Goal: Task Accomplishment & Management: Manage account settings

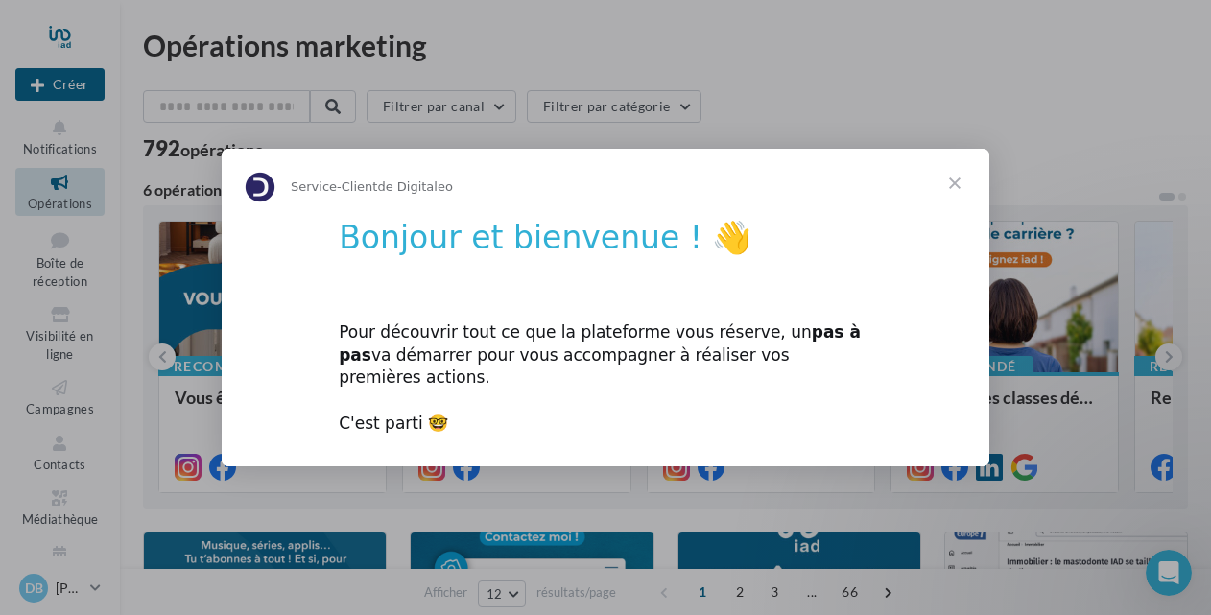
click at [958, 194] on span "Fermer" at bounding box center [954, 183] width 69 height 69
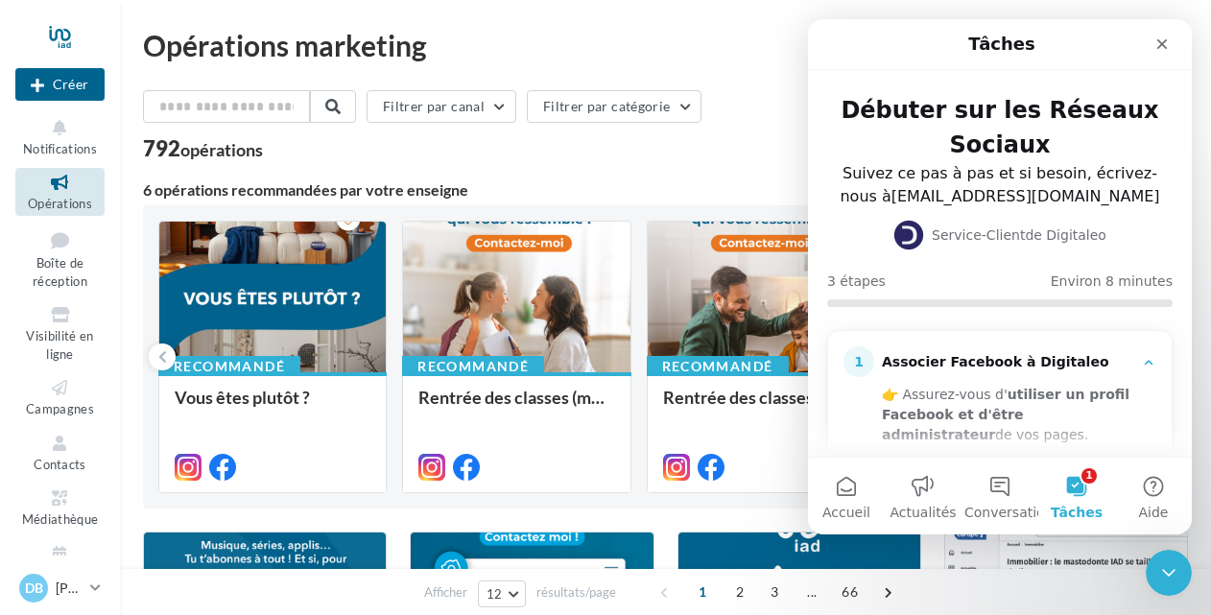
click at [1073, 488] on button "1 Tâches" at bounding box center [1076, 496] width 77 height 77
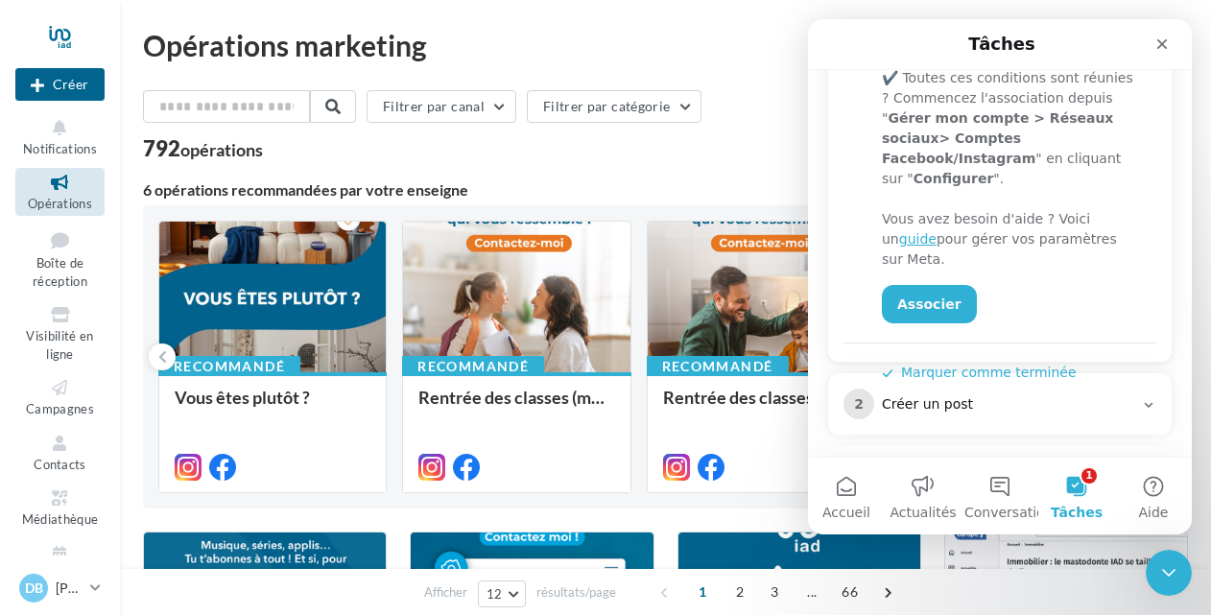
scroll to position [500, 0]
click at [919, 283] on link "Associer" at bounding box center [929, 302] width 95 height 38
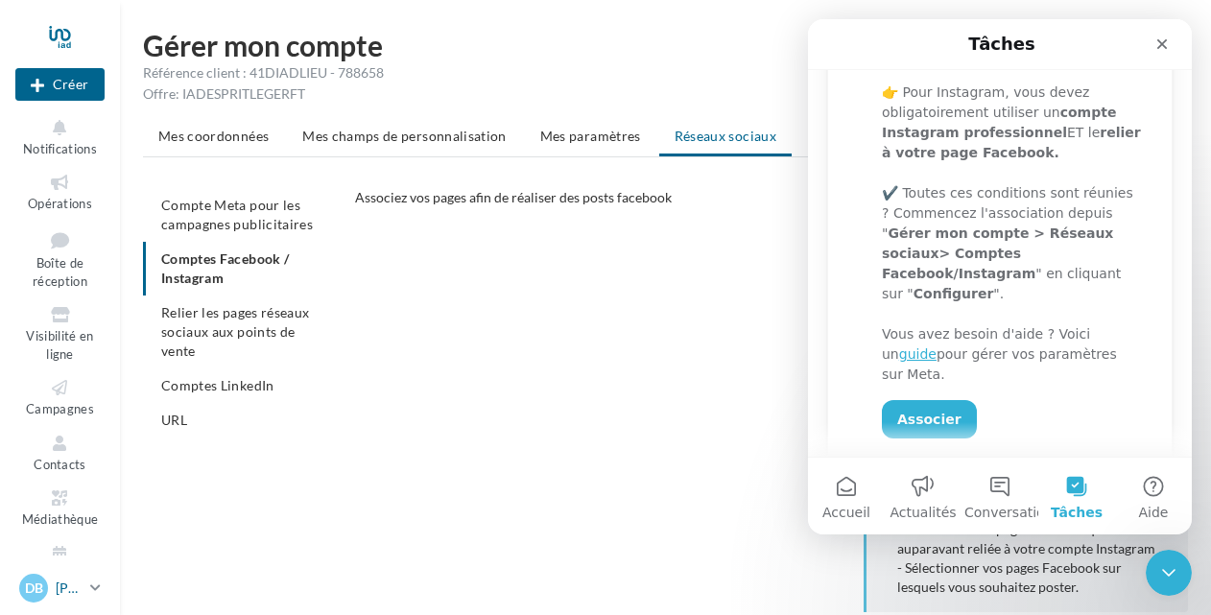
click at [93, 590] on icon at bounding box center [95, 588] width 11 height 16
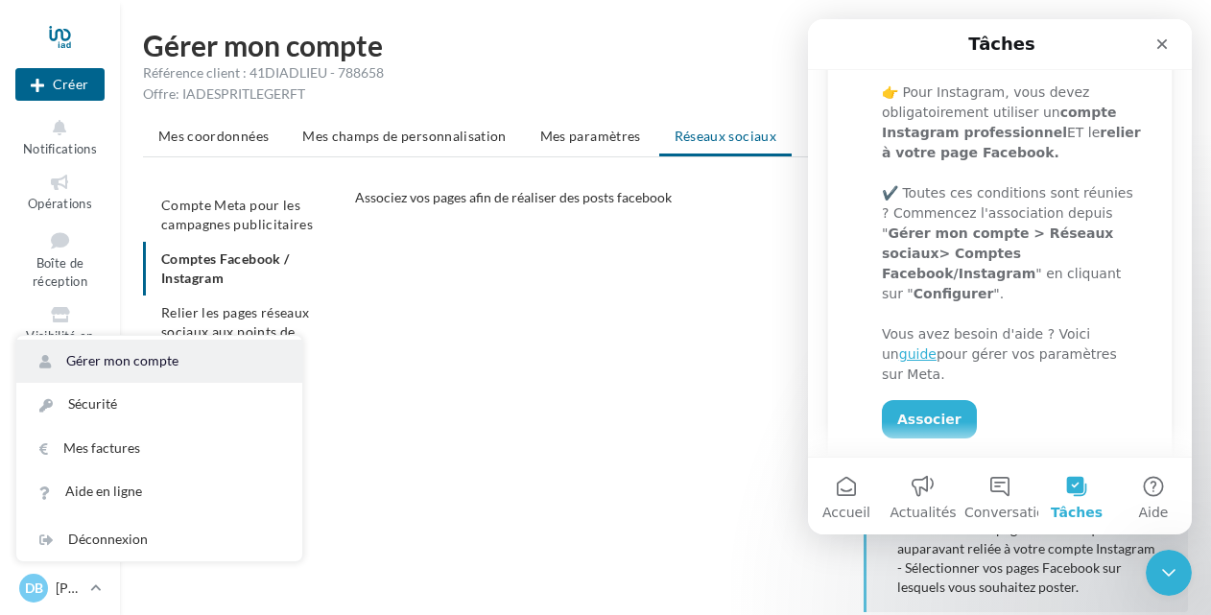
click at [89, 363] on link "Gérer mon compte" at bounding box center [159, 361] width 286 height 43
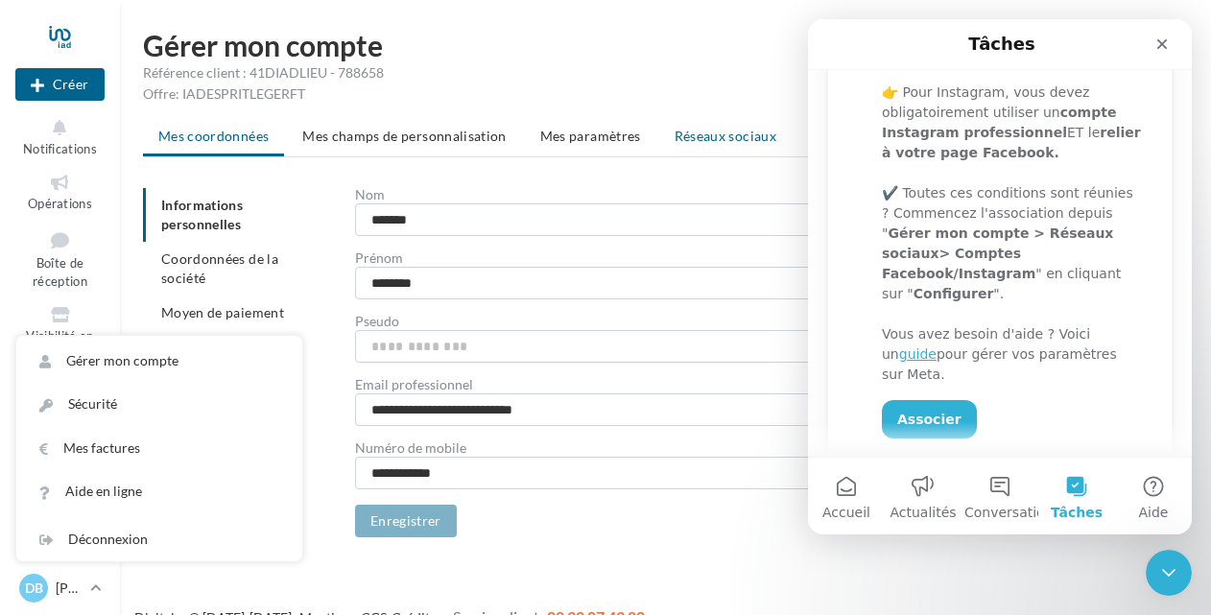
click at [683, 140] on span "Réseaux sociaux" at bounding box center [725, 136] width 102 height 16
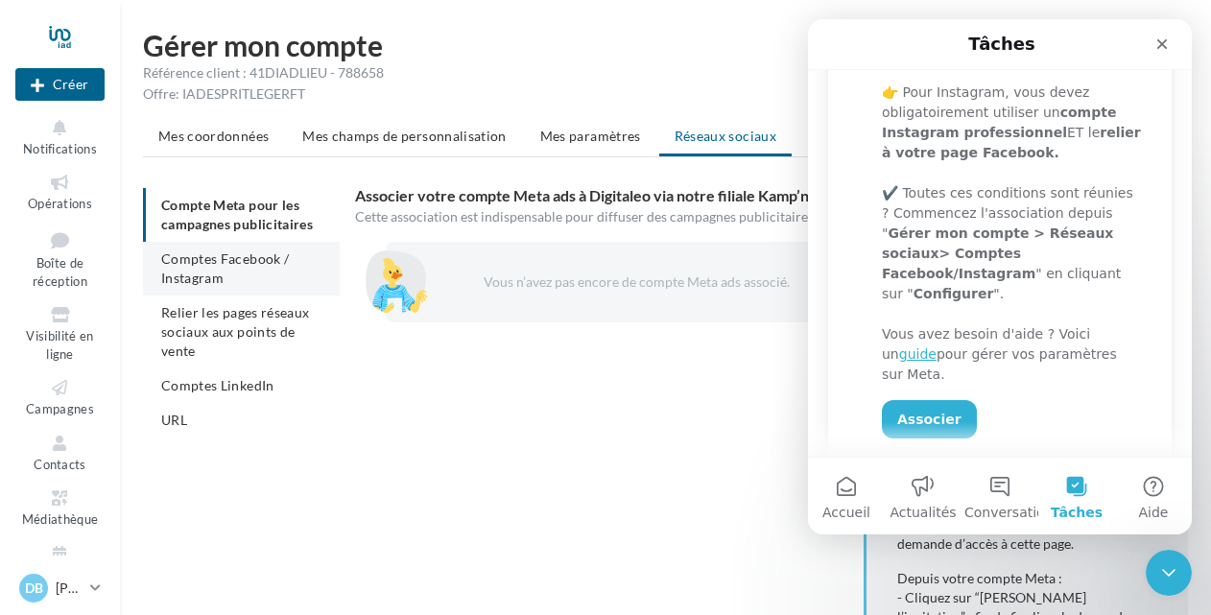
click at [249, 267] on li "Comptes Facebook / Instagram" at bounding box center [241, 269] width 197 height 54
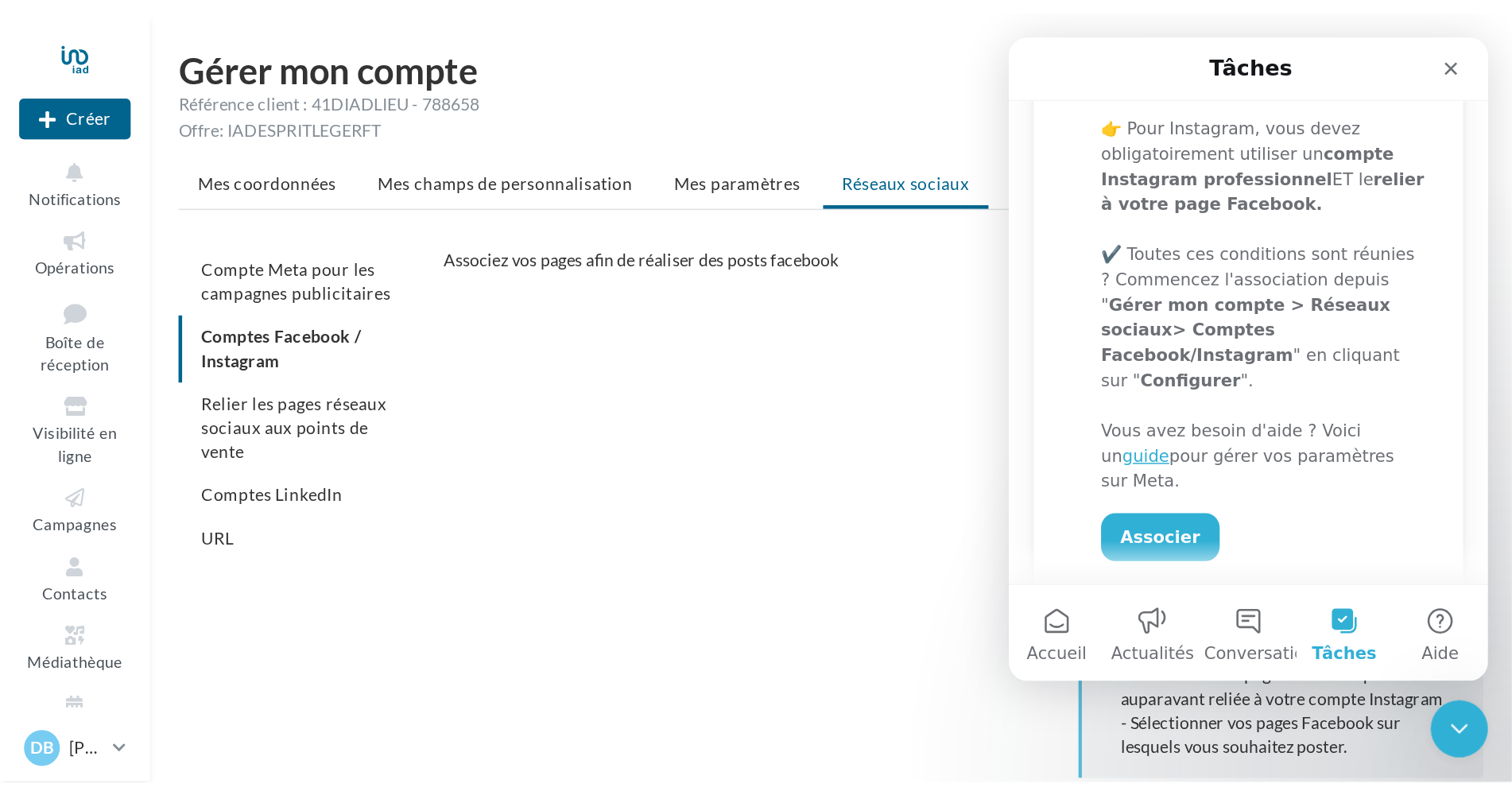
scroll to position [318, 0]
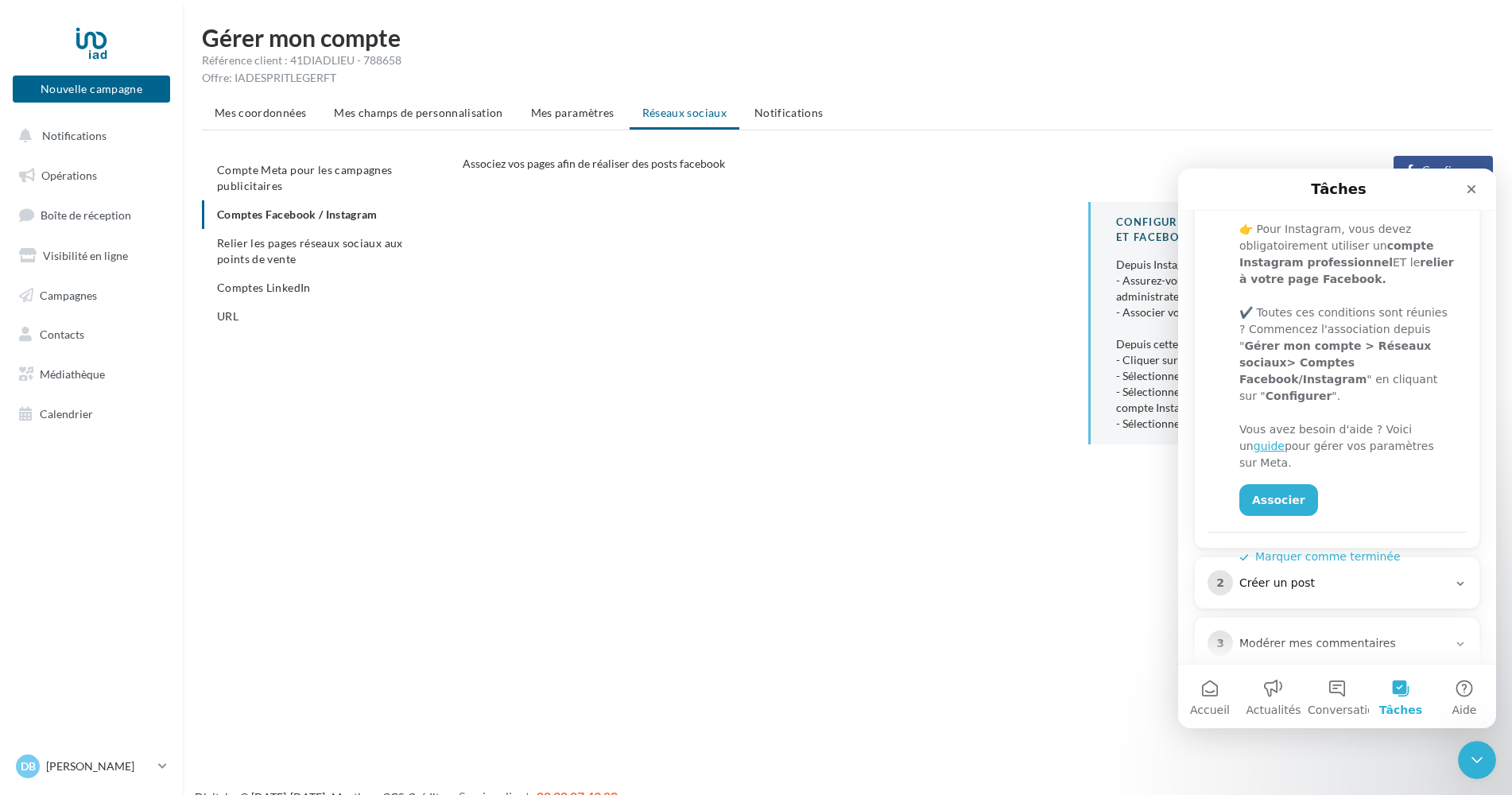
drag, startPoint x: 1264, startPoint y: 183, endPoint x: 1204, endPoint y: 187, distance: 60.1
click at [1002, 187] on div "Tâches" at bounding box center [1336, 189] width 297 height 29
click at [1002, 194] on icon "Fermer" at bounding box center [1471, 189] width 12 height 12
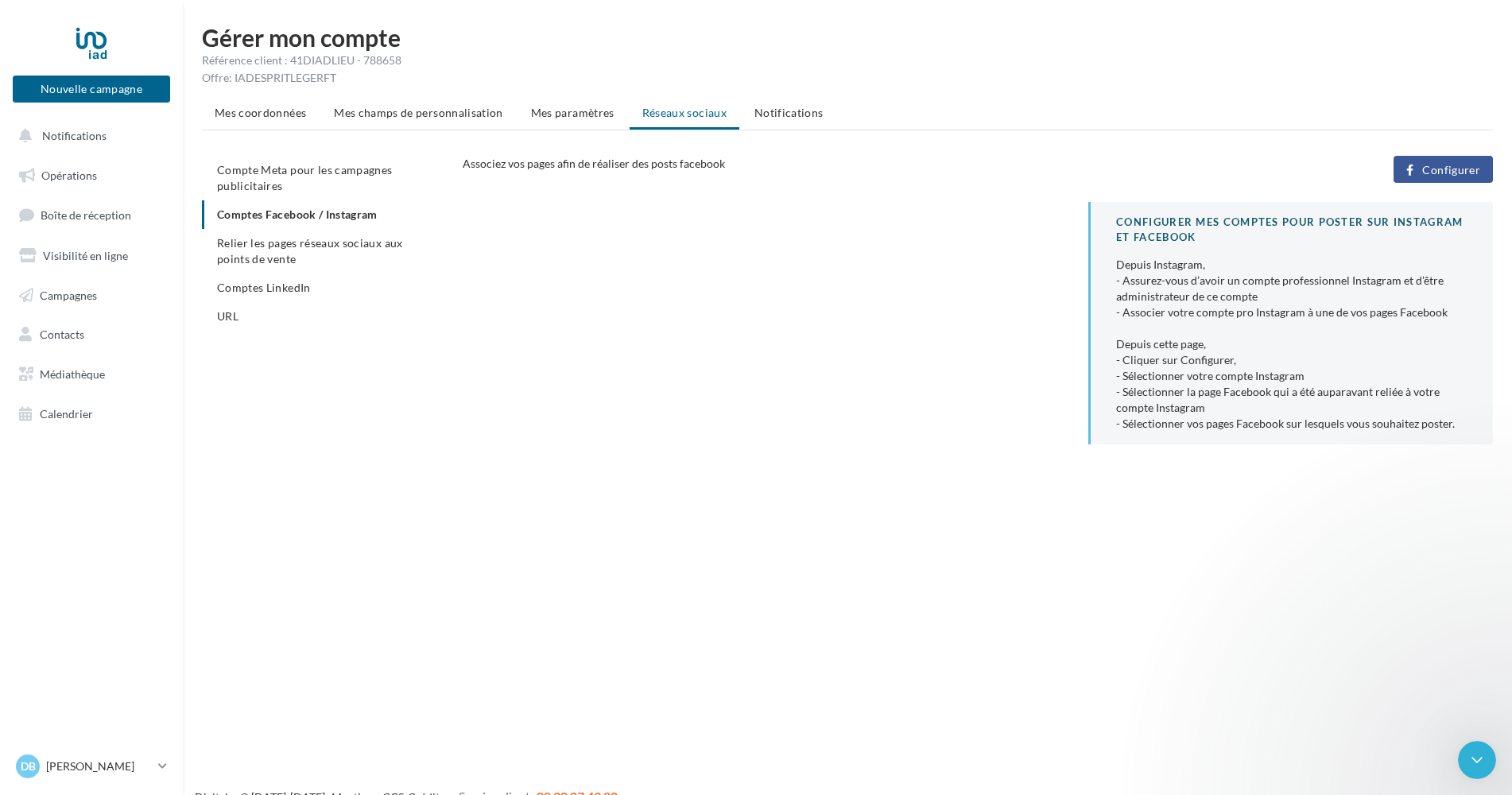
scroll to position [0, 0]
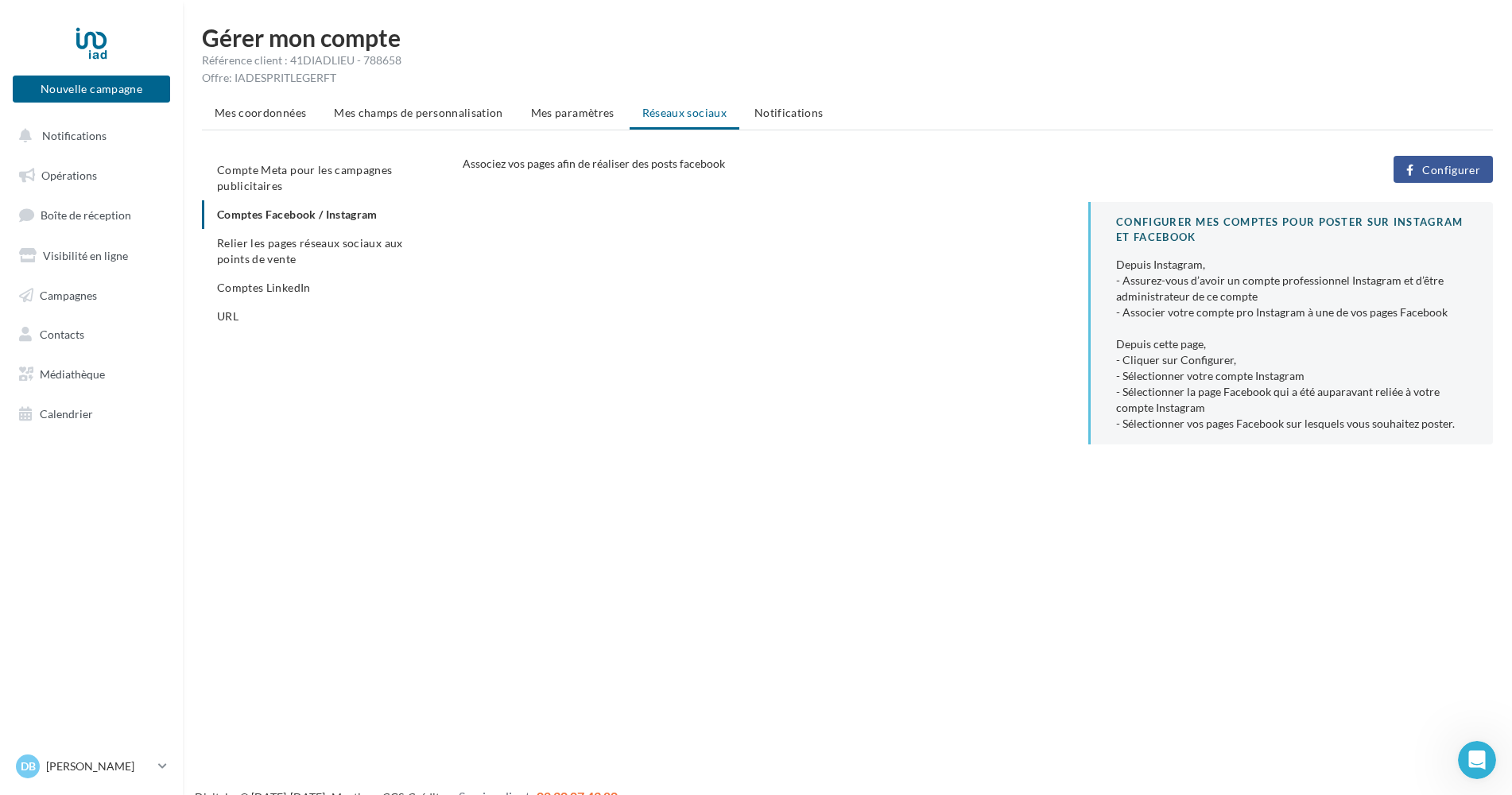
click at [1002, 168] on span "Configurer" at bounding box center [1451, 170] width 58 height 12
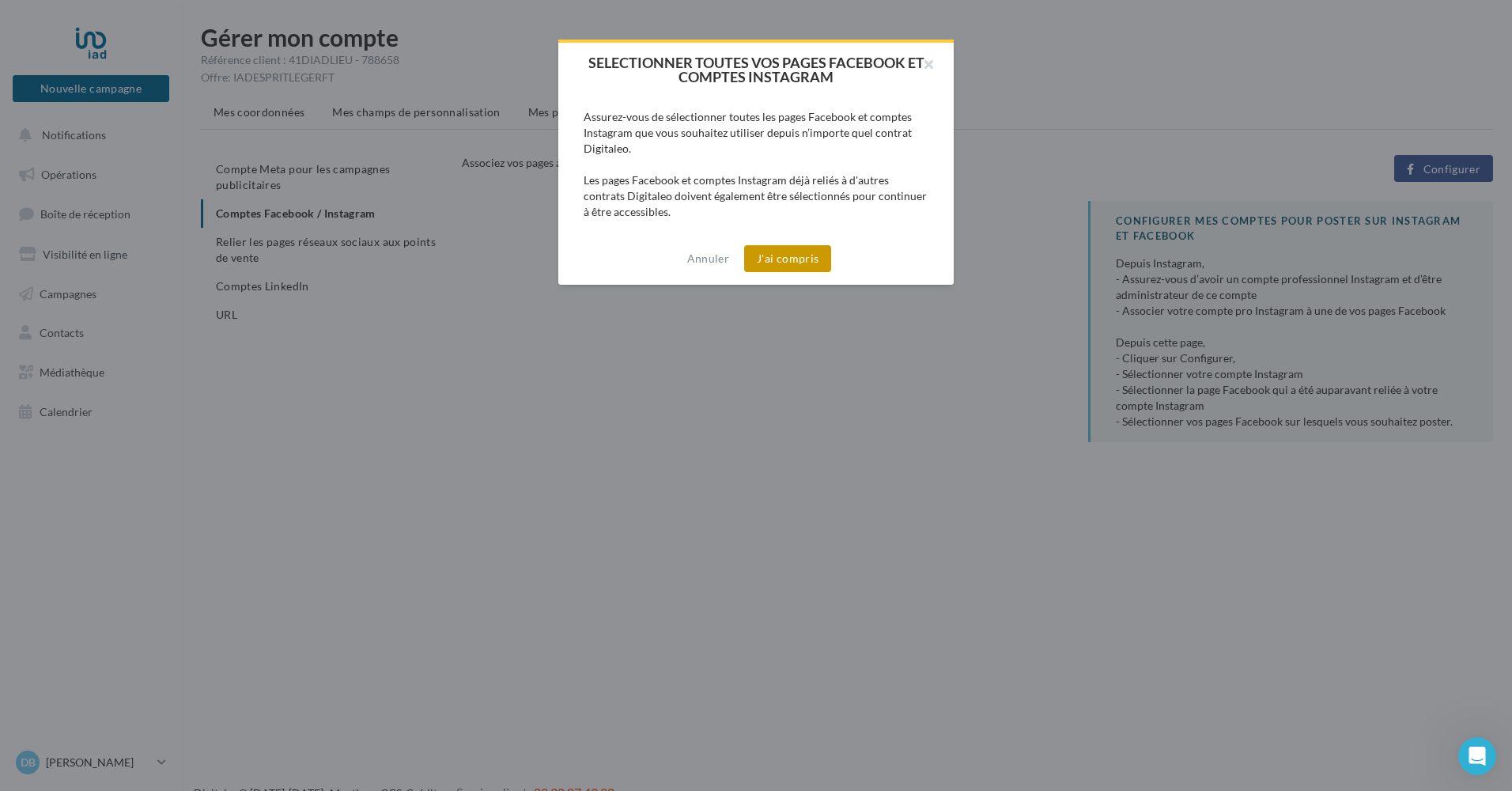
click at [787, 259] on button "J'ai compris" at bounding box center [788, 258] width 87 height 27
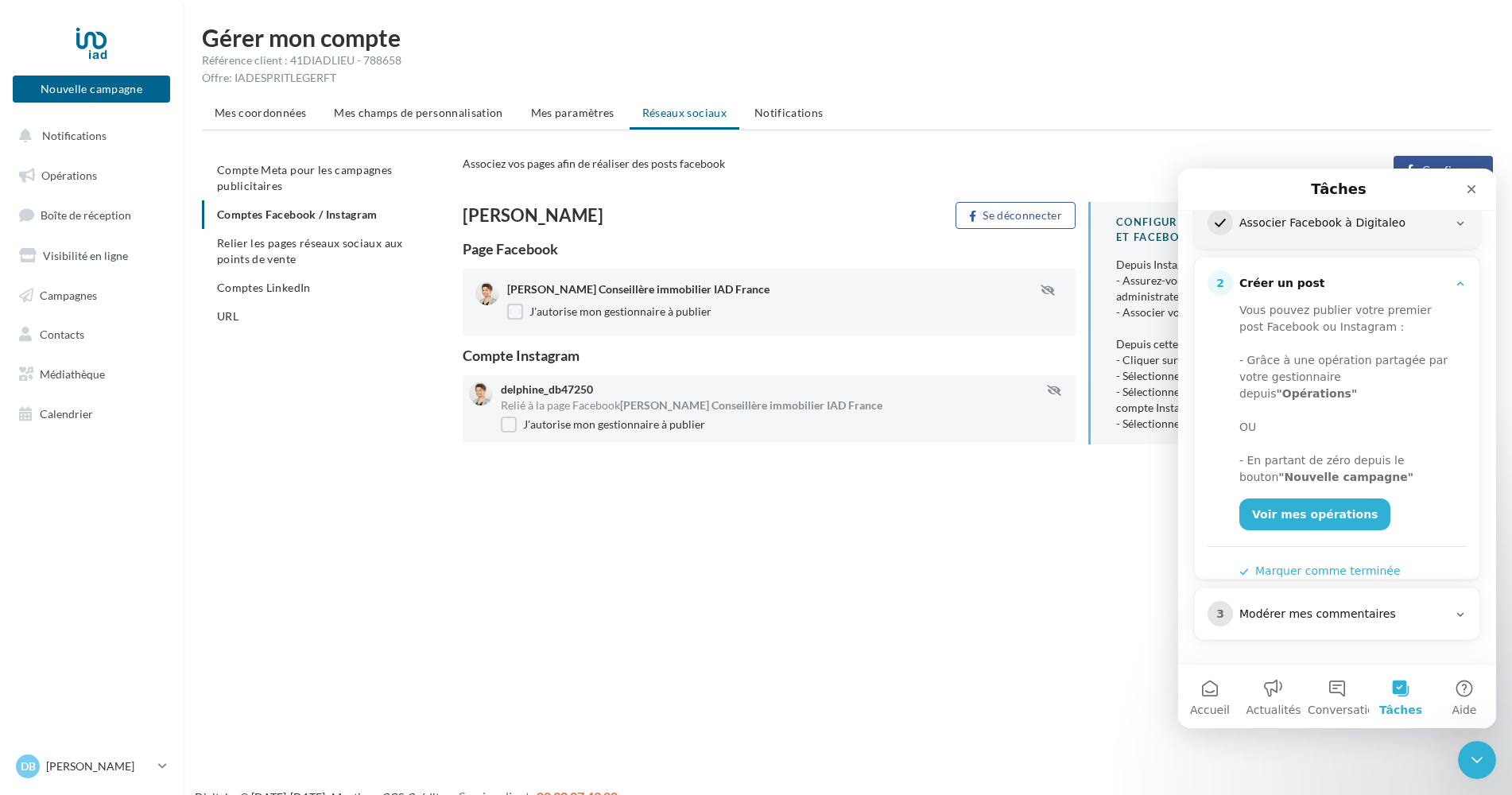
scroll to position [230, 0]
click at [1392, 611] on div "Modérer mes commentaires" at bounding box center [1343, 614] width 208 height 16
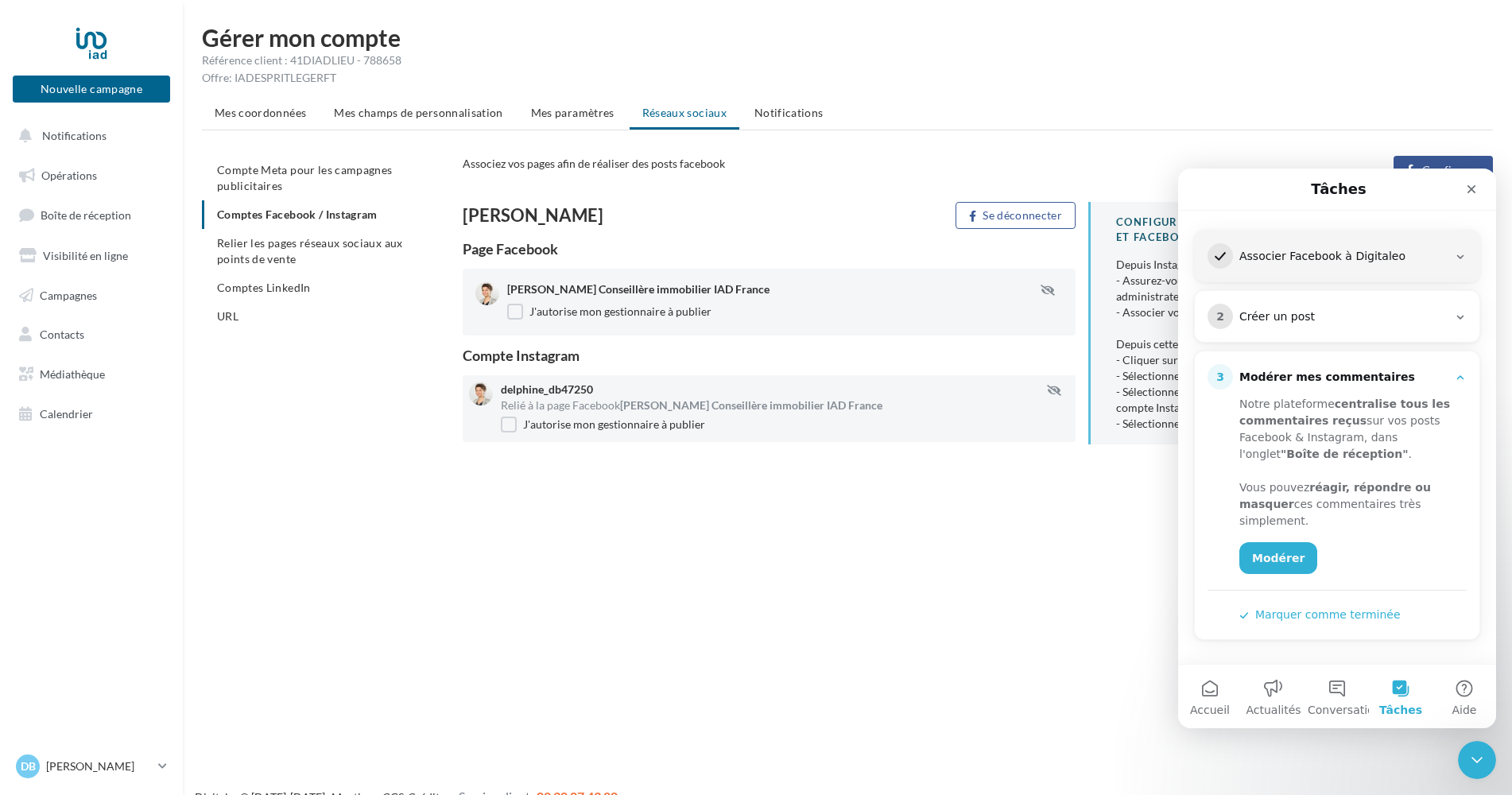
scroll to position [196, 0]
click at [1320, 317] on div "Créer un post" at bounding box center [1343, 317] width 208 height 16
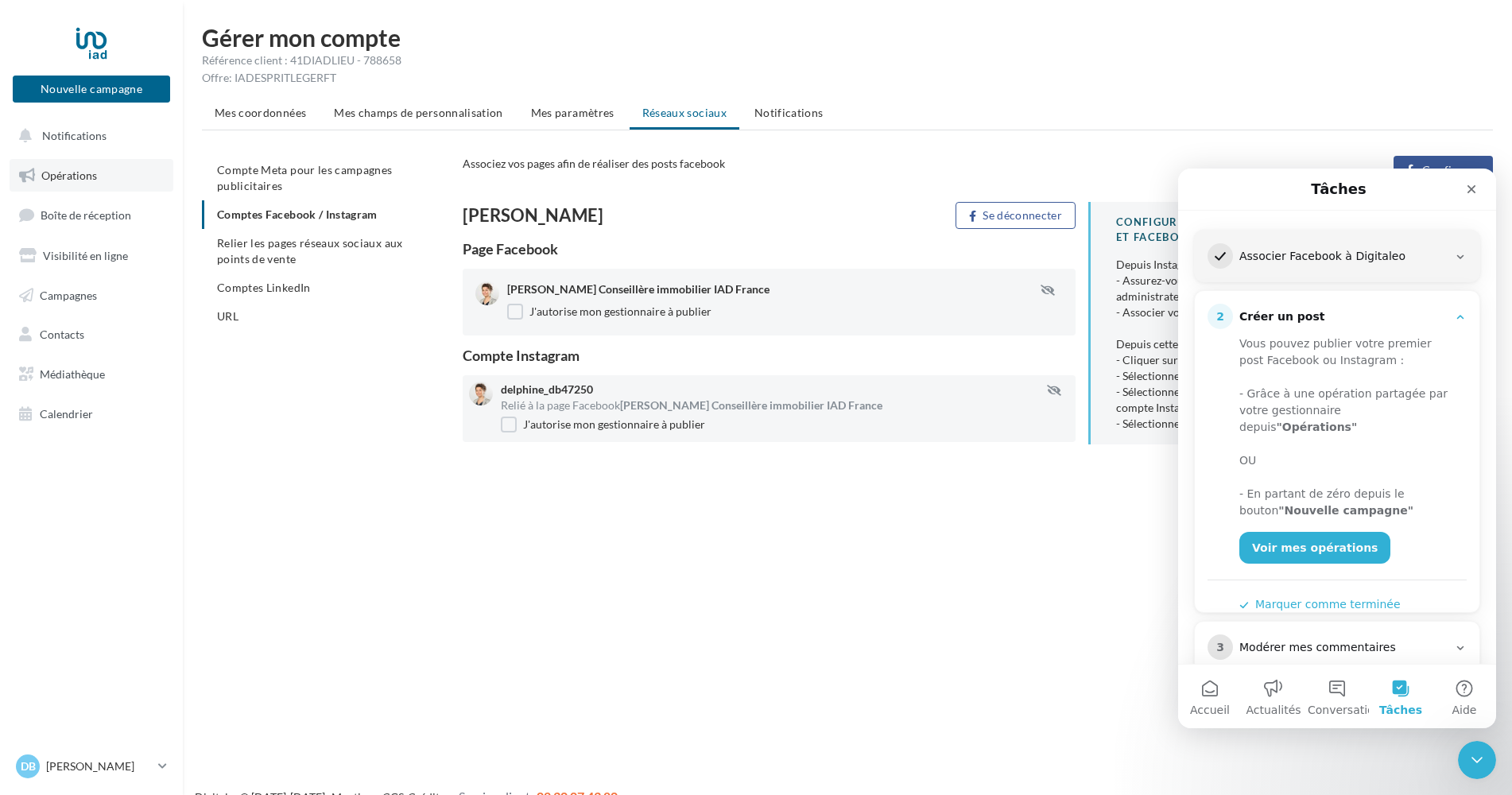
click at [108, 167] on link "Opérations" at bounding box center [92, 176] width 164 height 33
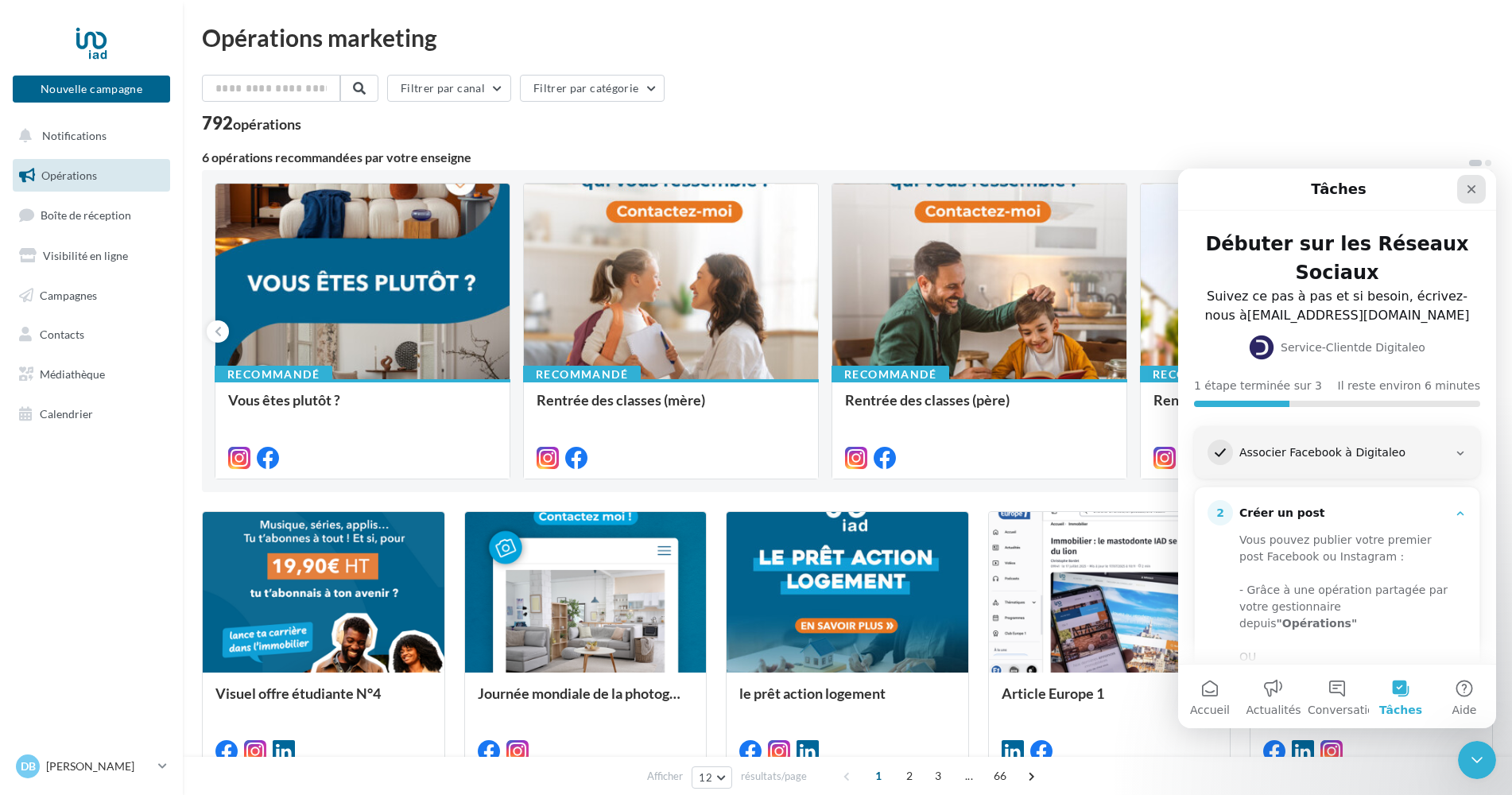
click at [1472, 191] on icon "Fermer" at bounding box center [1471, 189] width 12 height 12
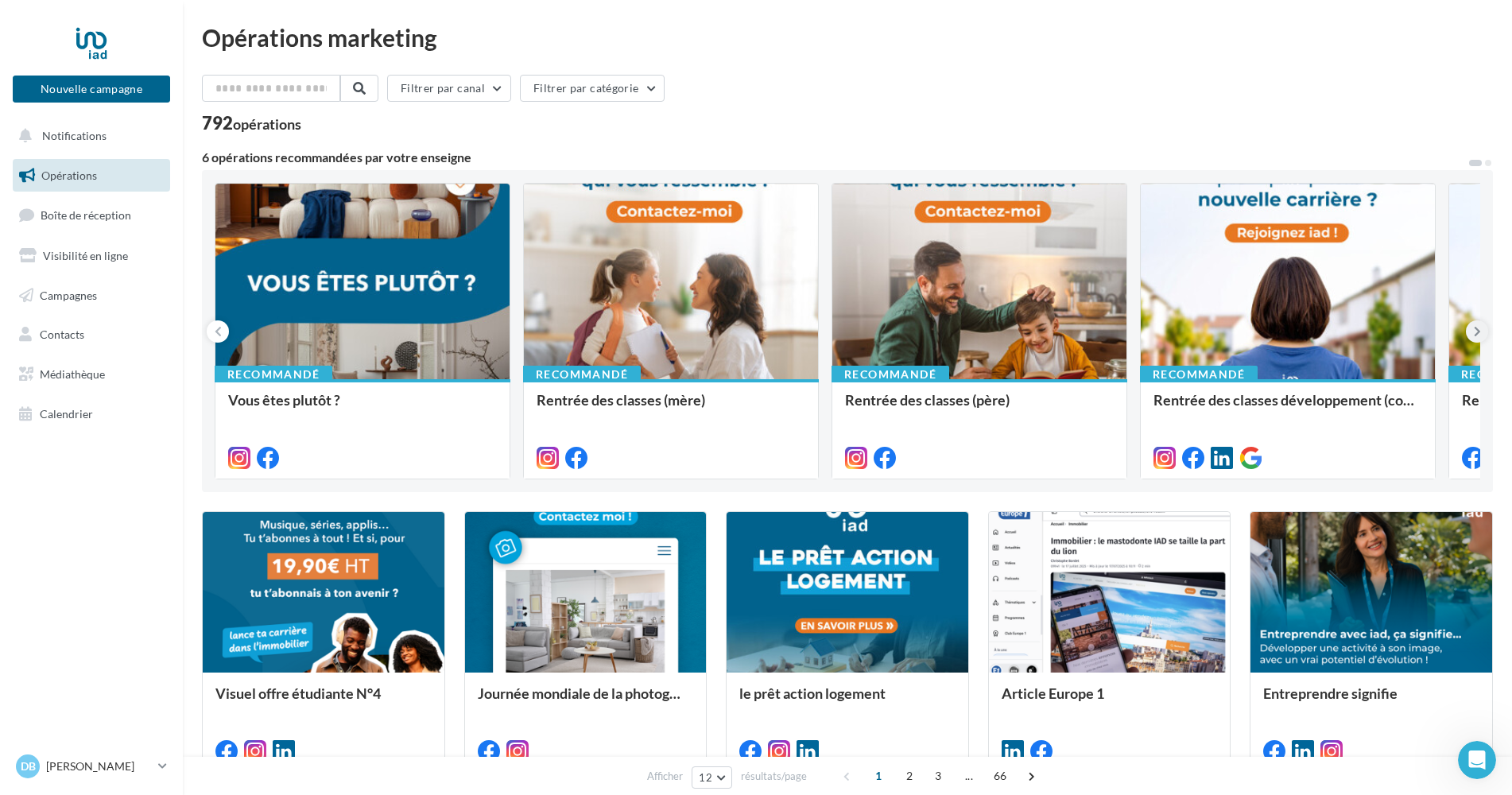
click at [1474, 331] on icon at bounding box center [1477, 331] width 7 height 16
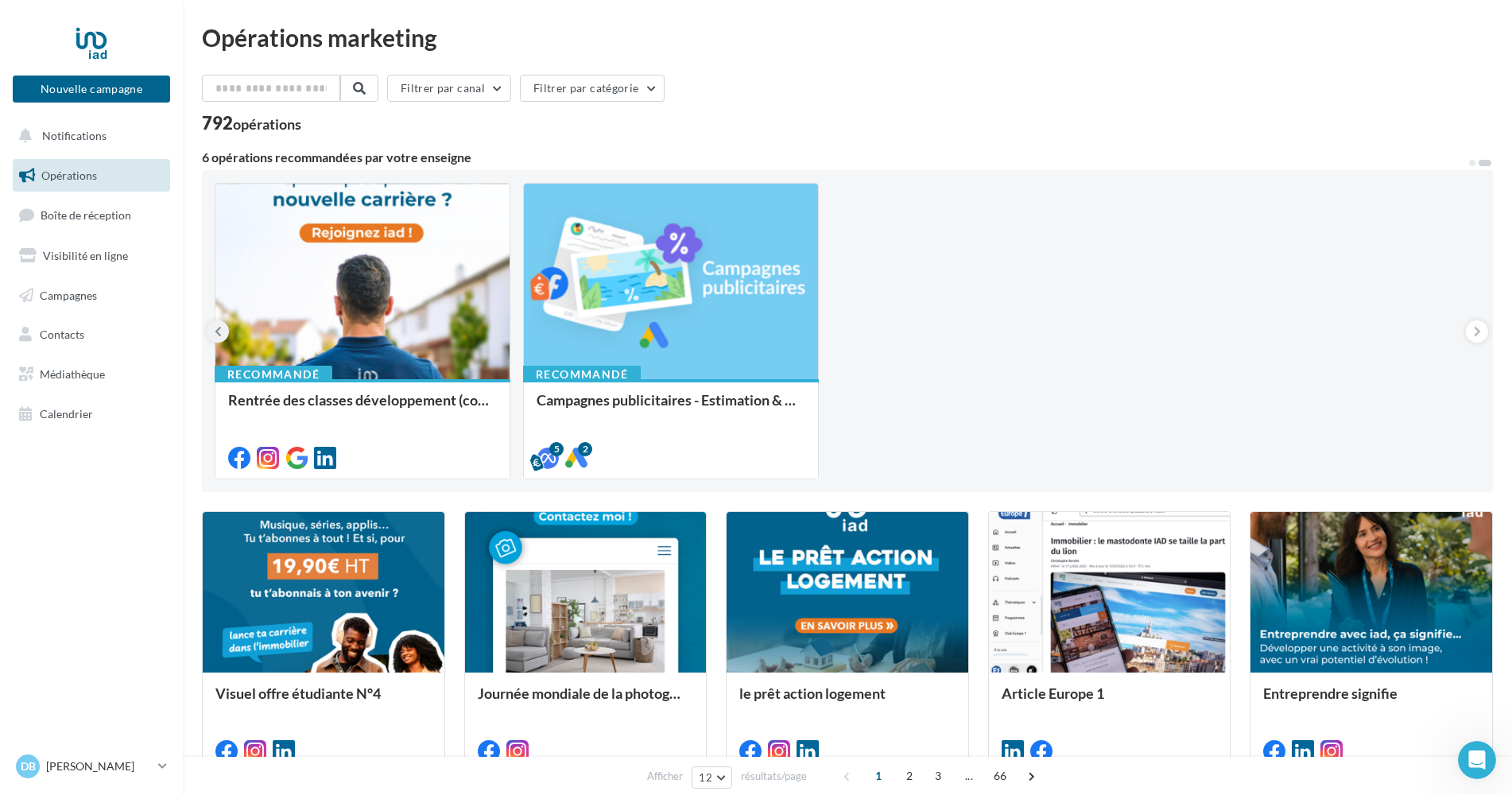
click at [217, 333] on icon at bounding box center [218, 331] width 7 height 16
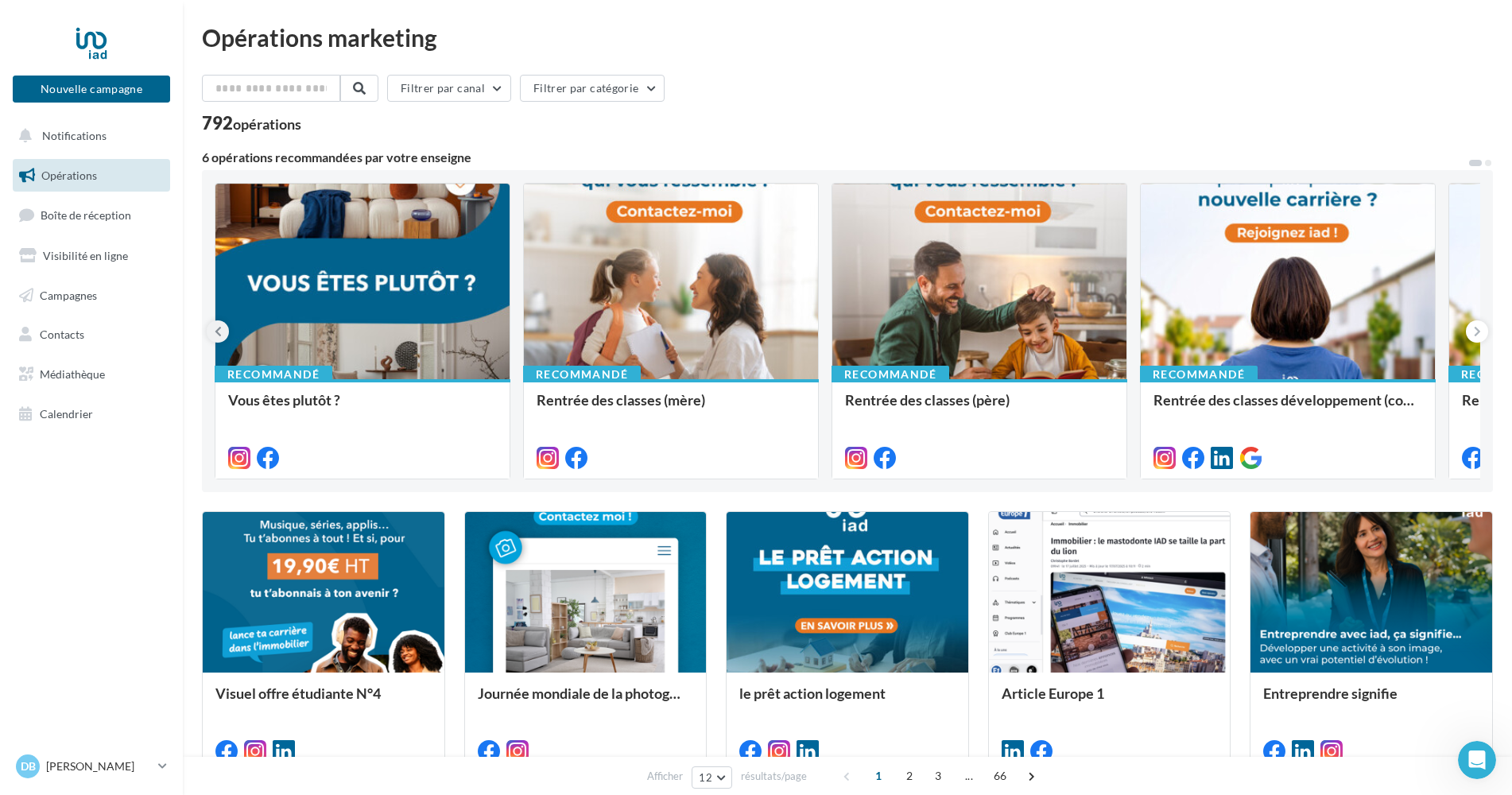
click at [217, 333] on icon at bounding box center [218, 331] width 7 height 16
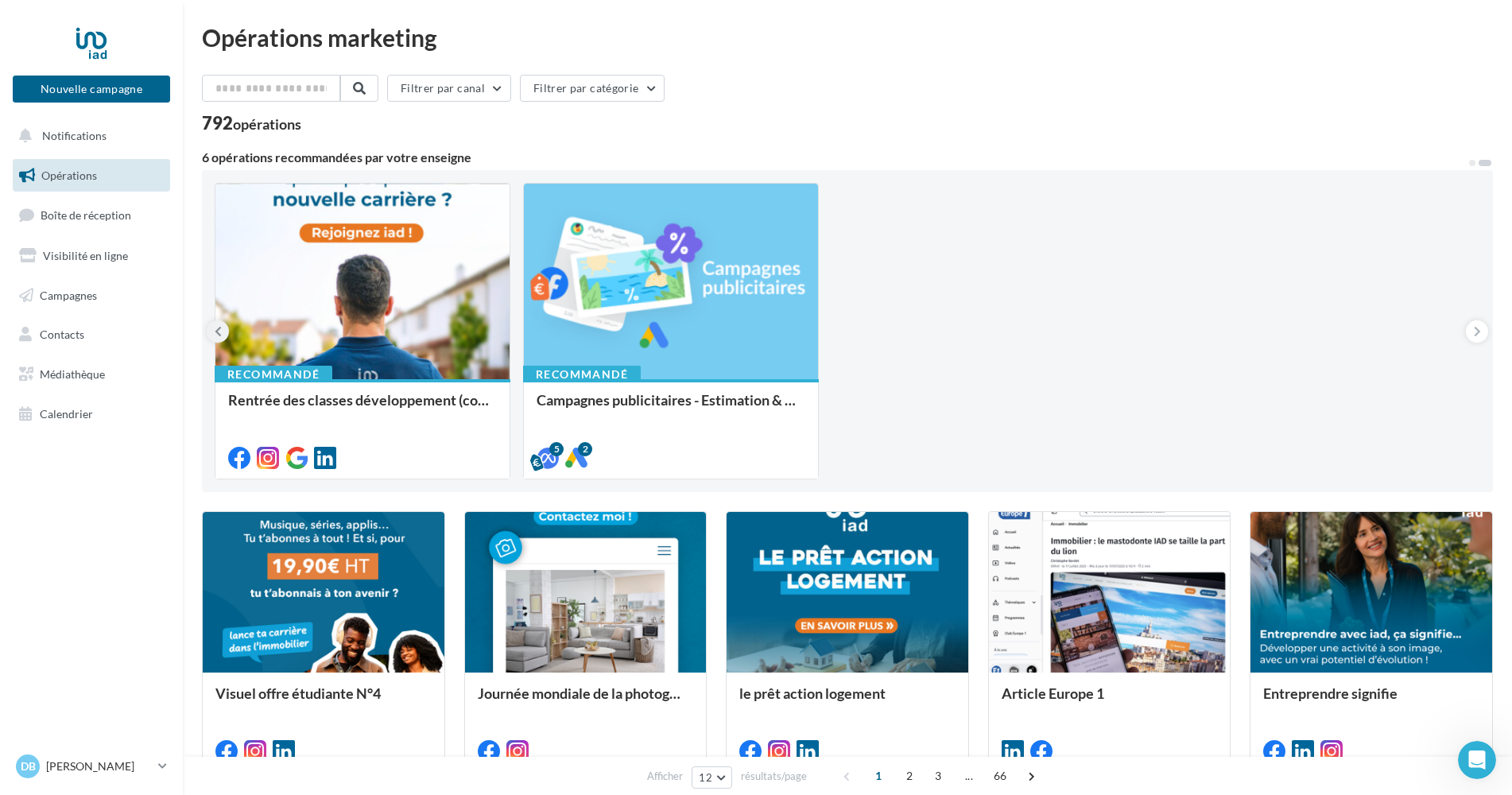
click at [217, 333] on icon at bounding box center [218, 331] width 7 height 16
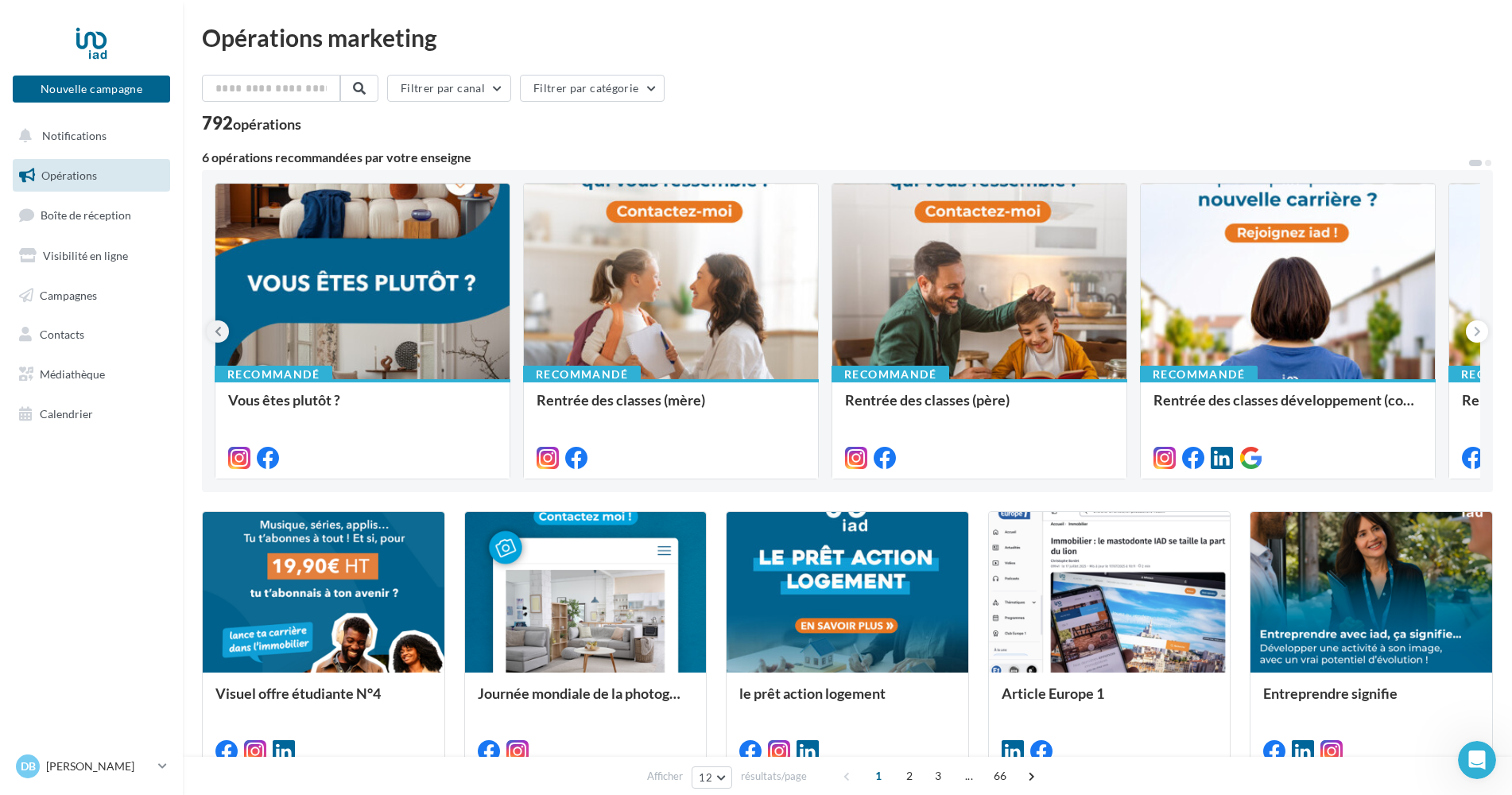
click at [217, 333] on icon at bounding box center [218, 331] width 7 height 16
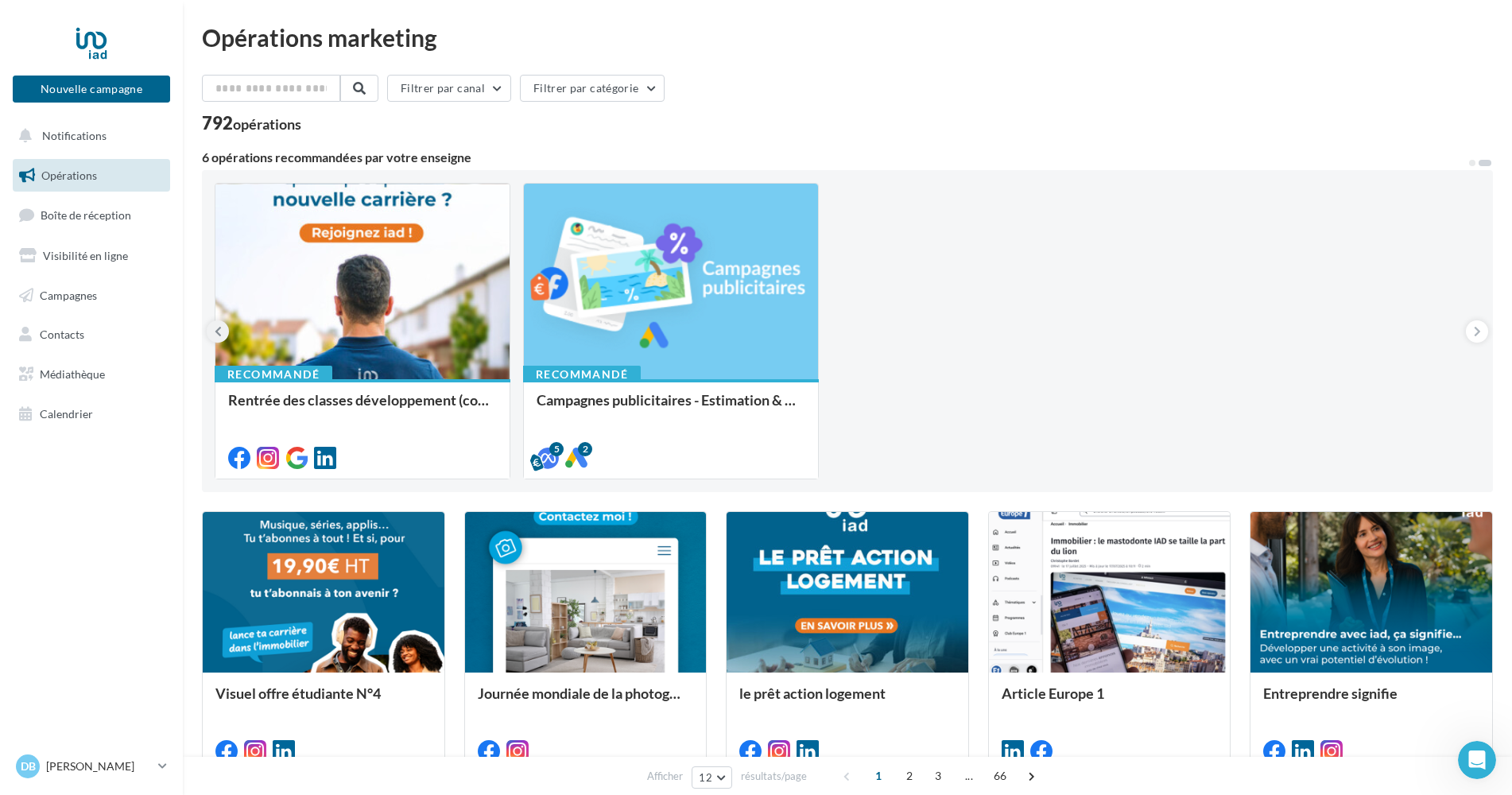
click at [217, 333] on icon at bounding box center [218, 331] width 7 height 16
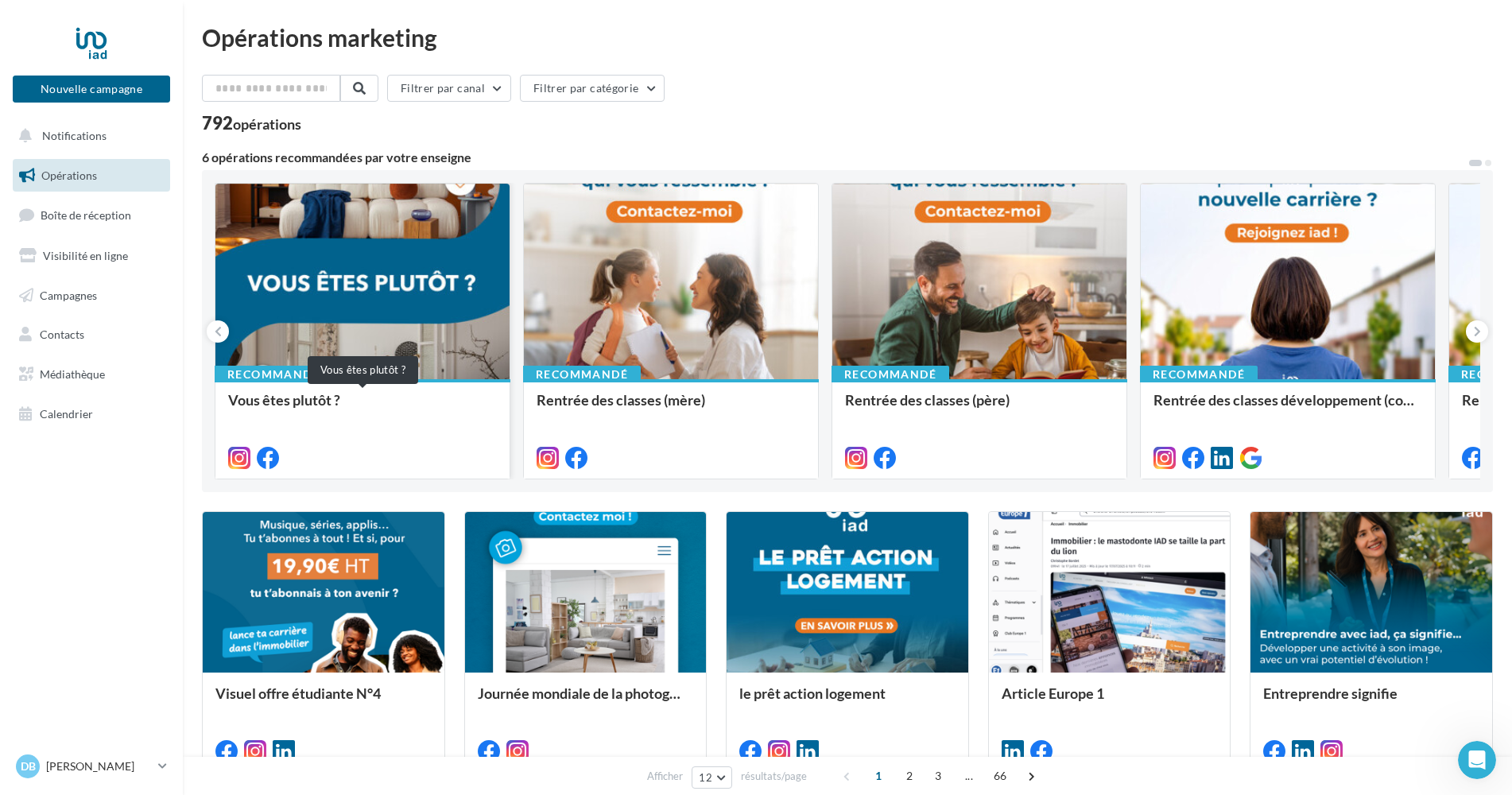
click at [275, 399] on div "Vous êtes plutôt ?" at bounding box center [362, 408] width 268 height 32
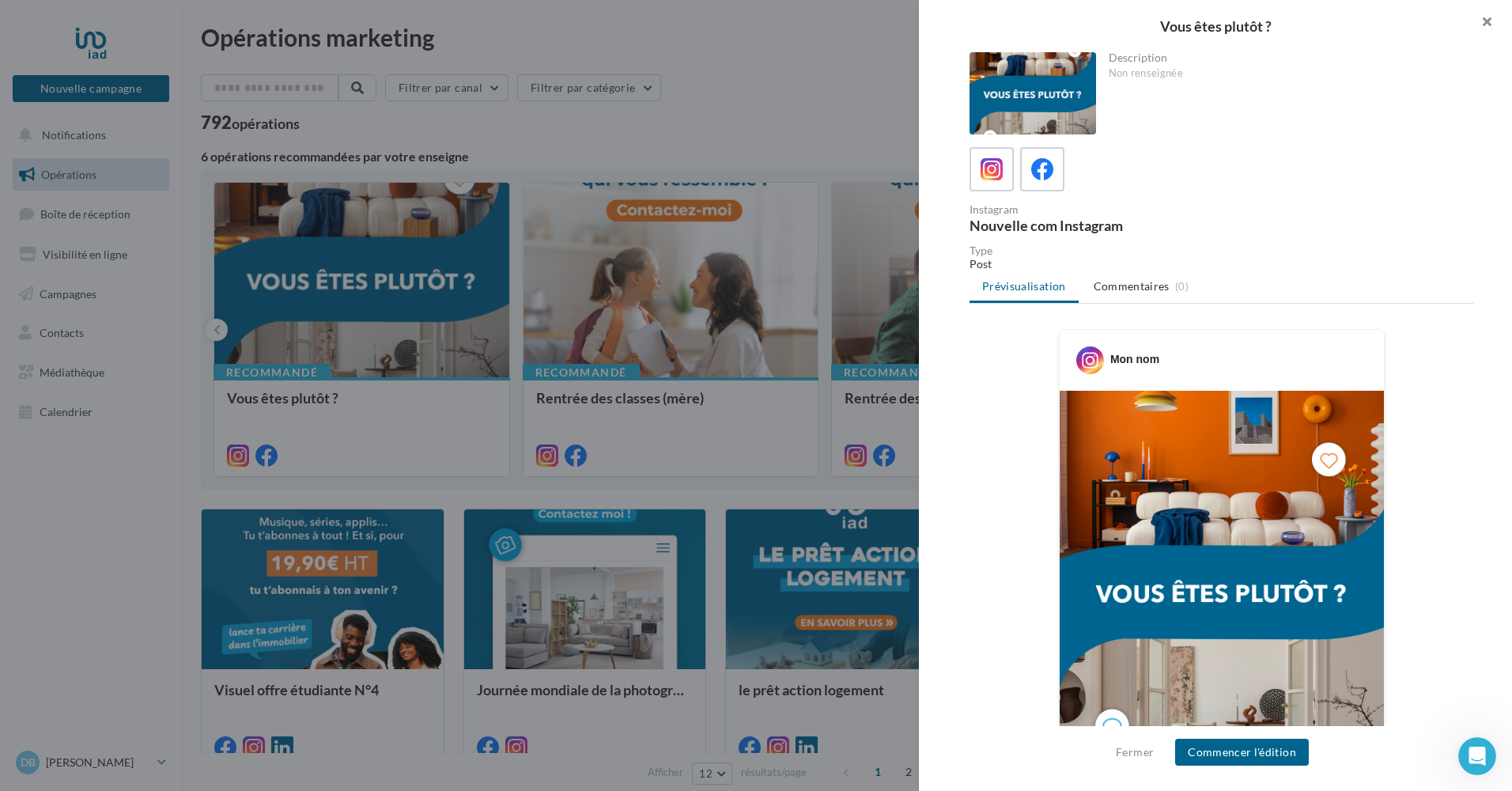
click at [1489, 20] on button "button" at bounding box center [1481, 24] width 63 height 48
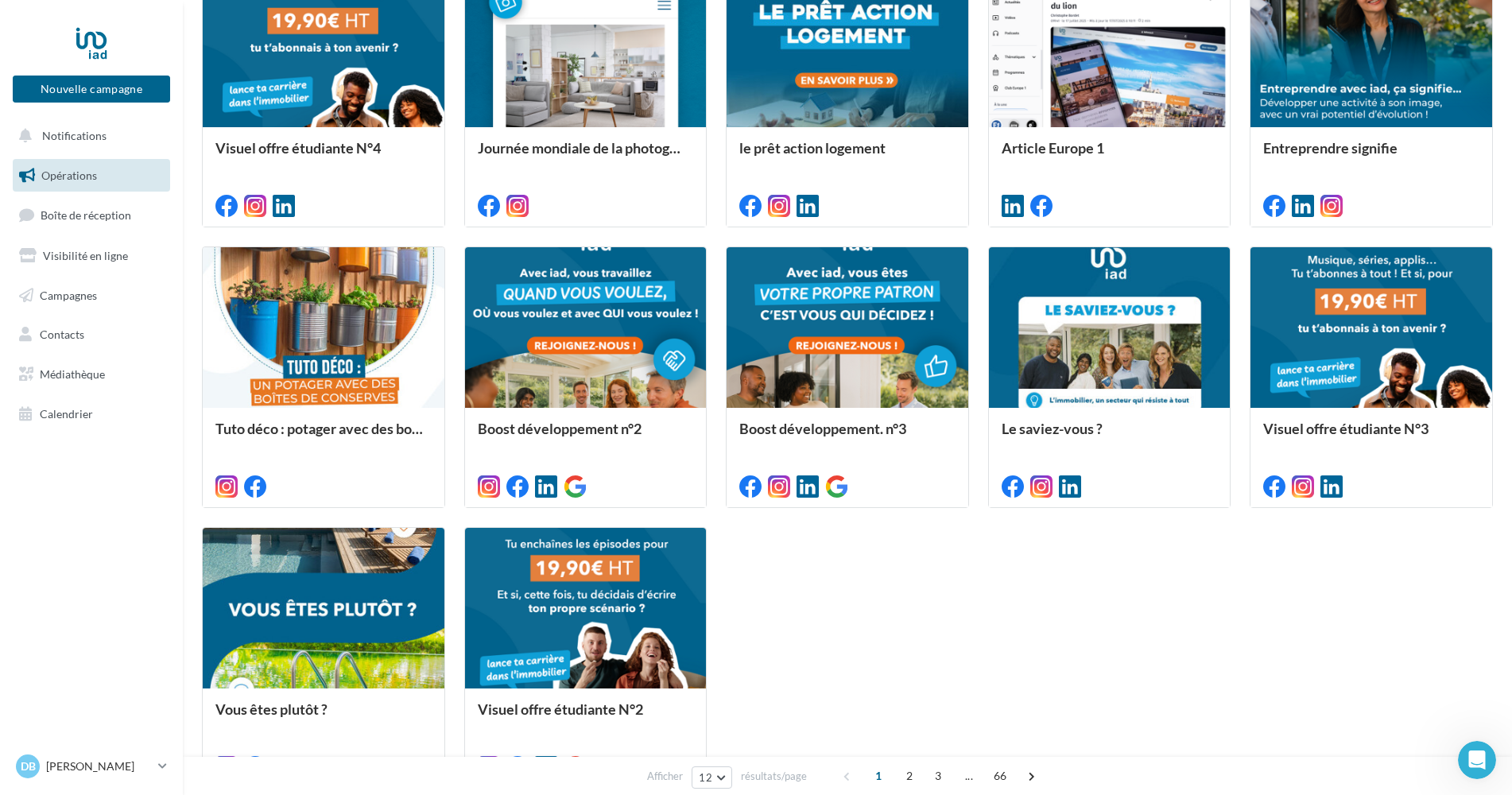
scroll to position [537, 0]
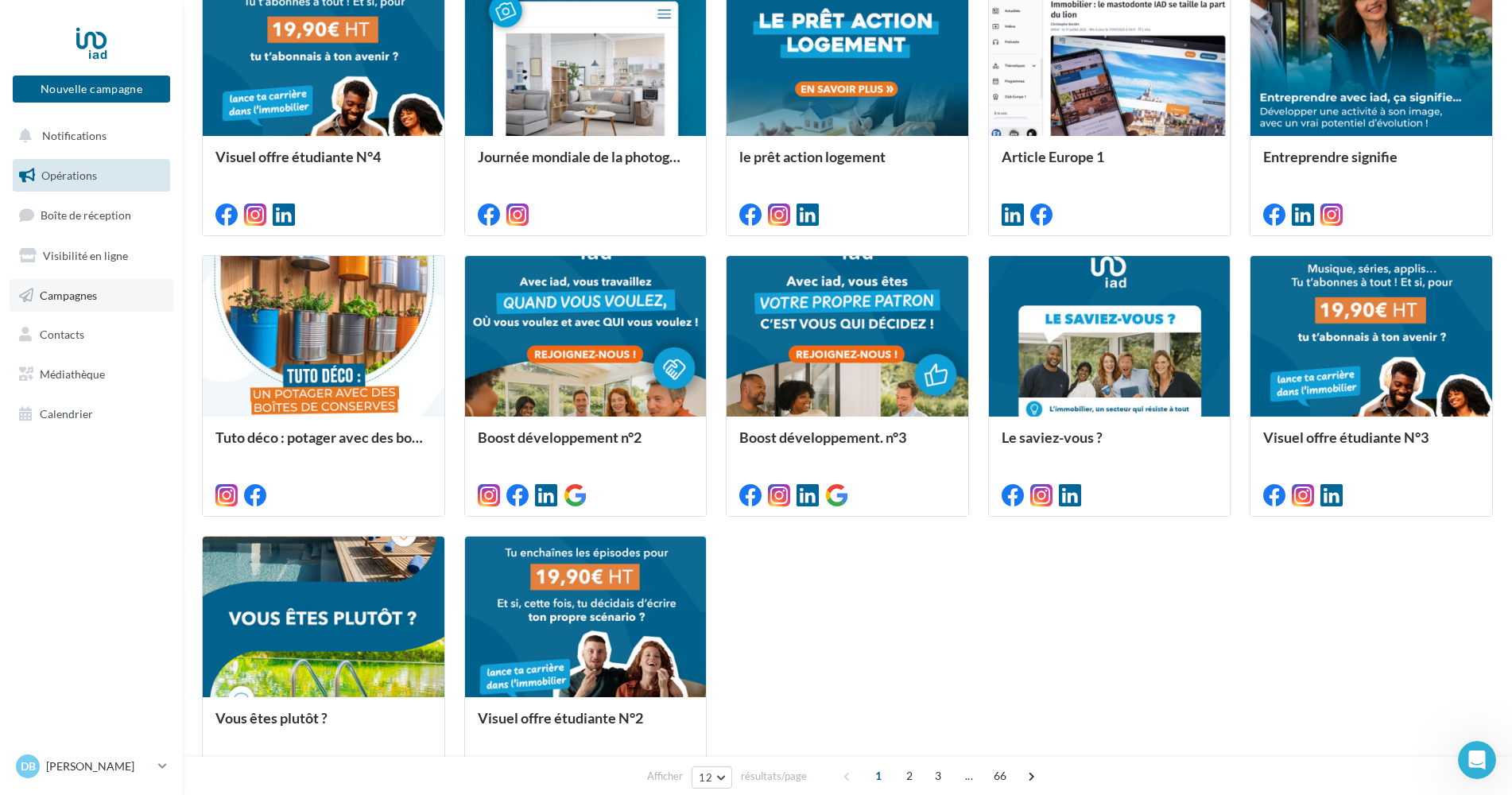
click at [65, 293] on span "Campagnes" at bounding box center [68, 294] width 57 height 13
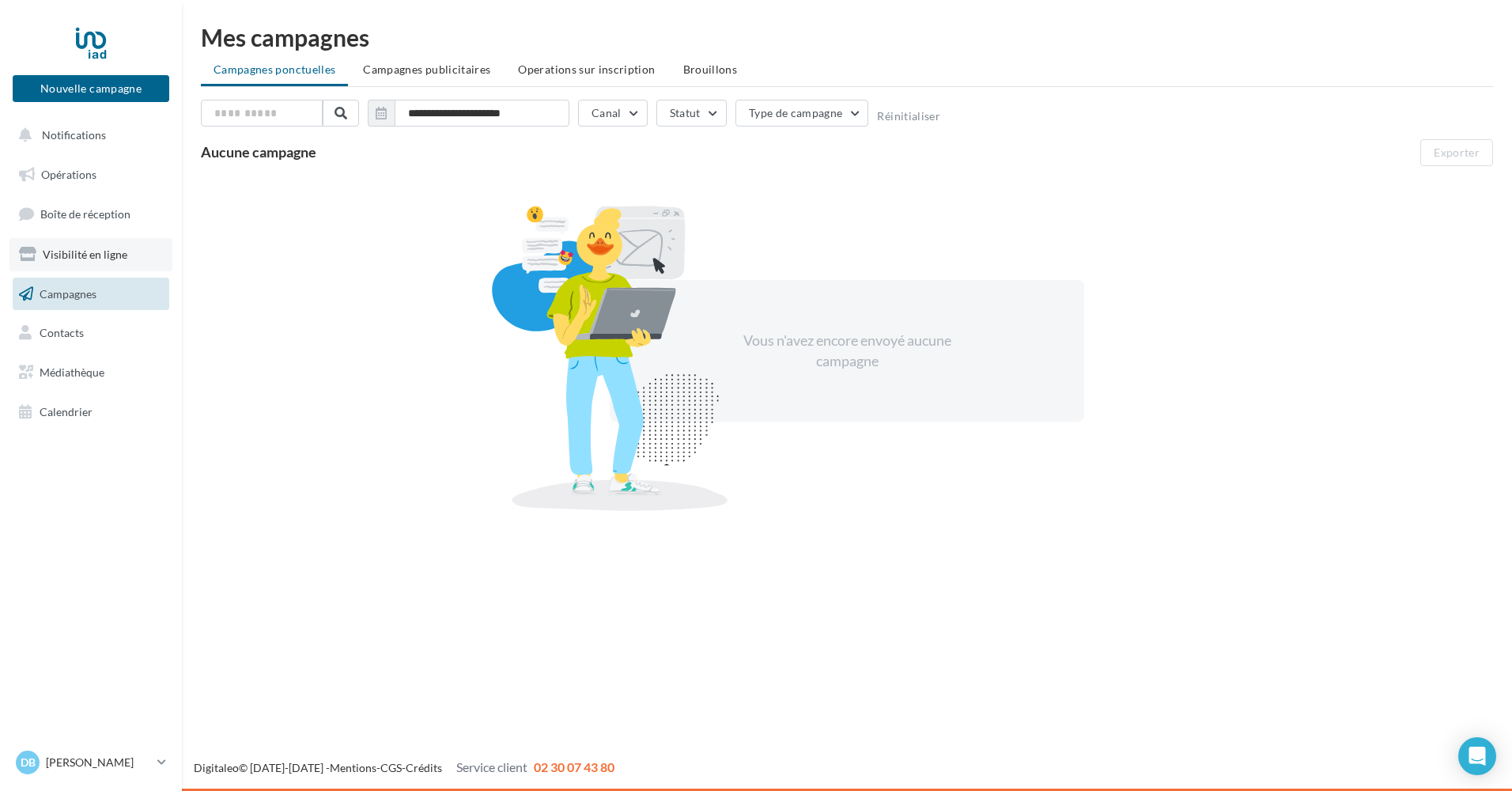
click at [68, 248] on span "Visibilité en ligne" at bounding box center [85, 254] width 85 height 13
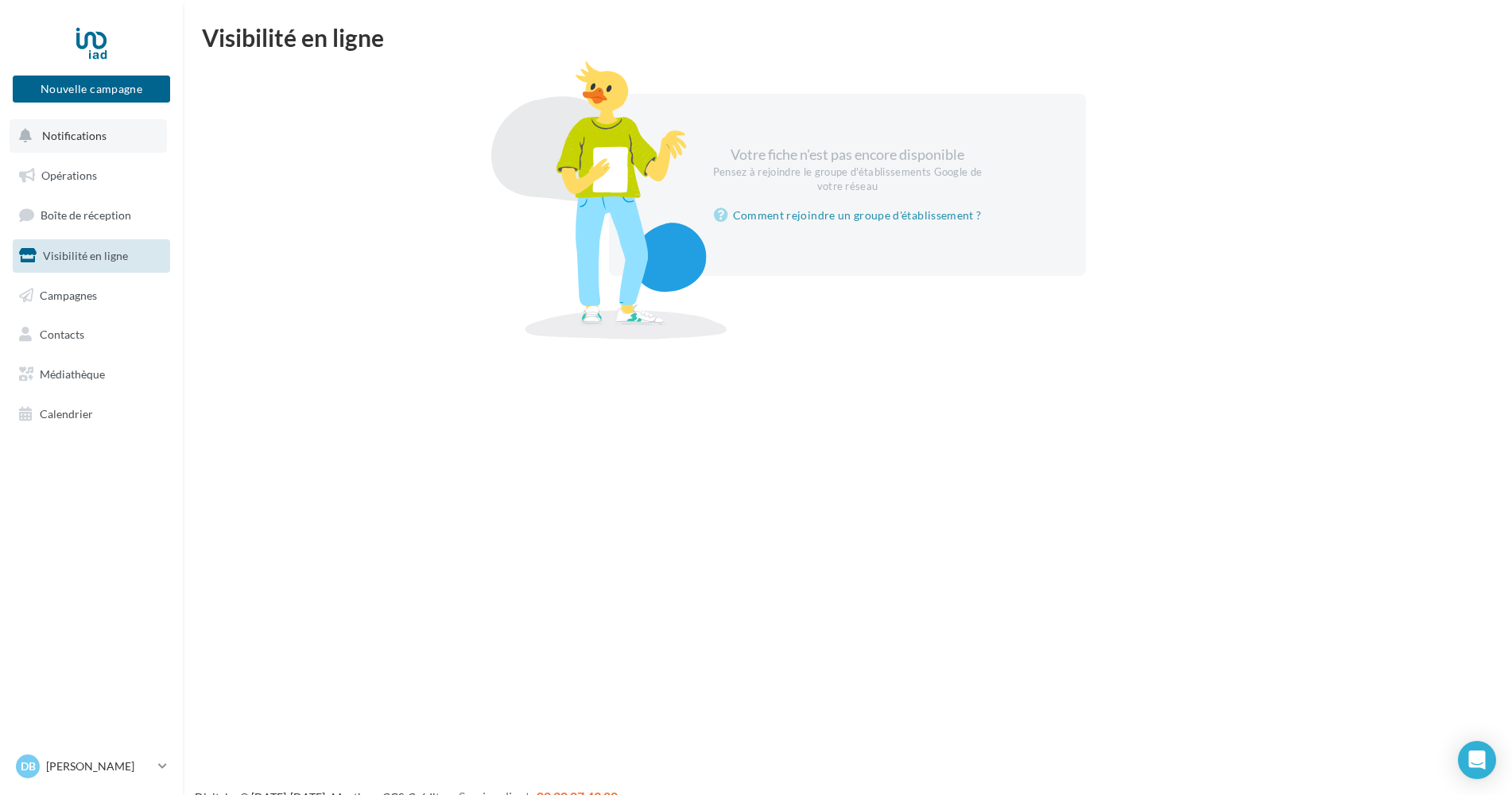
click at [99, 147] on button "Notifications" at bounding box center [89, 136] width 157 height 33
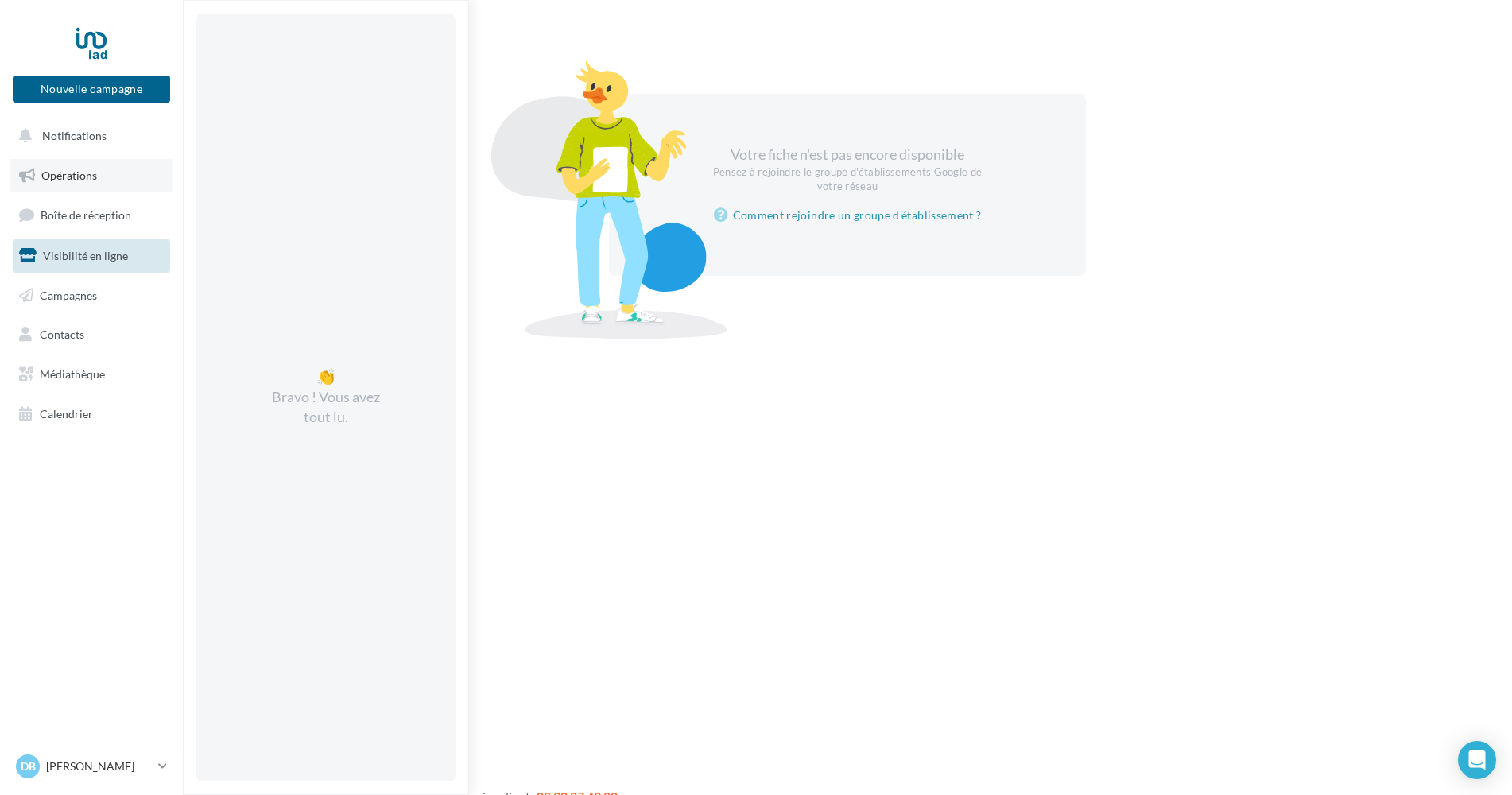
click at [89, 173] on span "Opérations" at bounding box center [69, 175] width 56 height 13
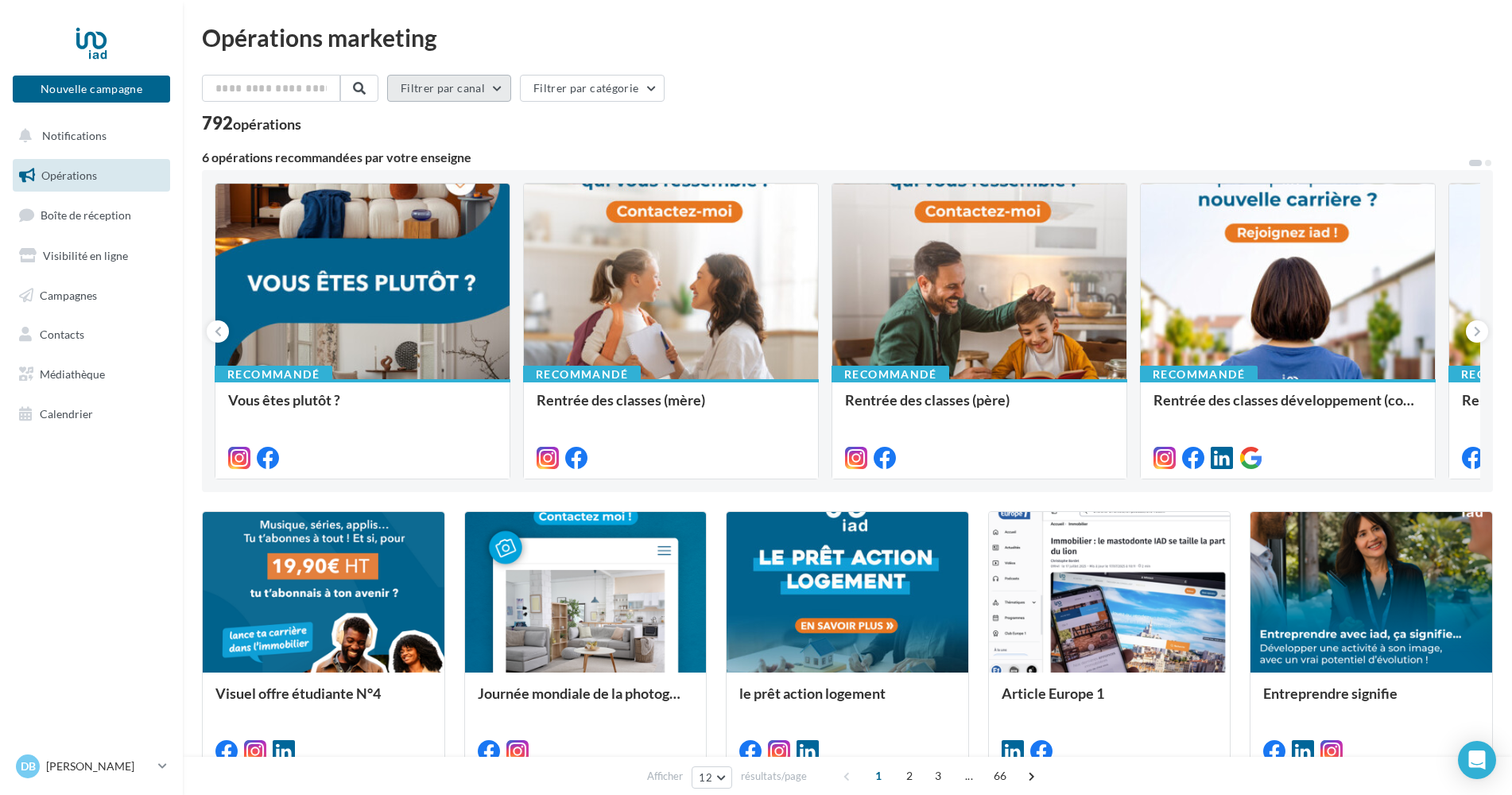
click at [508, 92] on button "Filtrer par canal" at bounding box center [449, 88] width 124 height 27
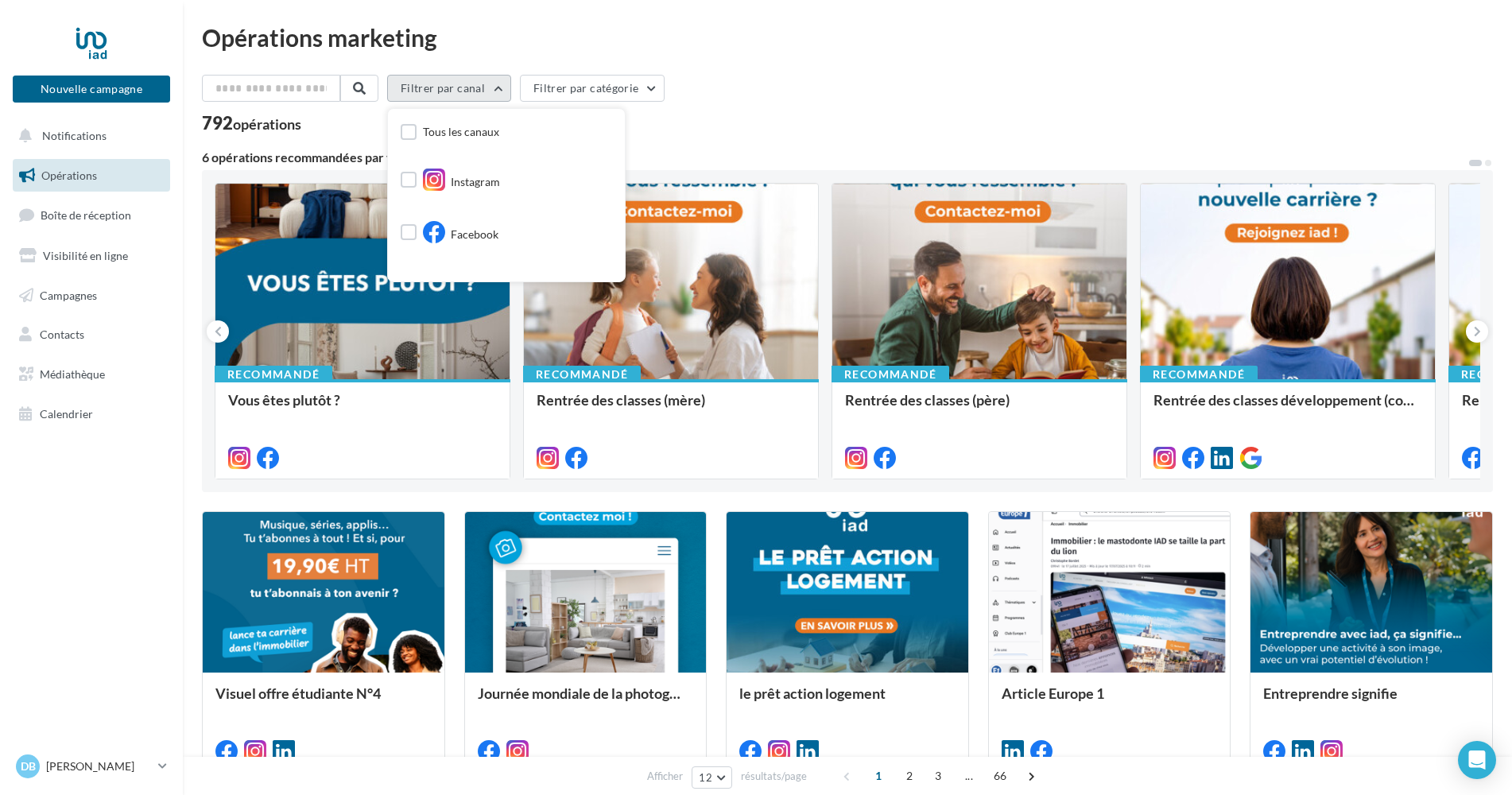
click at [508, 92] on button "Filtrer par canal" at bounding box center [449, 88] width 124 height 27
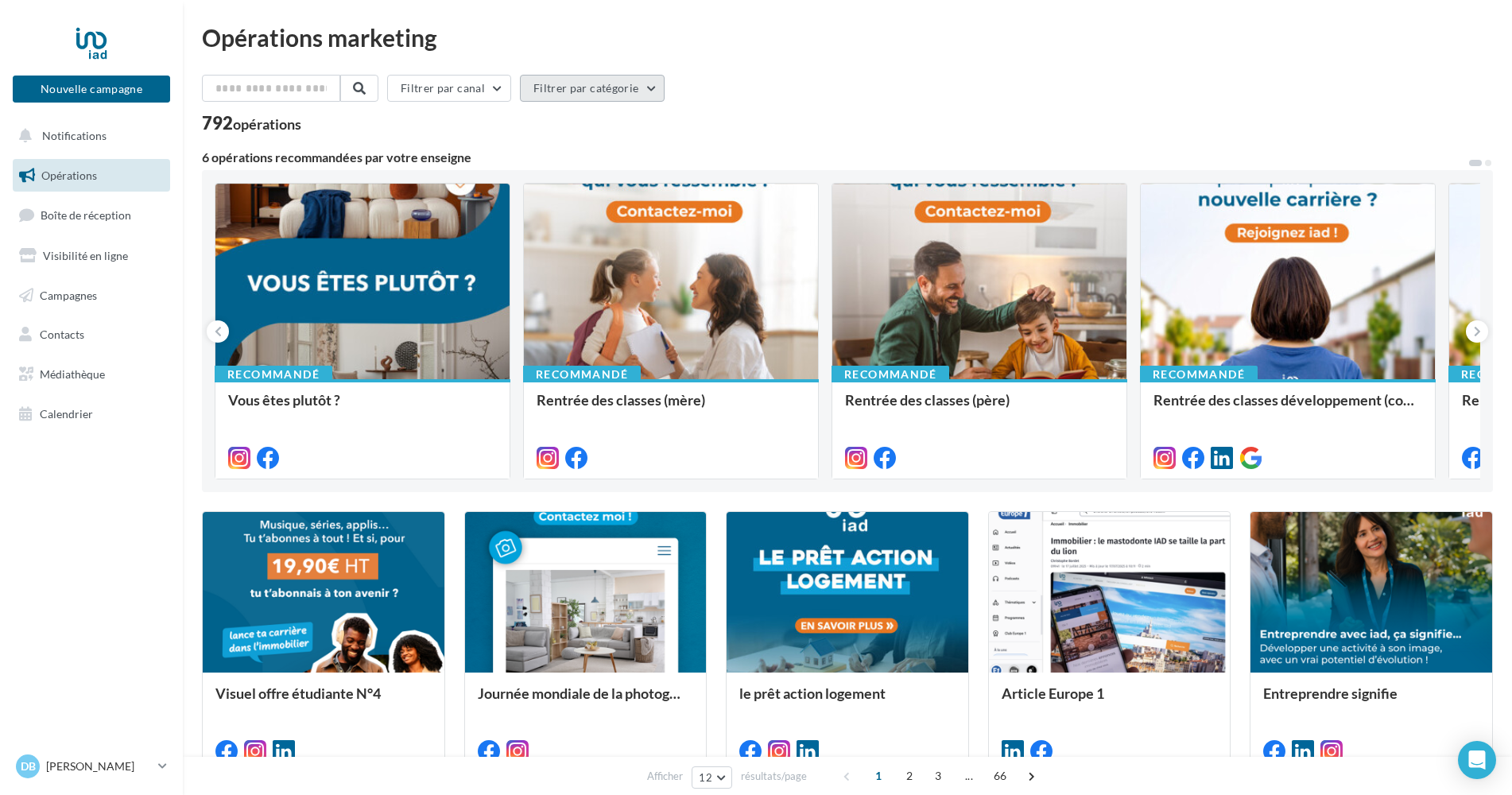
click at [563, 96] on button "Filtrer par catégorie" at bounding box center [592, 88] width 145 height 27
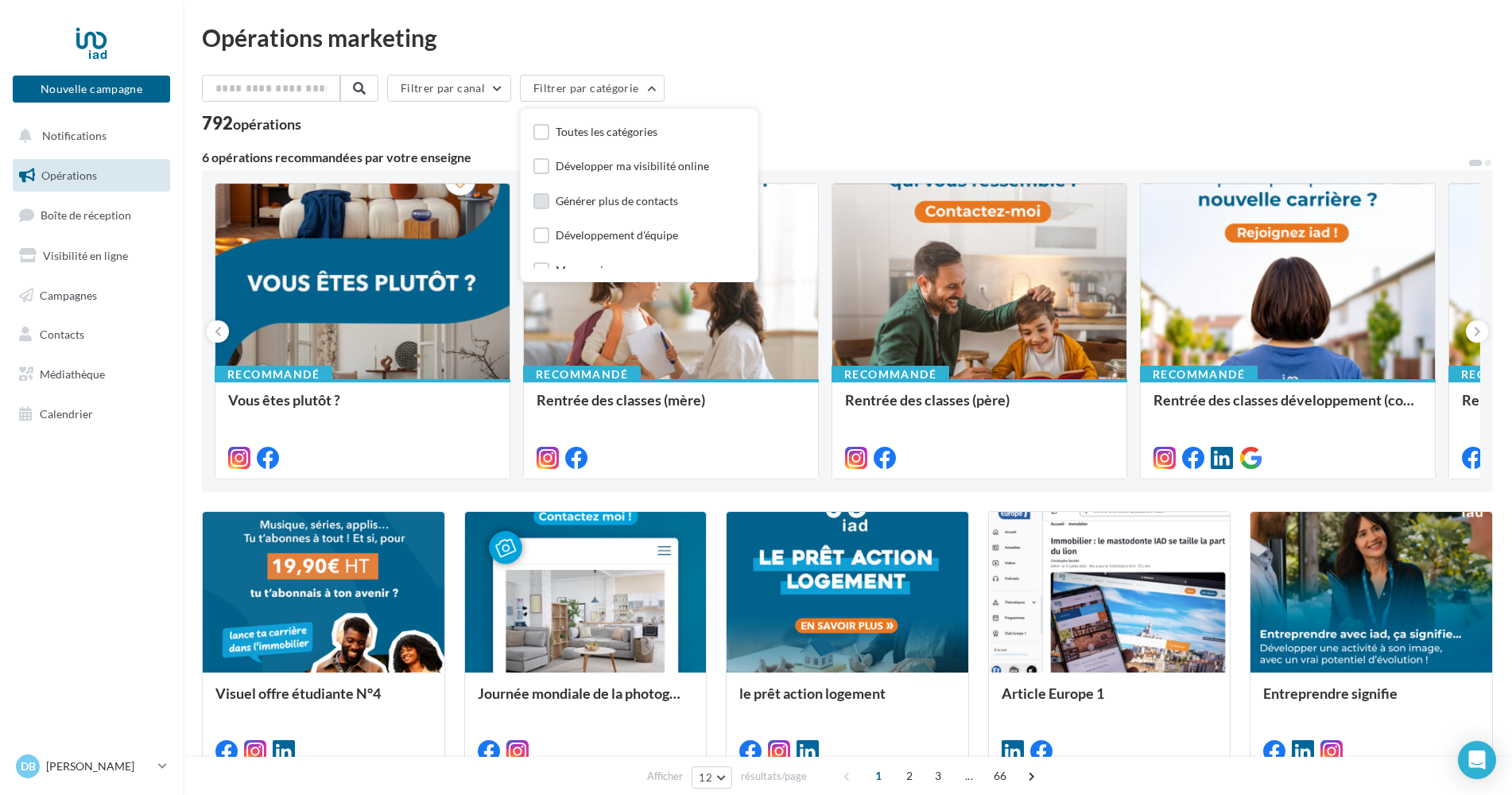
click at [549, 205] on label at bounding box center [541, 201] width 16 height 16
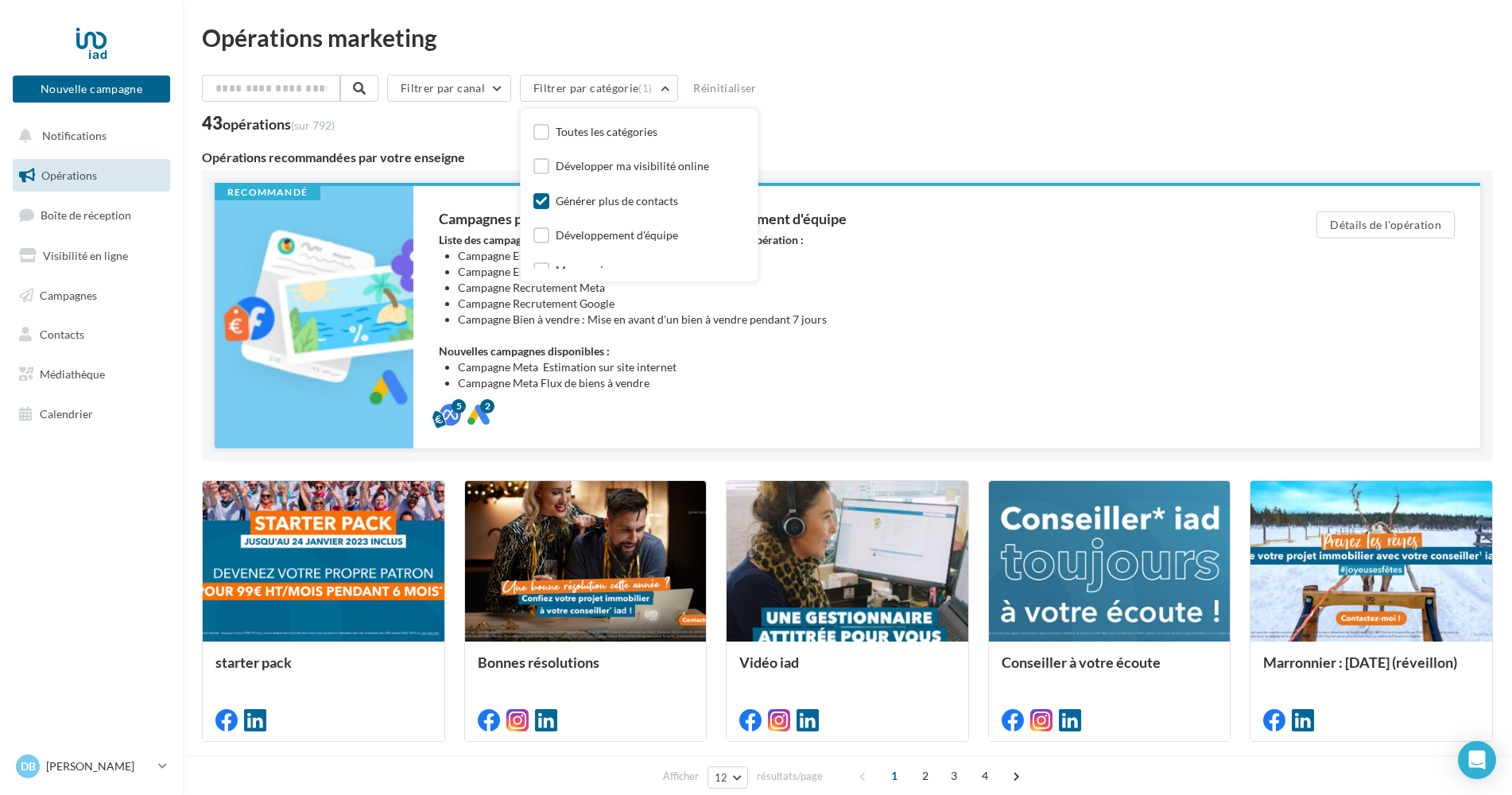
click at [1072, 356] on div "Liste des campagnes publicitaires META et GOOGLE dans cette opération : Campagn…" at bounding box center [846, 312] width 814 height 159
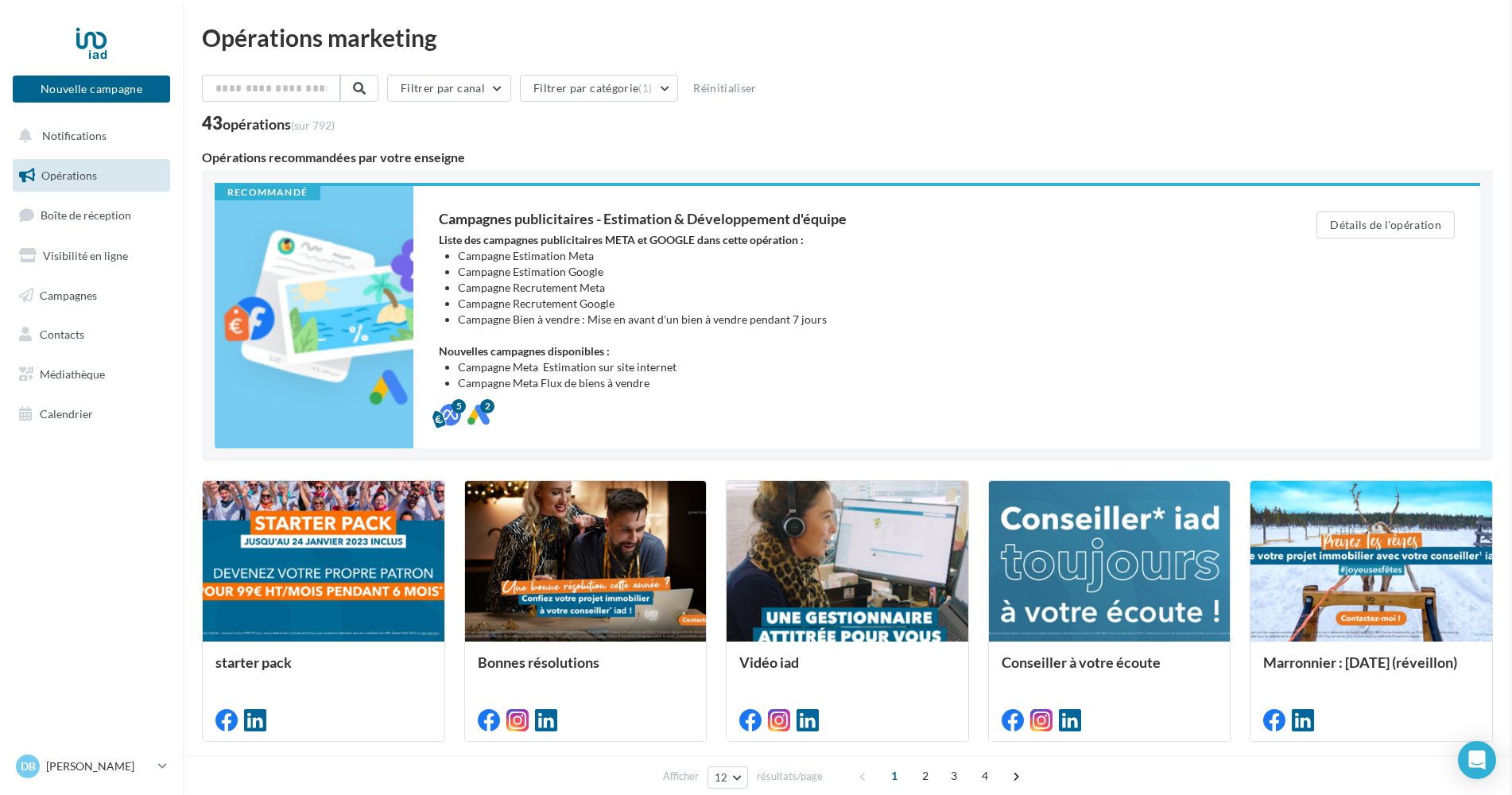
click at [823, 397] on div "Opérations marketing Filtrer par canal Filtrer par catégorie (1) Réinitialiser …" at bounding box center [848, 690] width 1291 height 1329
click at [640, 367] on li "Campagne Meta Estimation sur site internet" at bounding box center [855, 367] width 795 height 16
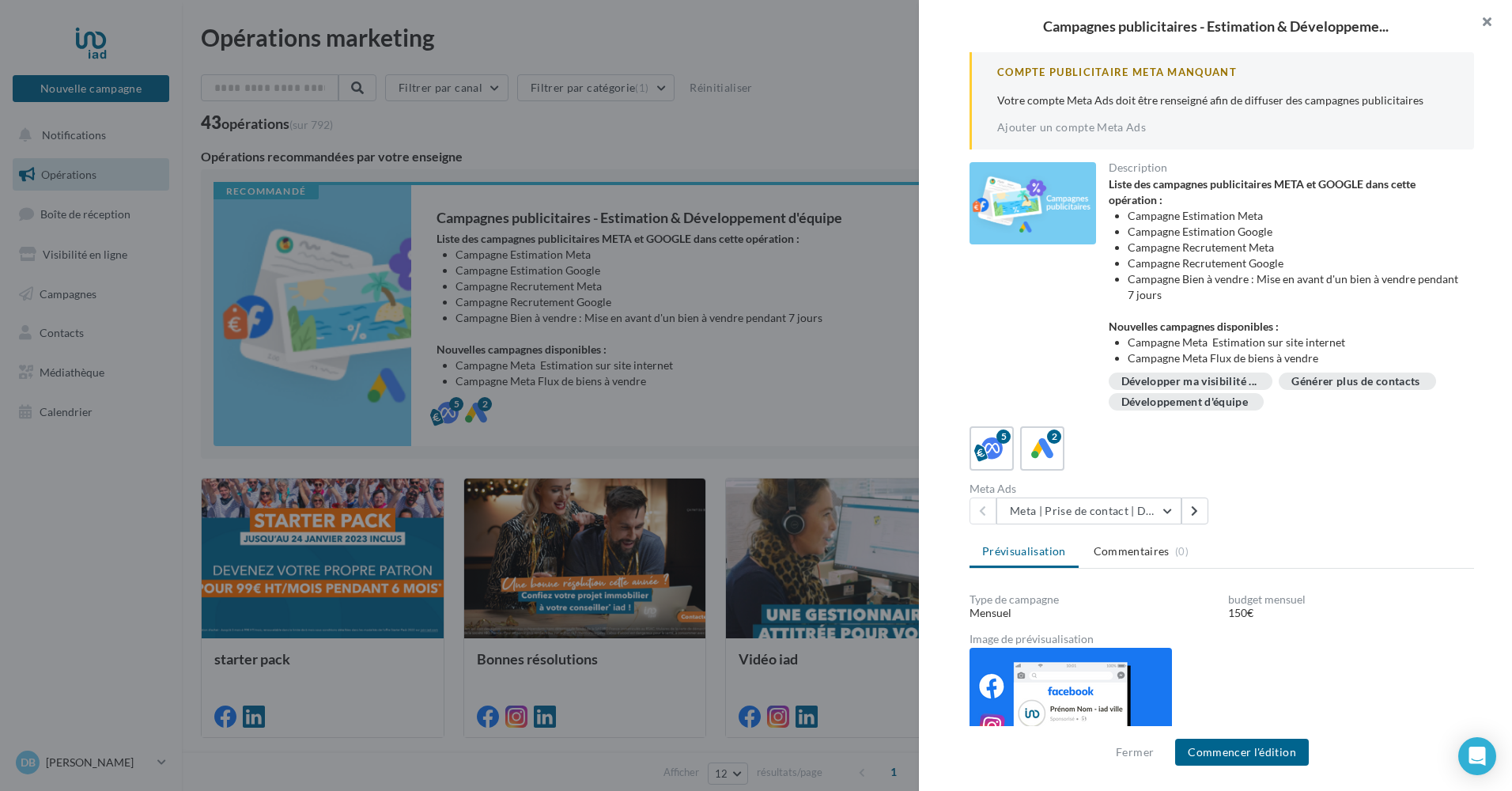
click at [1489, 19] on button "button" at bounding box center [1481, 24] width 63 height 48
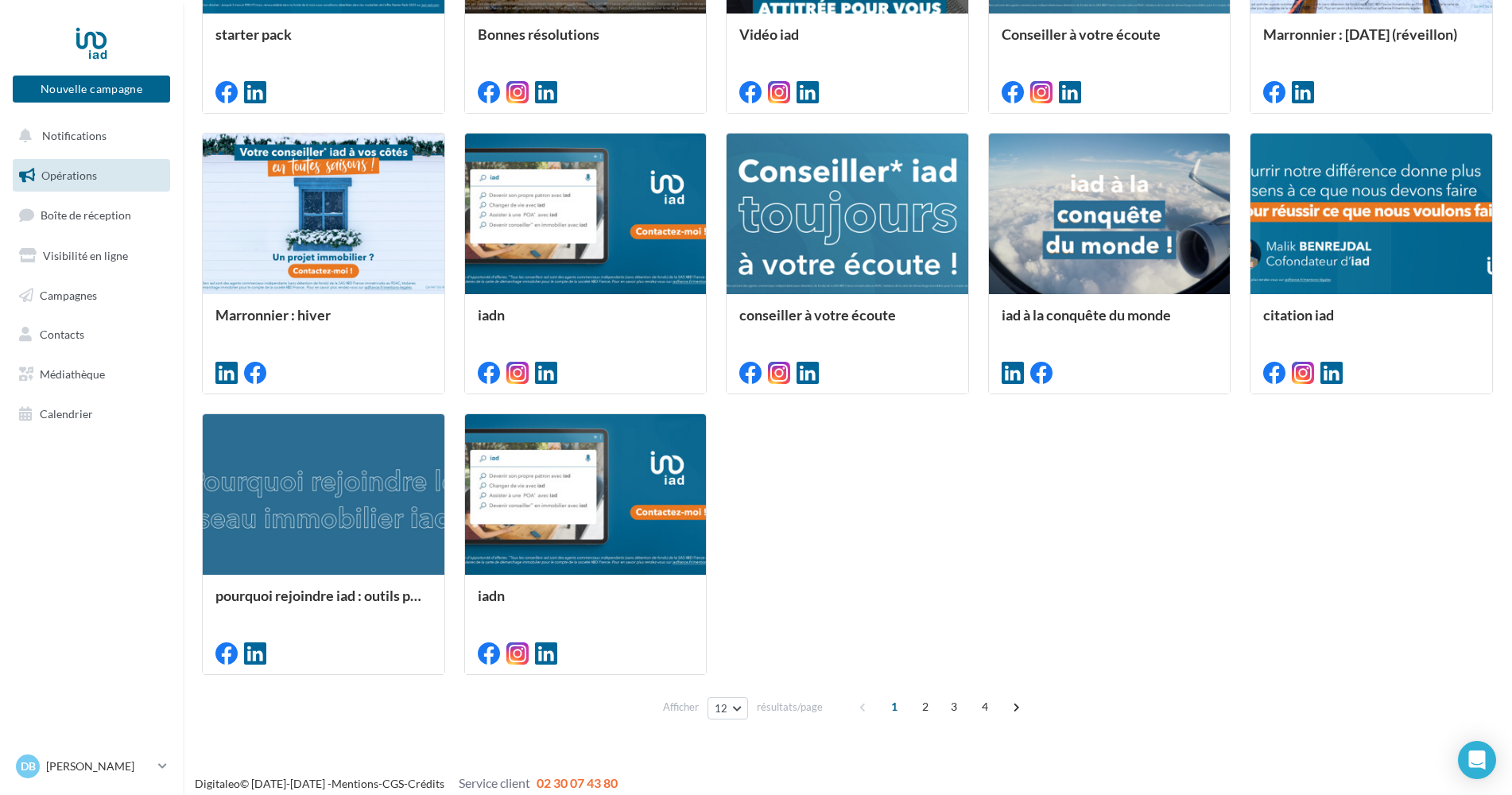
scroll to position [640, 0]
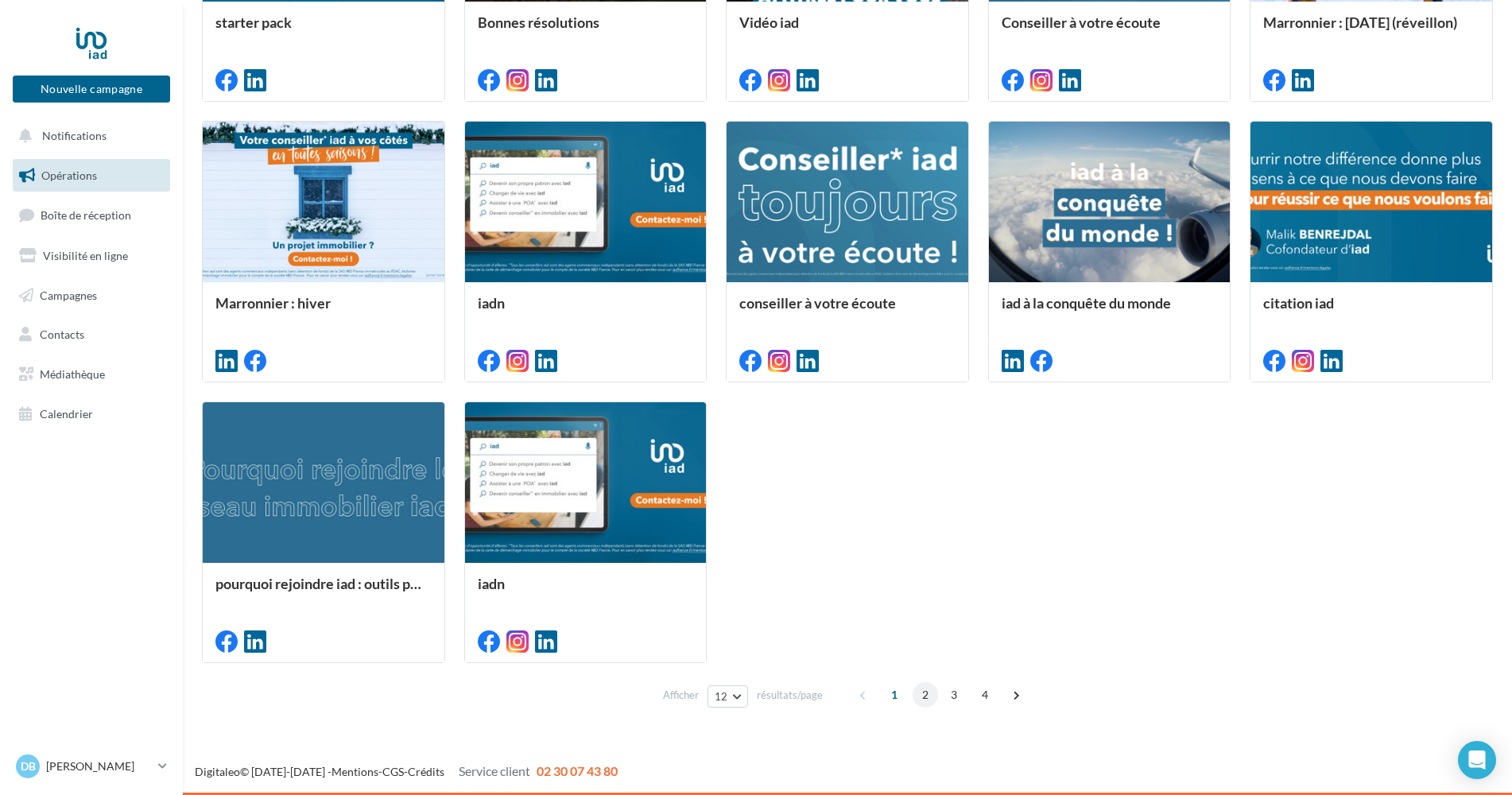
click at [922, 691] on span "2" at bounding box center [925, 695] width 26 height 26
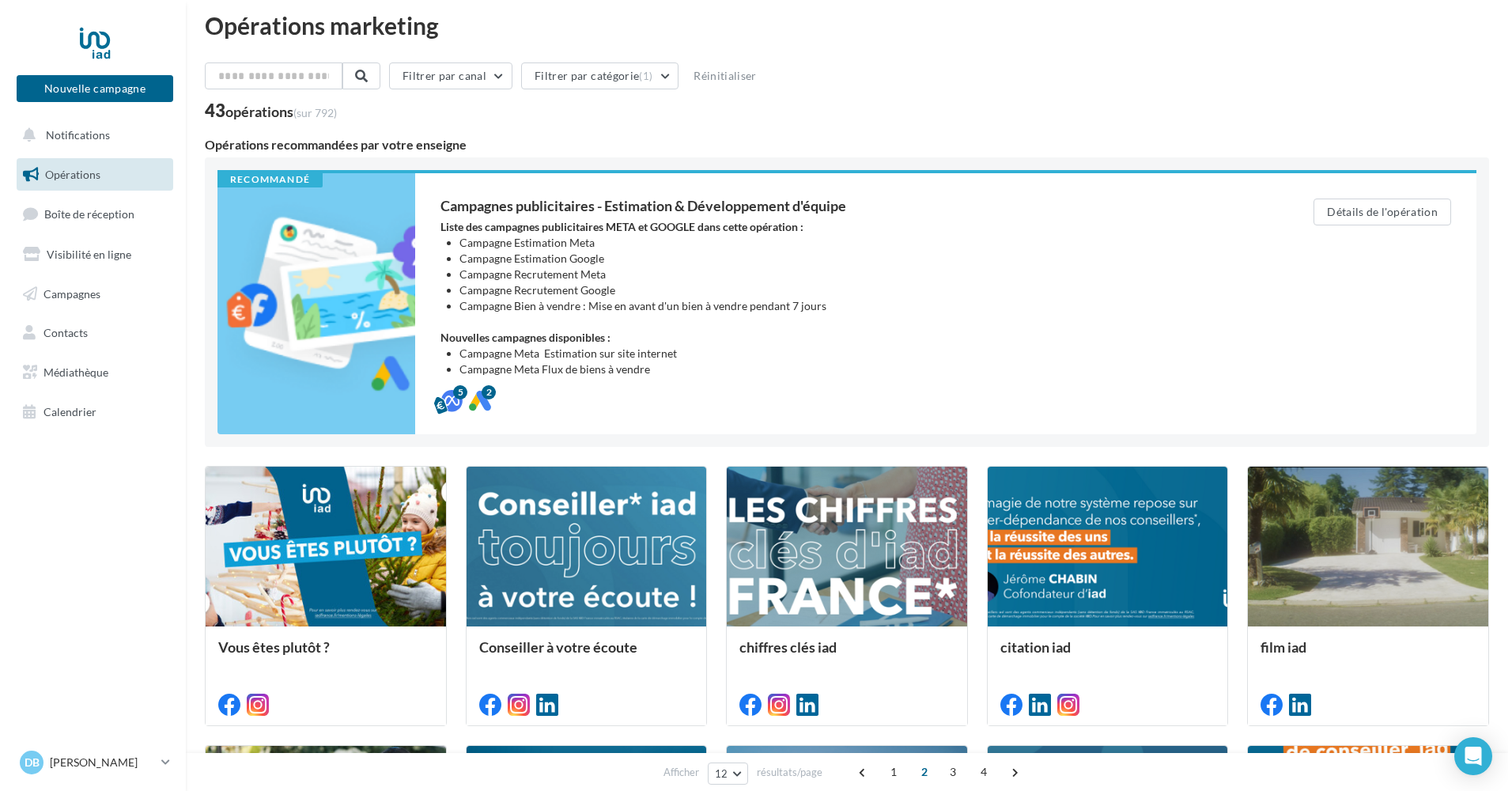
scroll to position [0, 0]
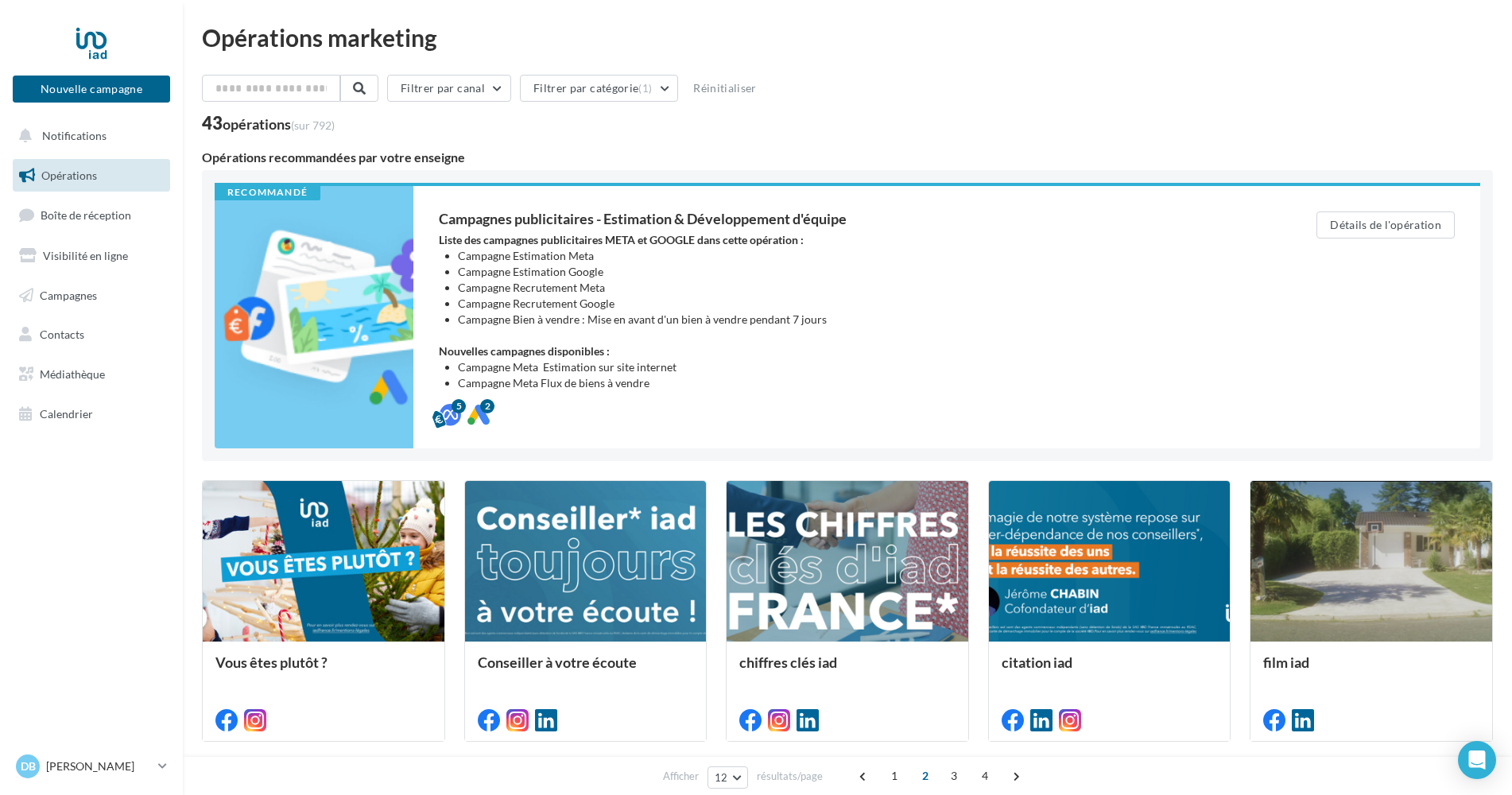
click at [85, 186] on link "Opérations" at bounding box center [92, 176] width 164 height 33
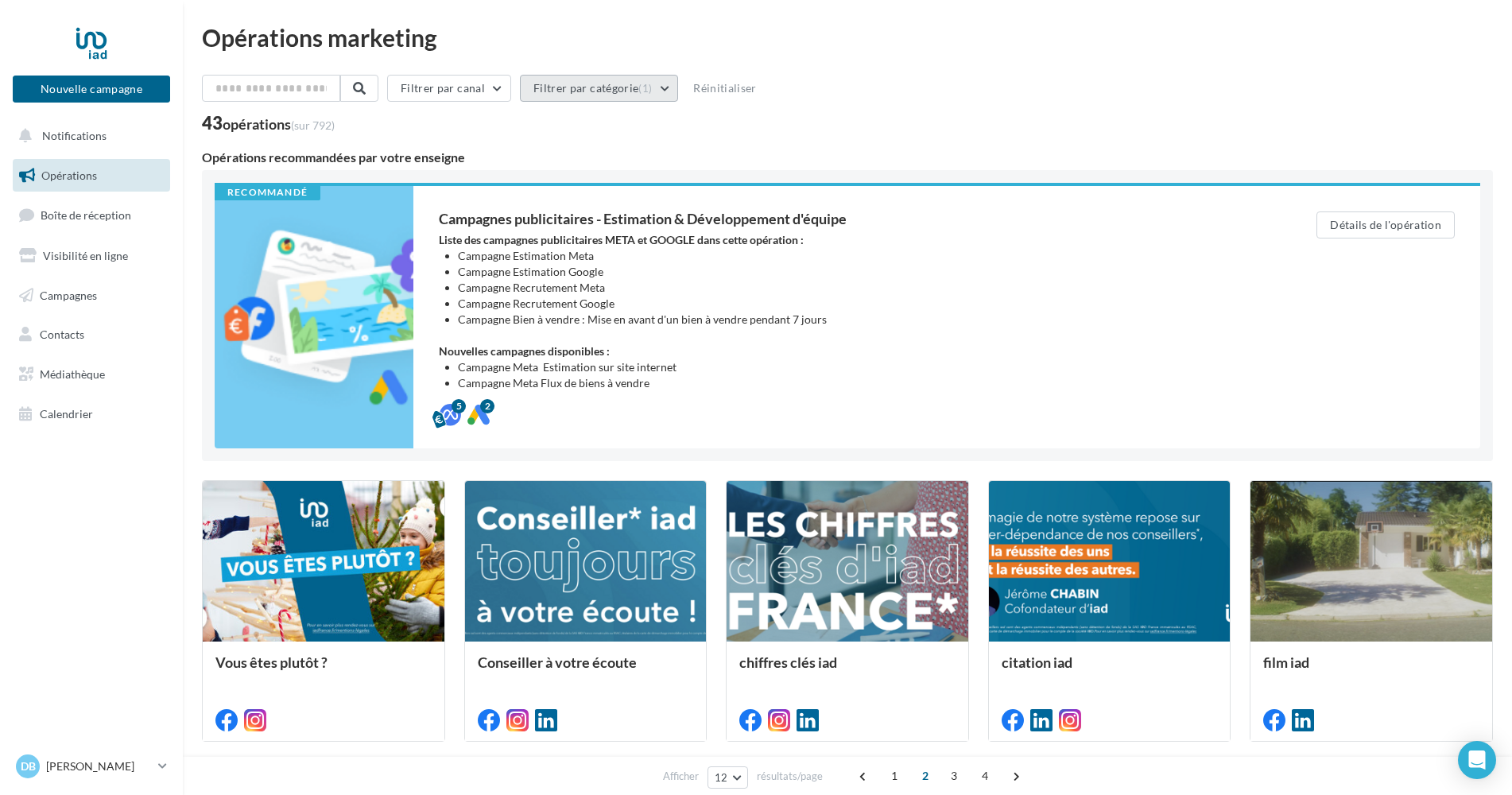
click at [598, 91] on button "Filtrer par catégorie (1)" at bounding box center [598, 88] width 158 height 27
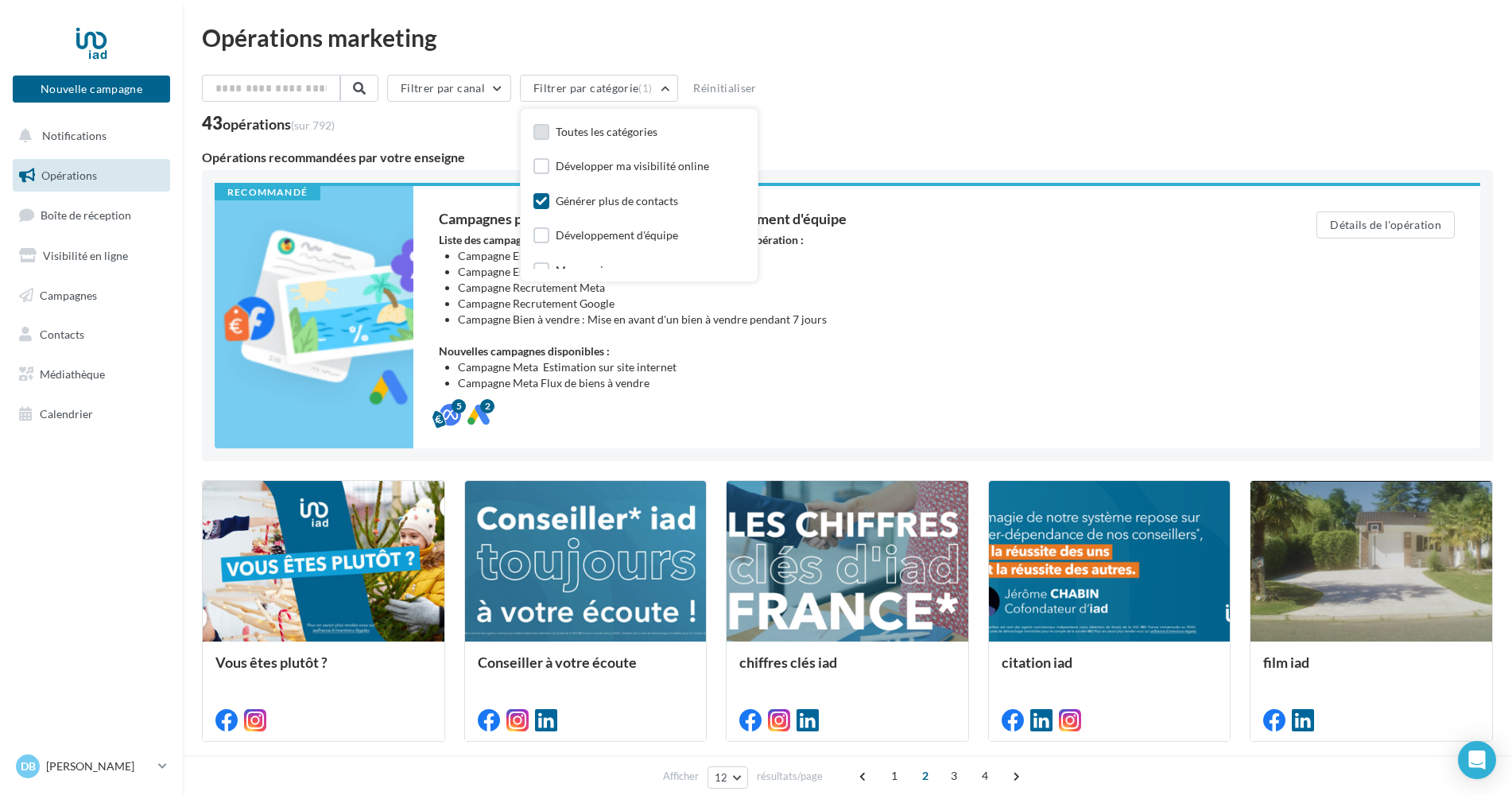
click at [546, 131] on label at bounding box center [541, 132] width 16 height 16
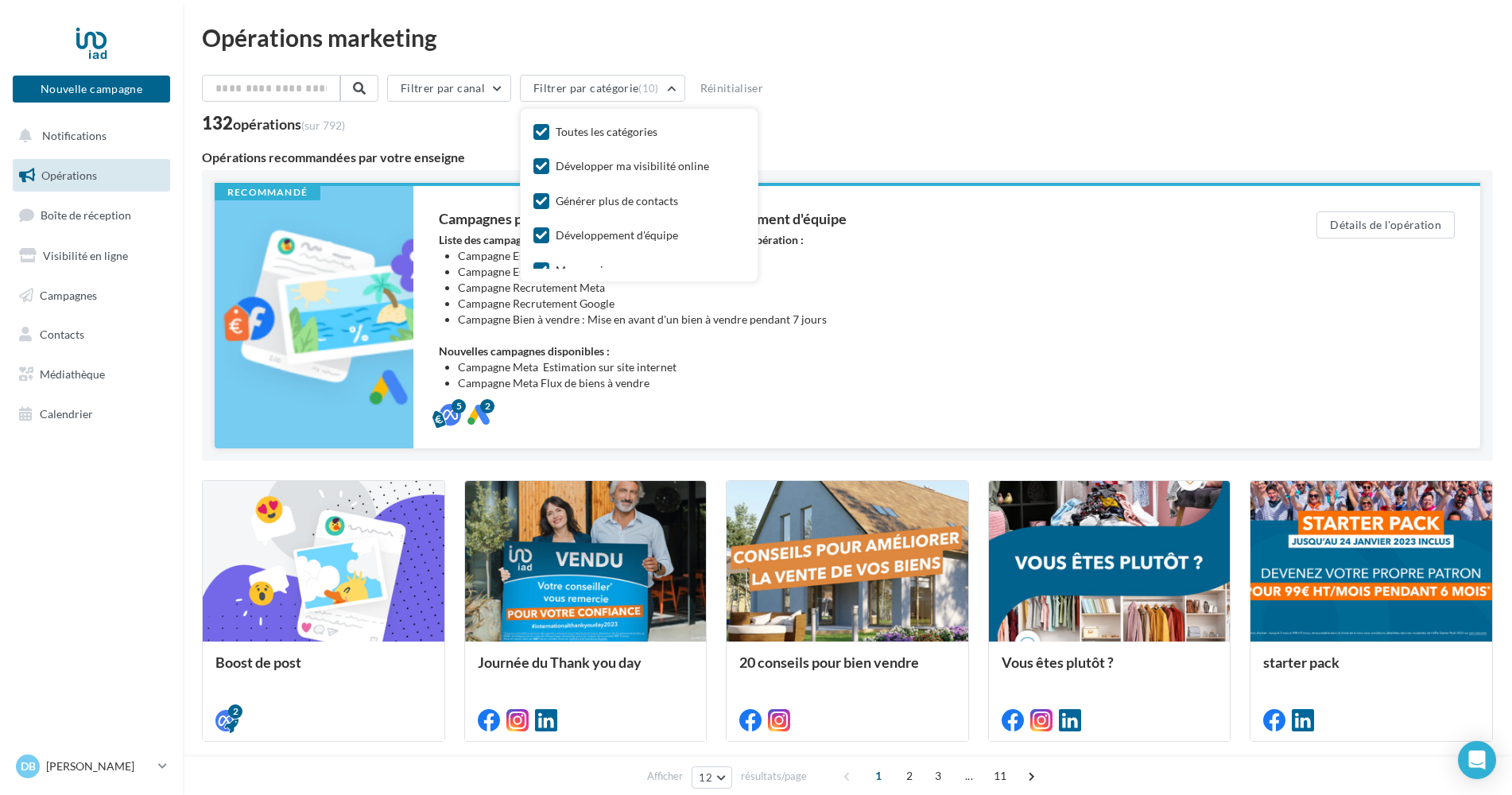
click at [954, 264] on li "Campagne Estimation Google" at bounding box center [855, 272] width 795 height 16
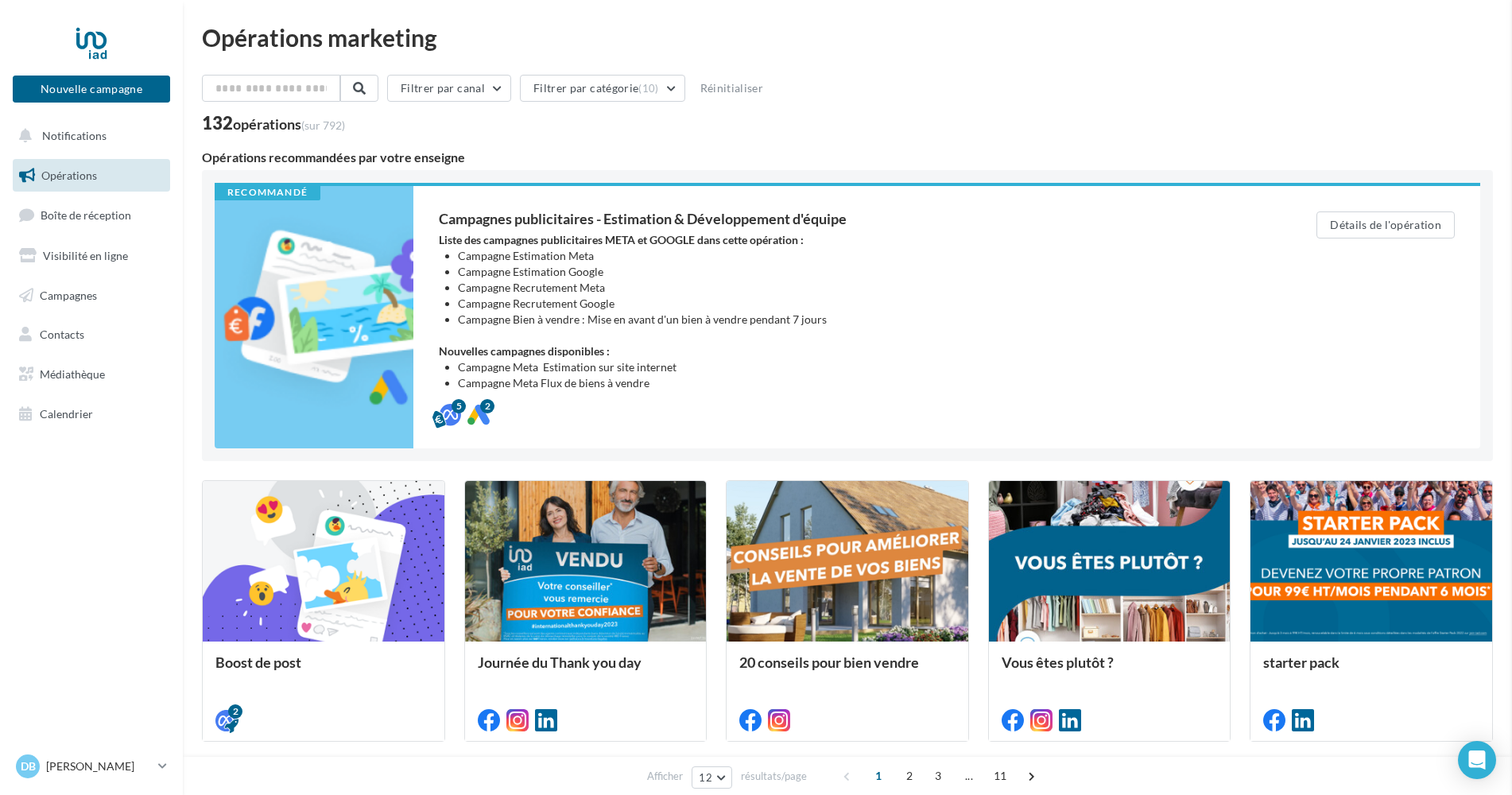
click at [872, 269] on div "Opérations marketing Filtrer par canal Filtrer par catégorie (10) Réinitialiser…" at bounding box center [848, 690] width 1291 height 1329
click at [1345, 225] on button "Détails de l'opération" at bounding box center [1385, 225] width 138 height 27
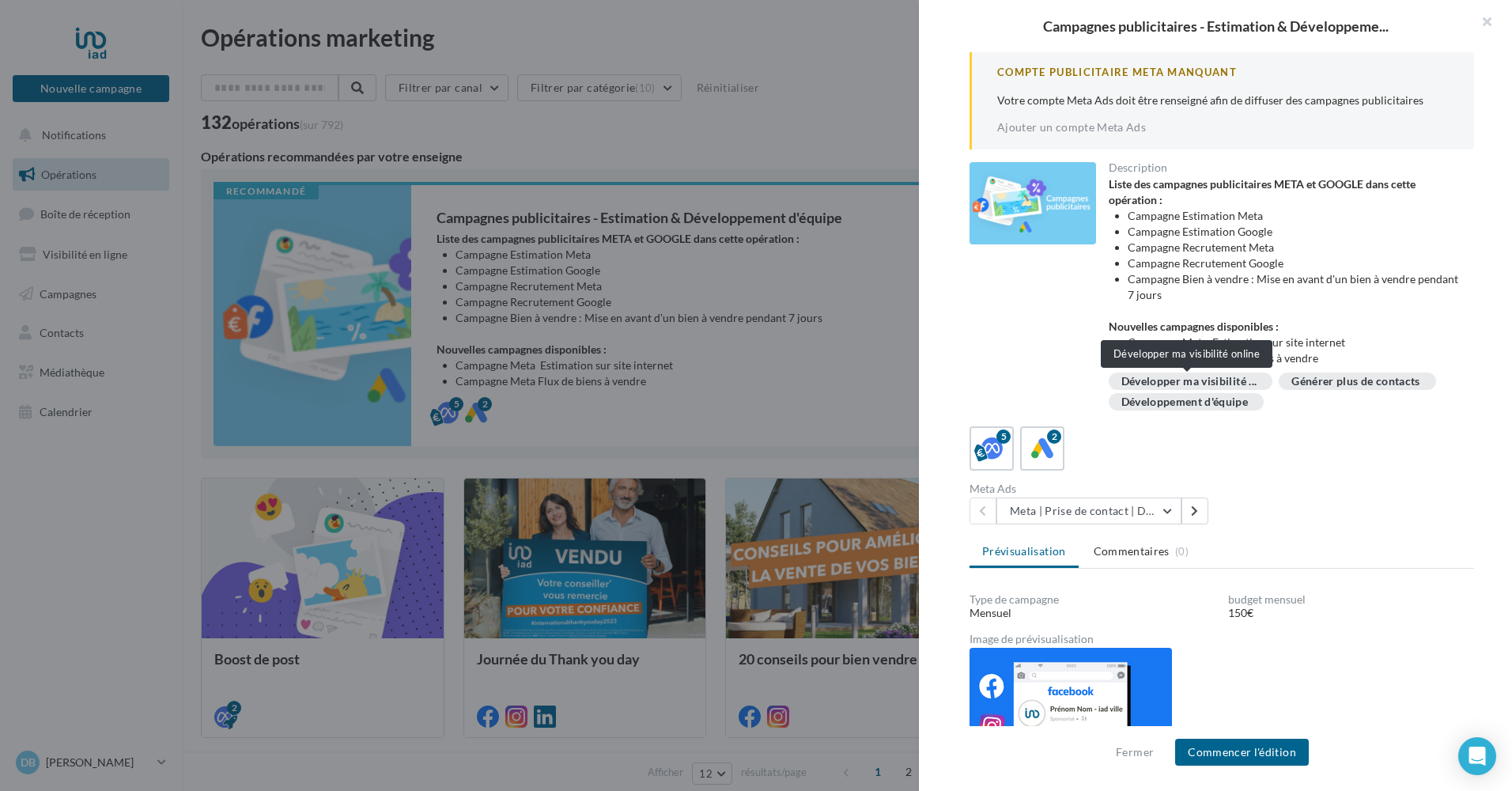
click at [1172, 383] on span "Développer ma visibilité ..." at bounding box center [1190, 381] width 136 height 11
click at [1106, 124] on link "Ajouter un compte Meta Ads" at bounding box center [1072, 127] width 148 height 12
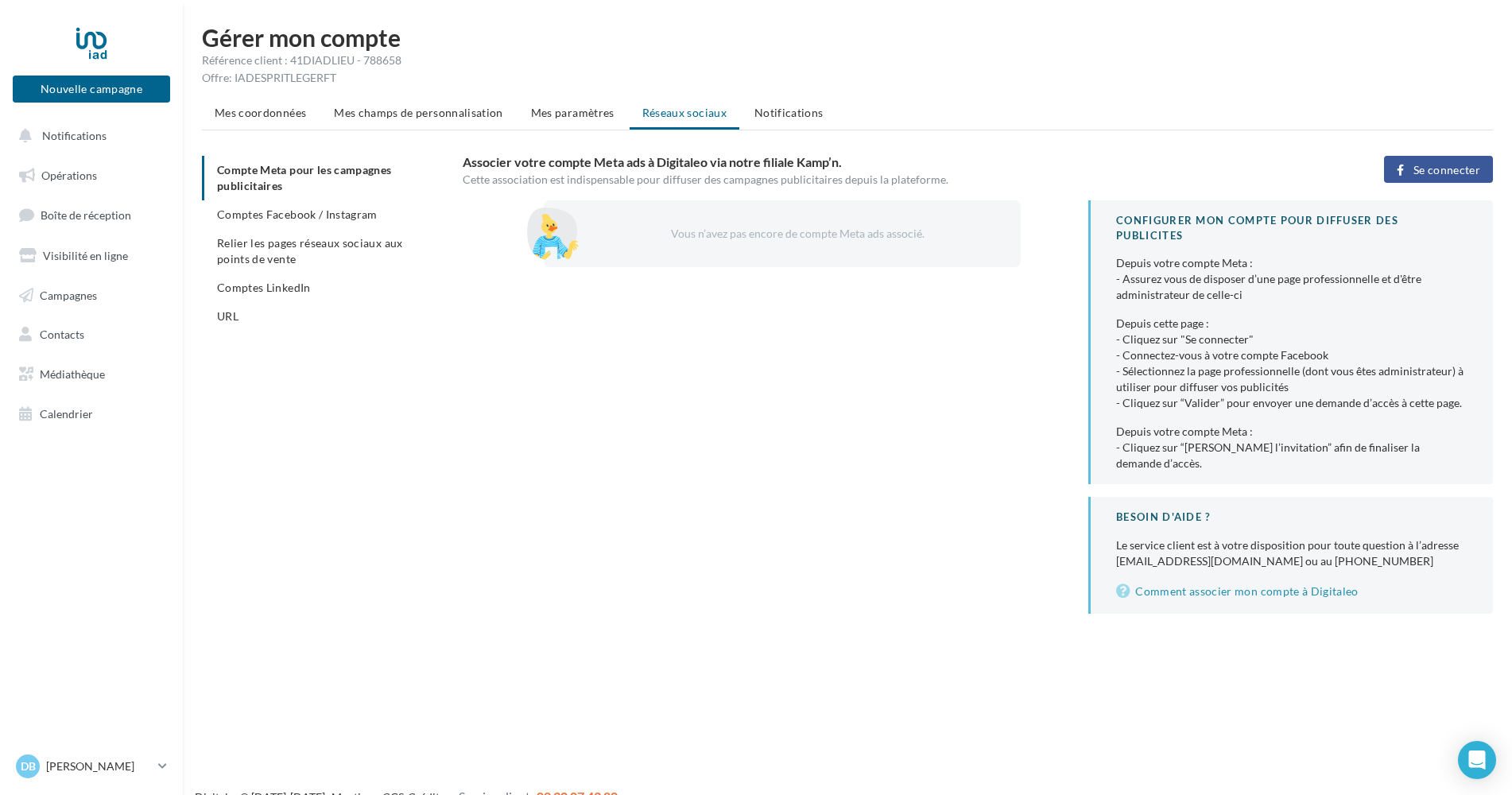
click at [698, 237] on div "Vous n’avez pas encore de compte Meta ads associé." at bounding box center [795, 233] width 401 height 16
click at [722, 235] on div "Vous n’avez pas encore de compte Meta ads associé." at bounding box center [795, 233] width 401 height 16
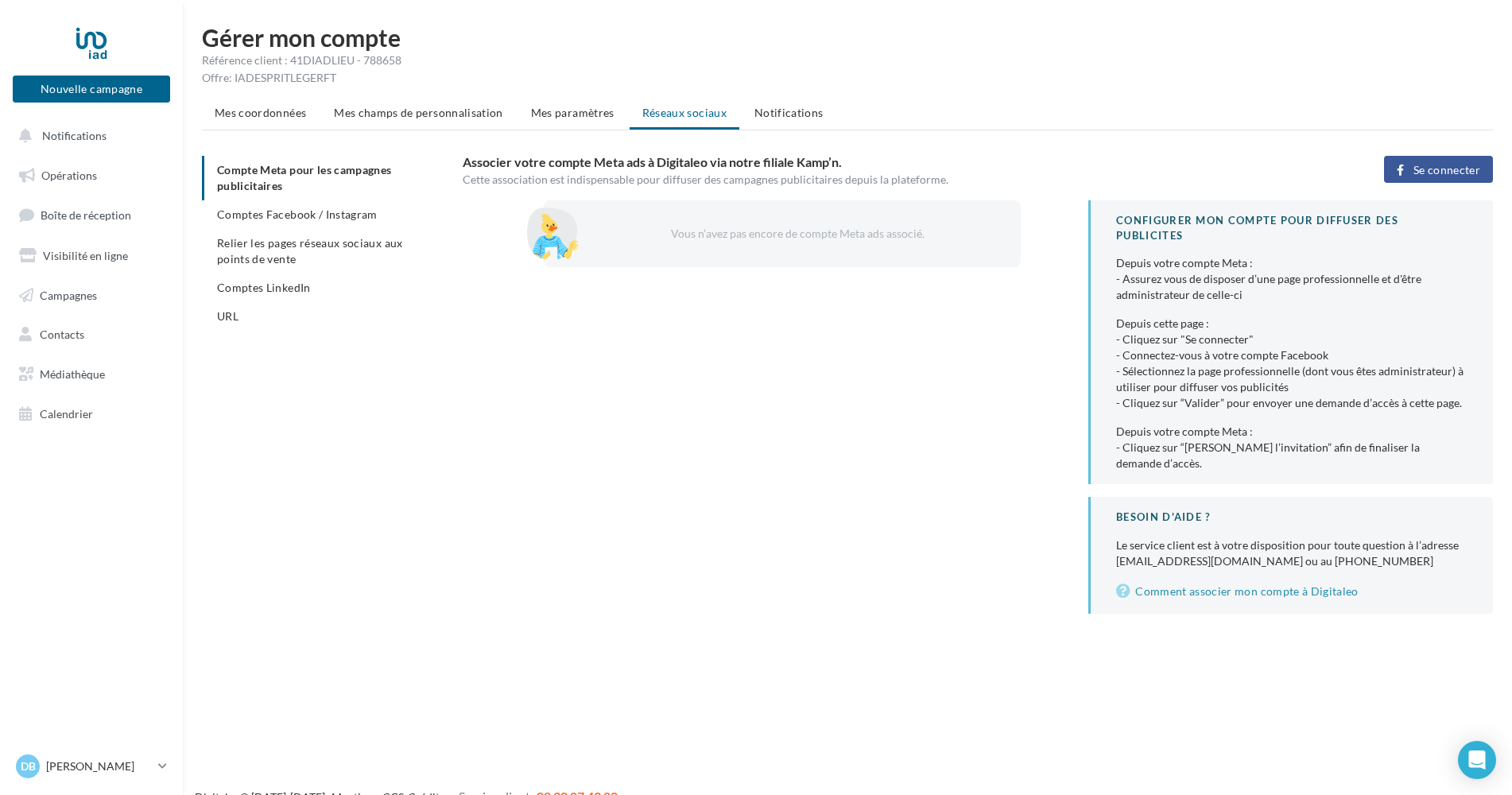
click at [722, 235] on div "Vous n’avez pas encore de compte Meta ads associé." at bounding box center [795, 233] width 401 height 16
click at [334, 216] on span "Comptes Facebook / Instagram" at bounding box center [297, 214] width 161 height 13
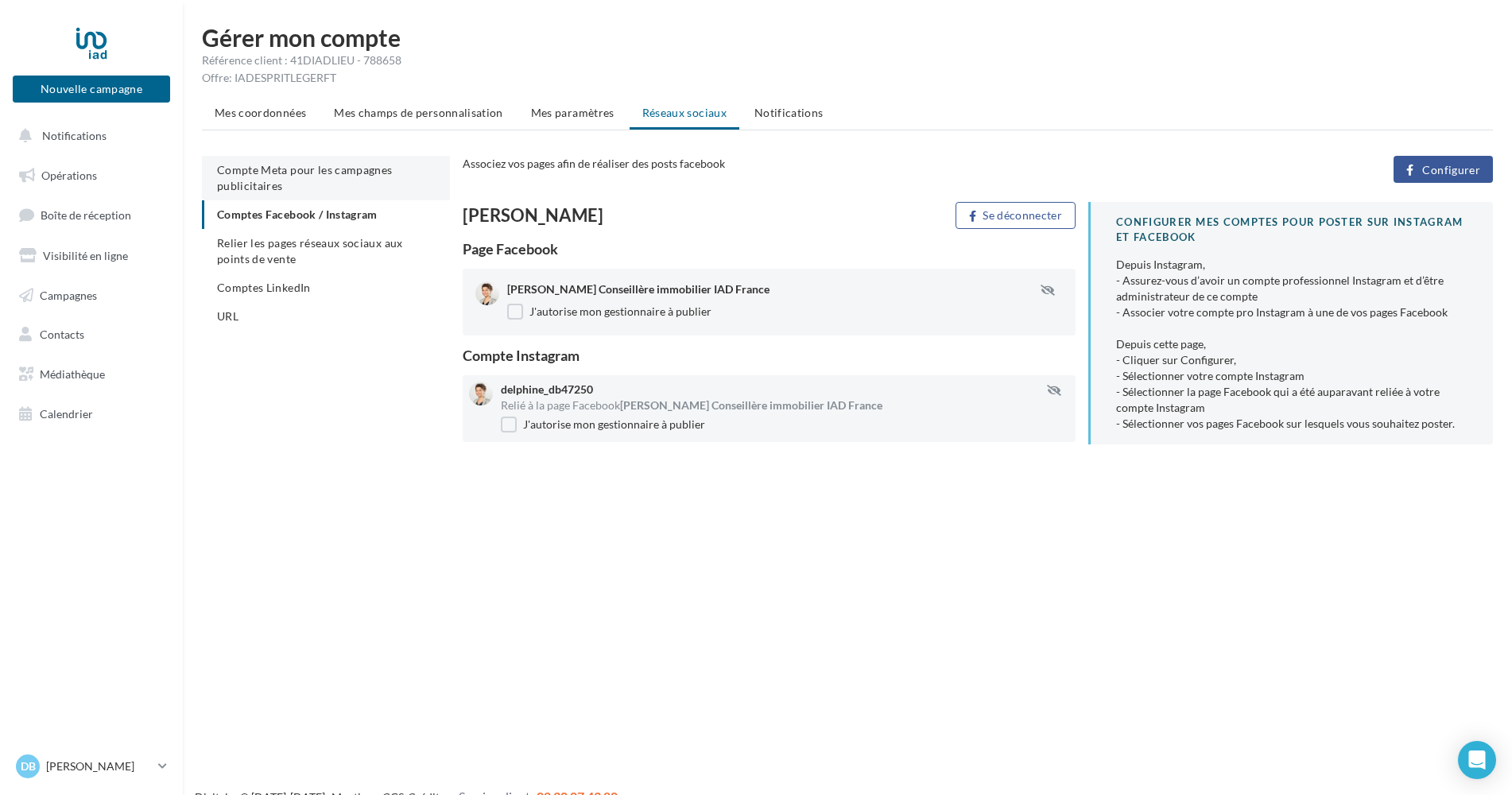
click at [337, 167] on span "Compte Meta pour les campagnes publicitaires" at bounding box center [305, 177] width 176 height 29
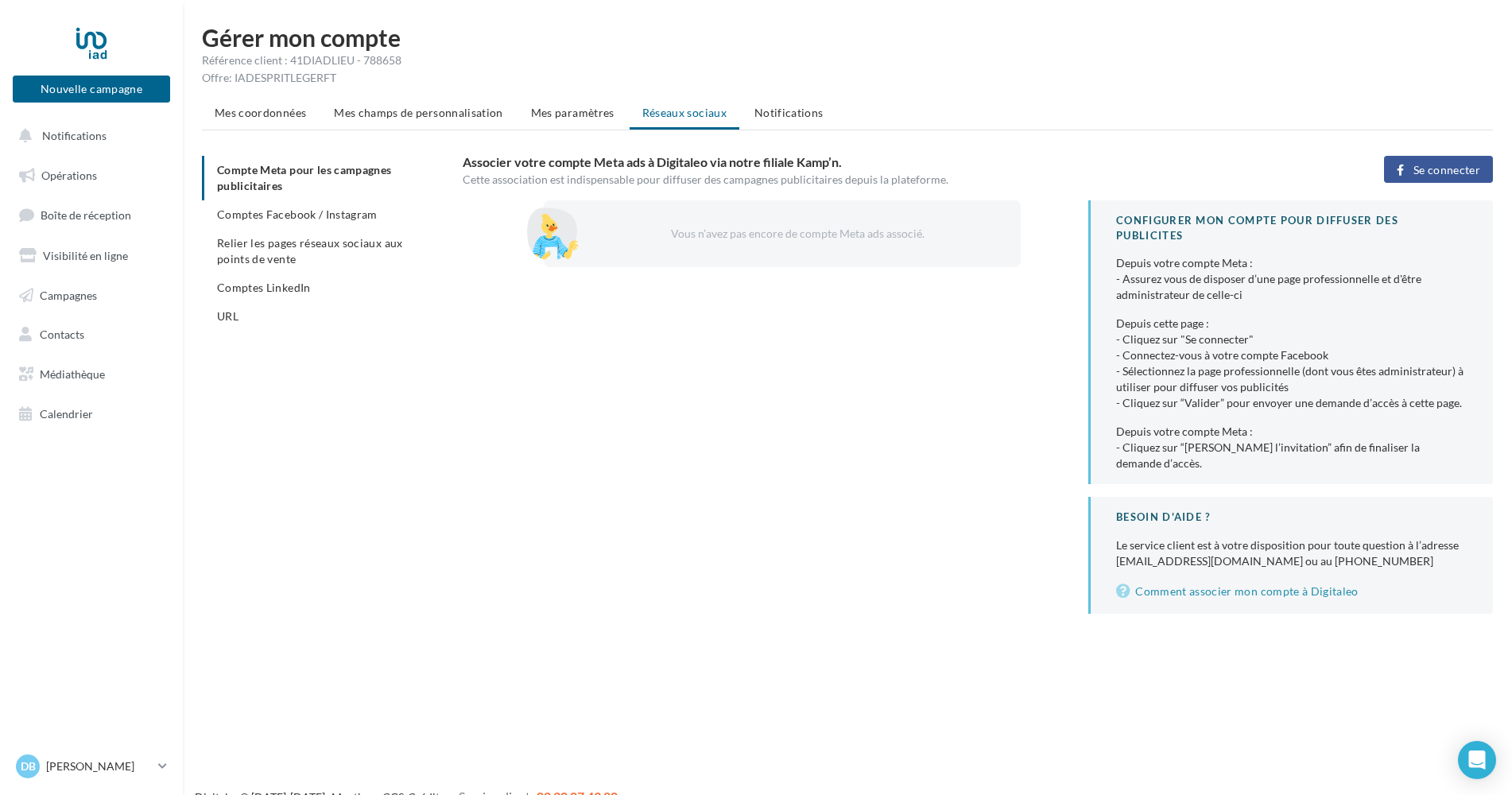
click at [688, 232] on div "Vous n’avez pas encore de compte Meta ads associé." at bounding box center [795, 233] width 401 height 16
click at [642, 156] on h3 "Associer votre compte Meta ads à Digitaleo via notre filiale Kamp’n." at bounding box center [873, 162] width 822 height 12
click at [120, 94] on button "Nouvelle campagne" at bounding box center [91, 89] width 157 height 27
click at [94, 136] on div at bounding box center [756, 373] width 1512 height 795
click at [94, 136] on span "Notifications" at bounding box center [75, 135] width 65 height 13
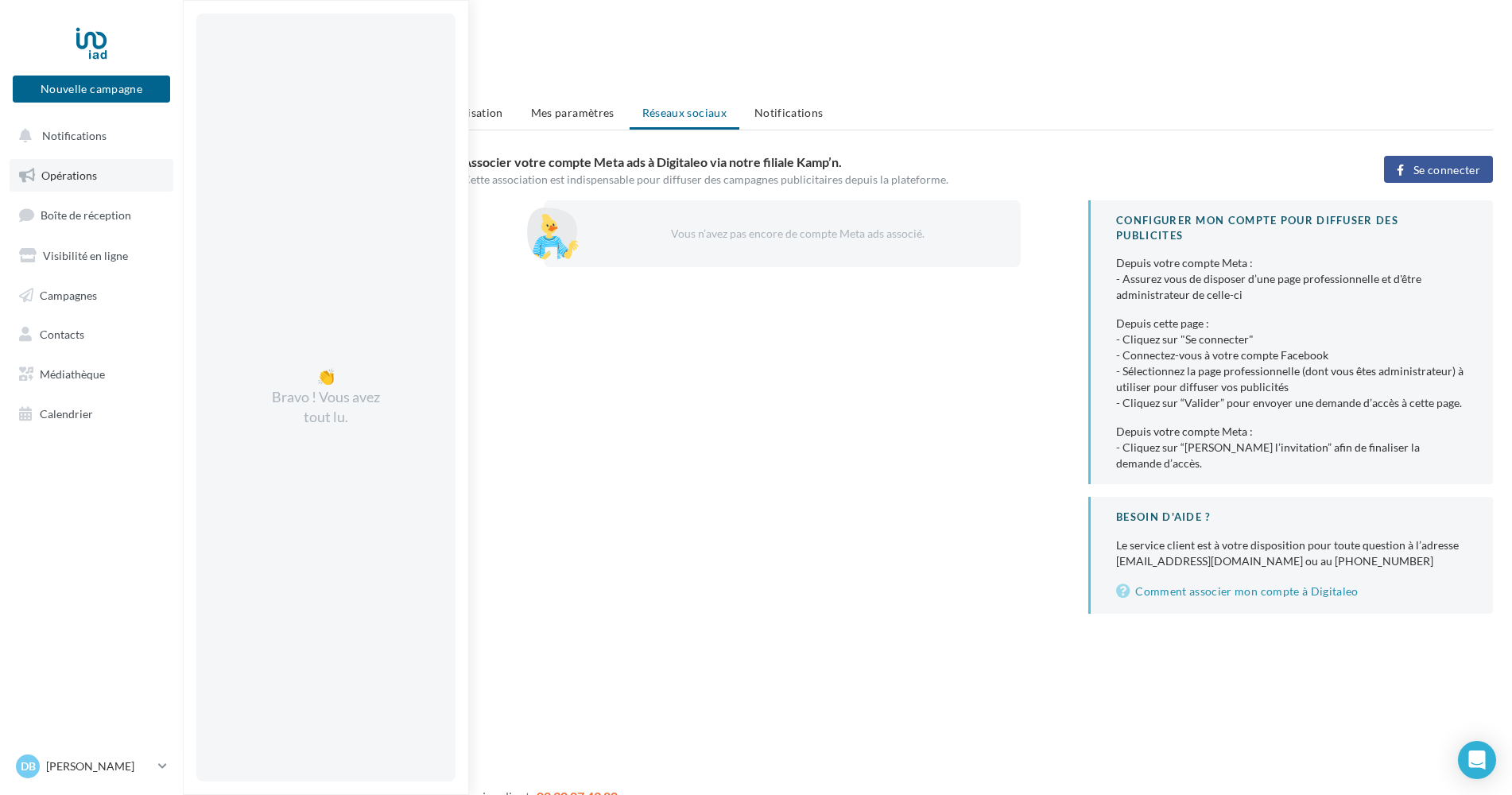
click at [75, 173] on span "Opérations" at bounding box center [69, 175] width 56 height 13
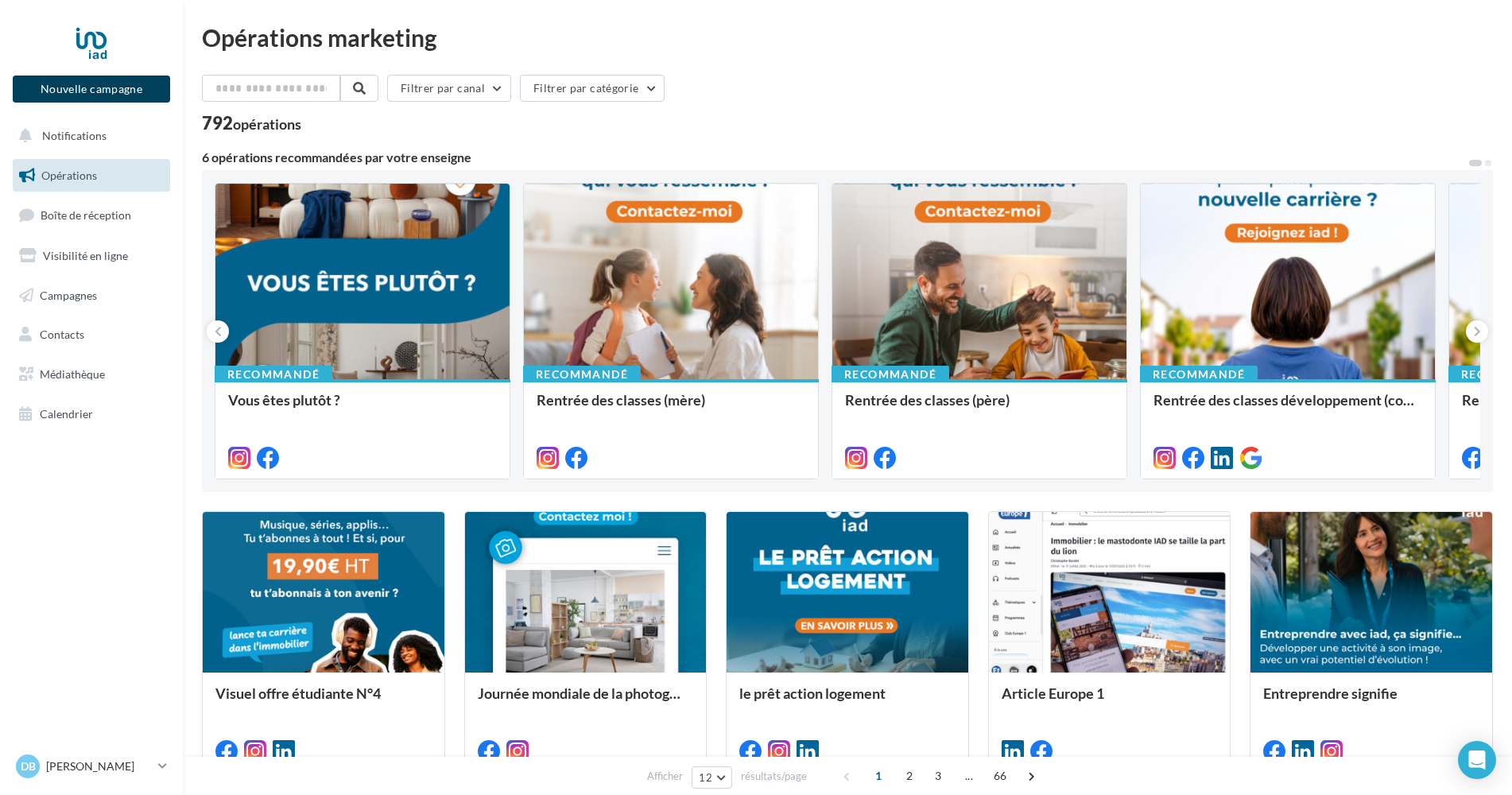
click at [94, 87] on button "Nouvelle campagne" at bounding box center [91, 89] width 157 height 27
click at [94, 87] on div at bounding box center [756, 373] width 1512 height 795
click at [94, 87] on button "Nouvelle campagne" at bounding box center [91, 89] width 157 height 27
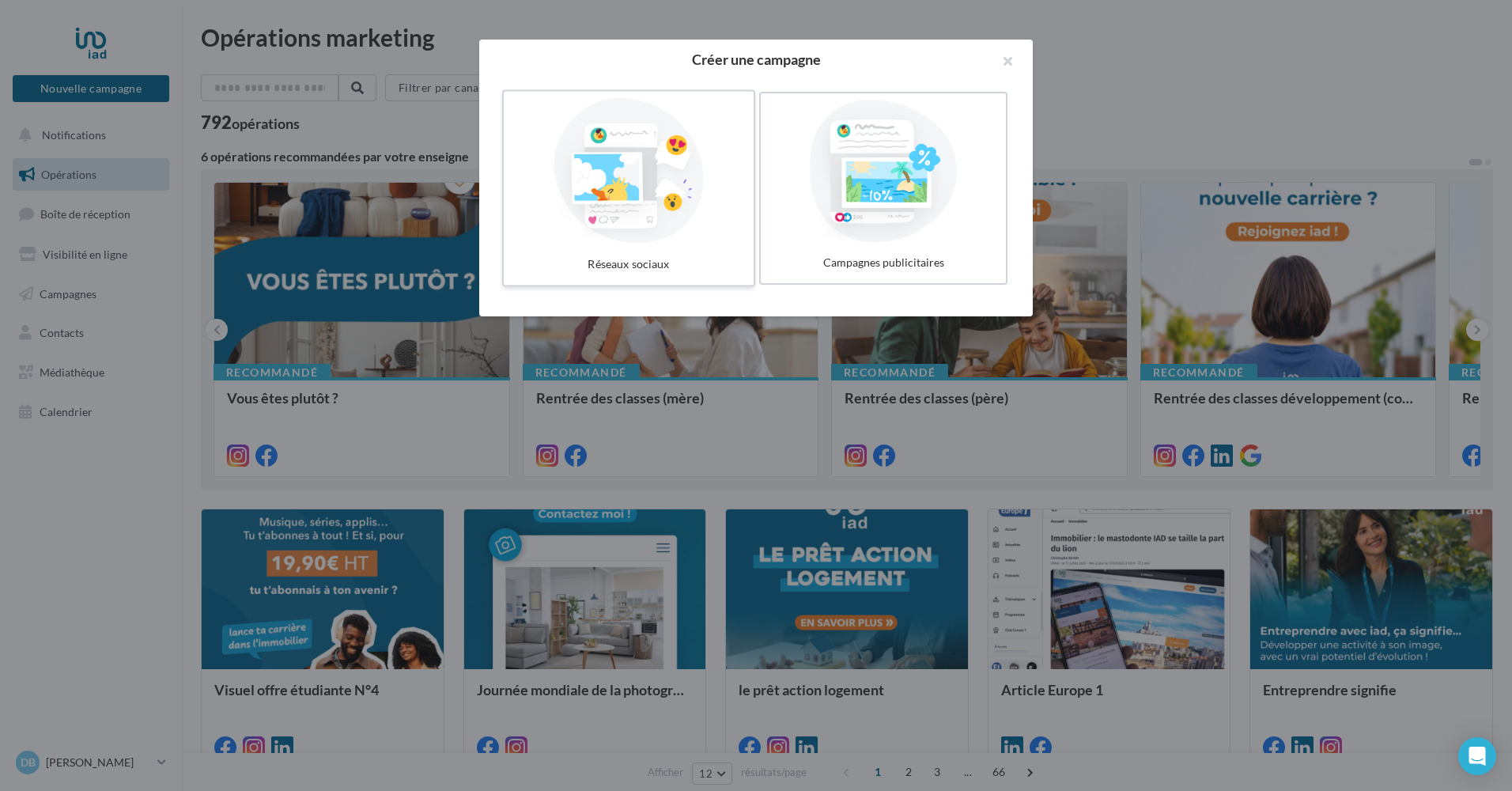
click at [697, 204] on div at bounding box center [629, 171] width 237 height 146
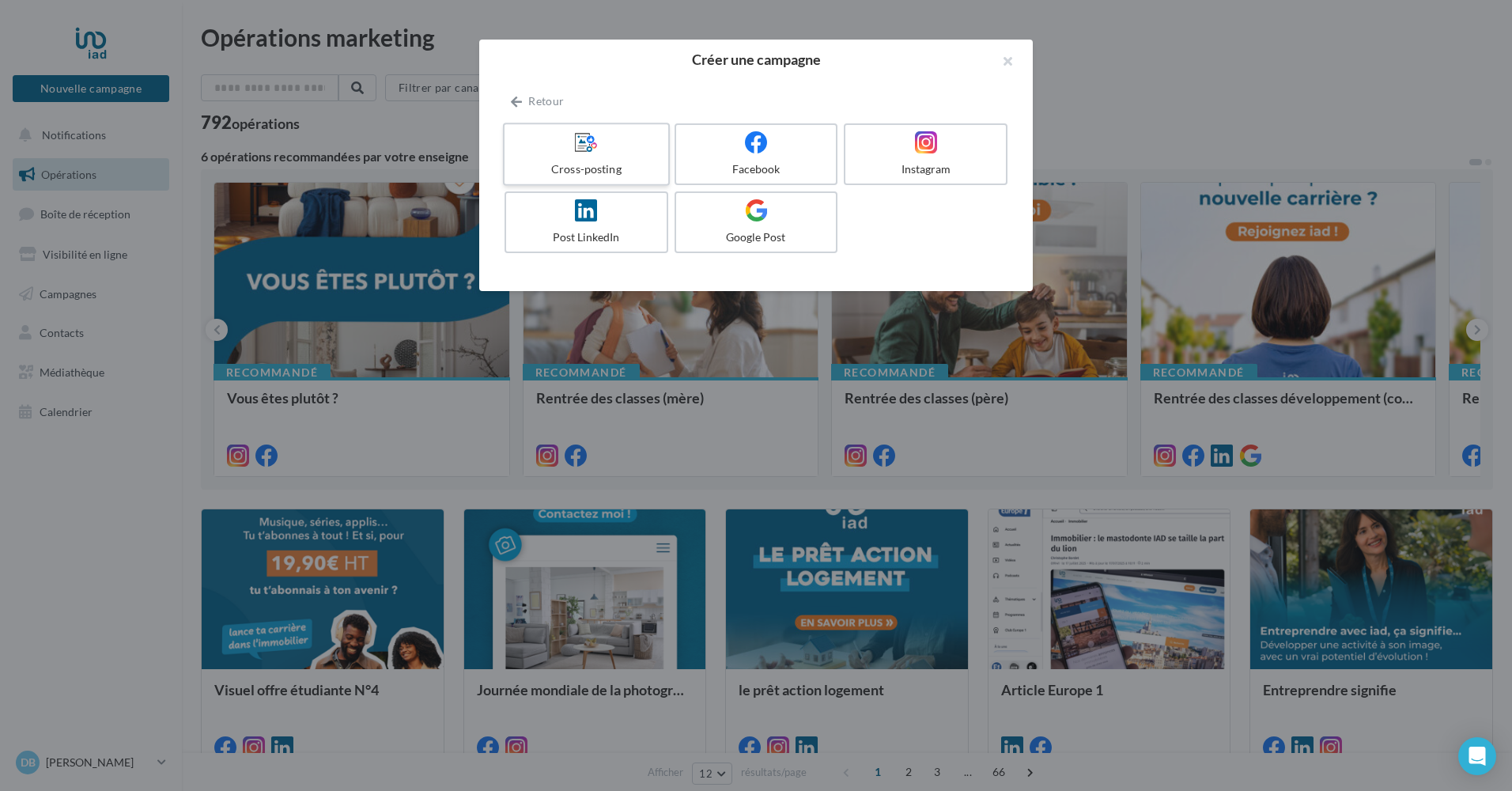
click at [592, 155] on span at bounding box center [587, 143] width 23 height 25
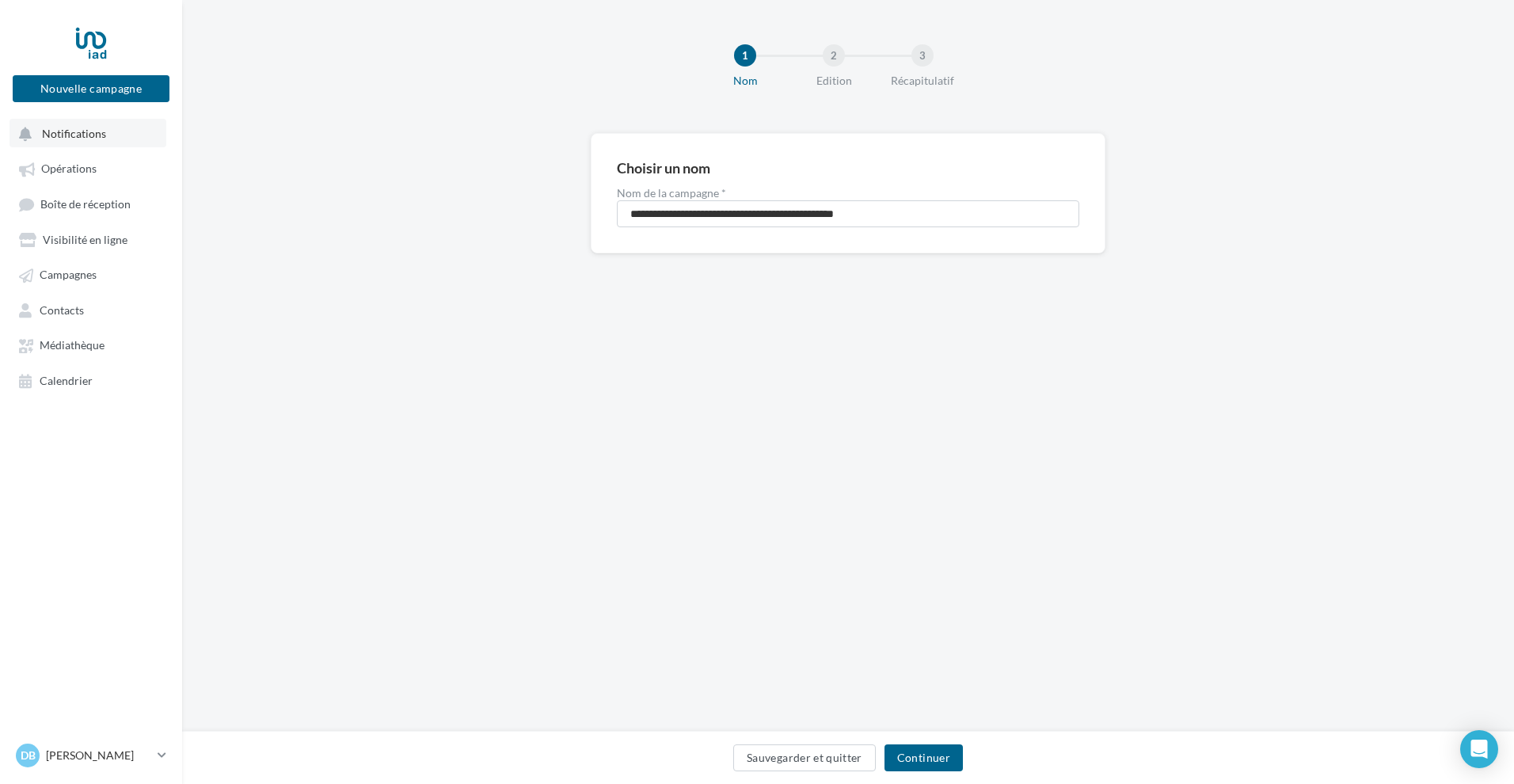
click at [121, 130] on button "Notifications" at bounding box center [88, 133] width 157 height 29
click at [81, 163] on span "Opérations" at bounding box center [69, 169] width 55 height 13
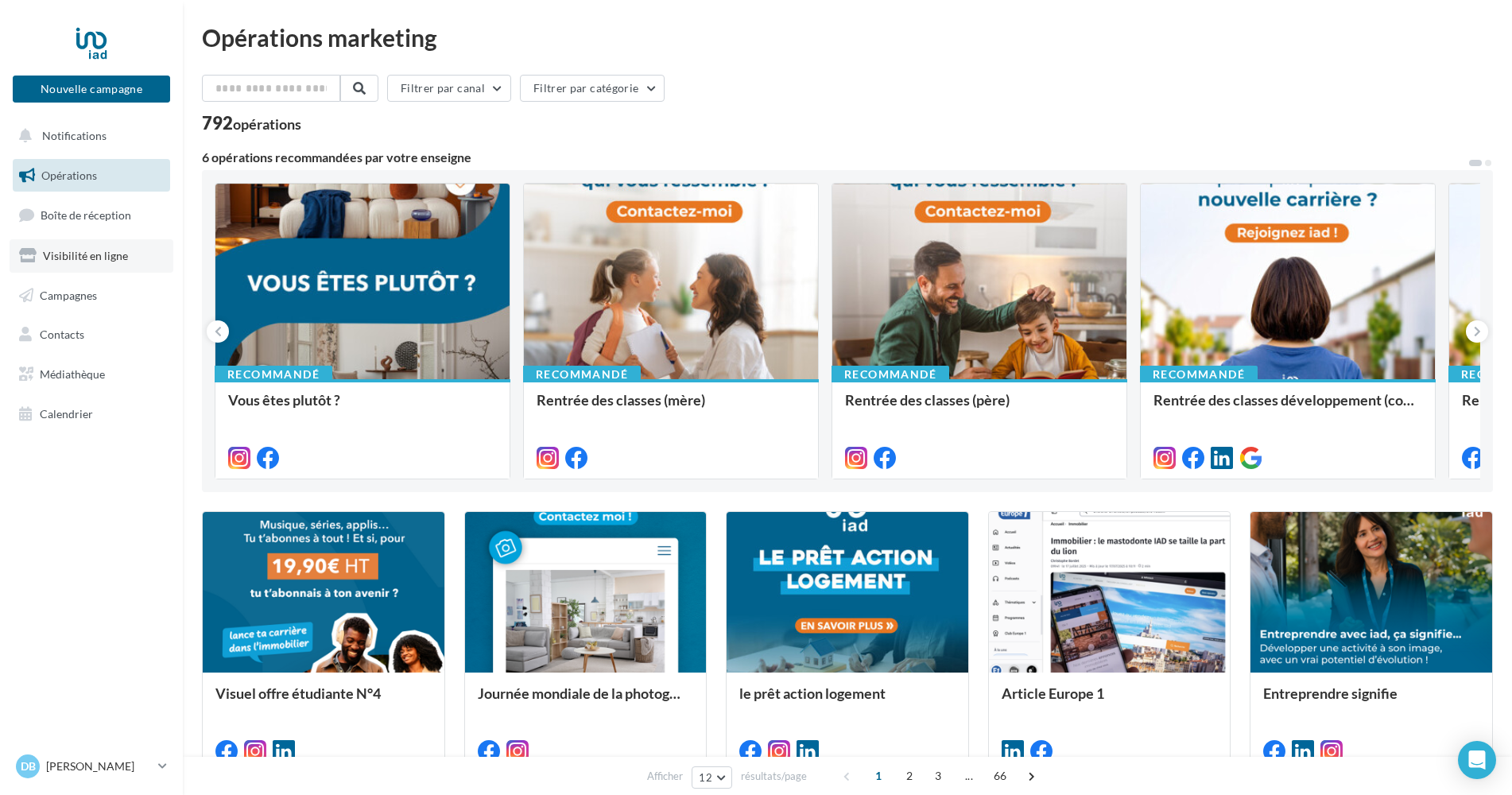
click at [70, 253] on span "Visibilité en ligne" at bounding box center [85, 255] width 85 height 13
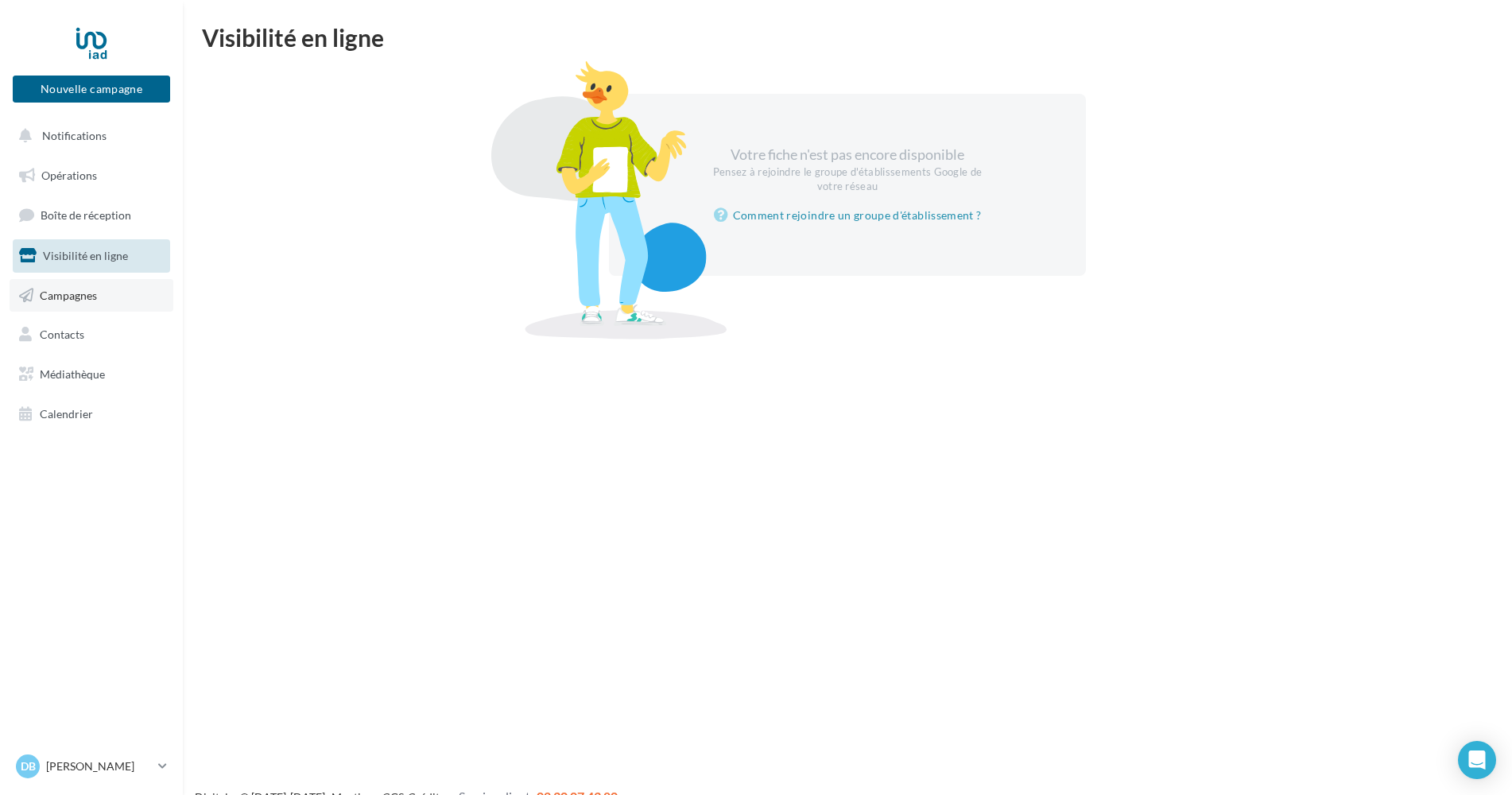
click at [72, 301] on span "Campagnes" at bounding box center [68, 294] width 57 height 13
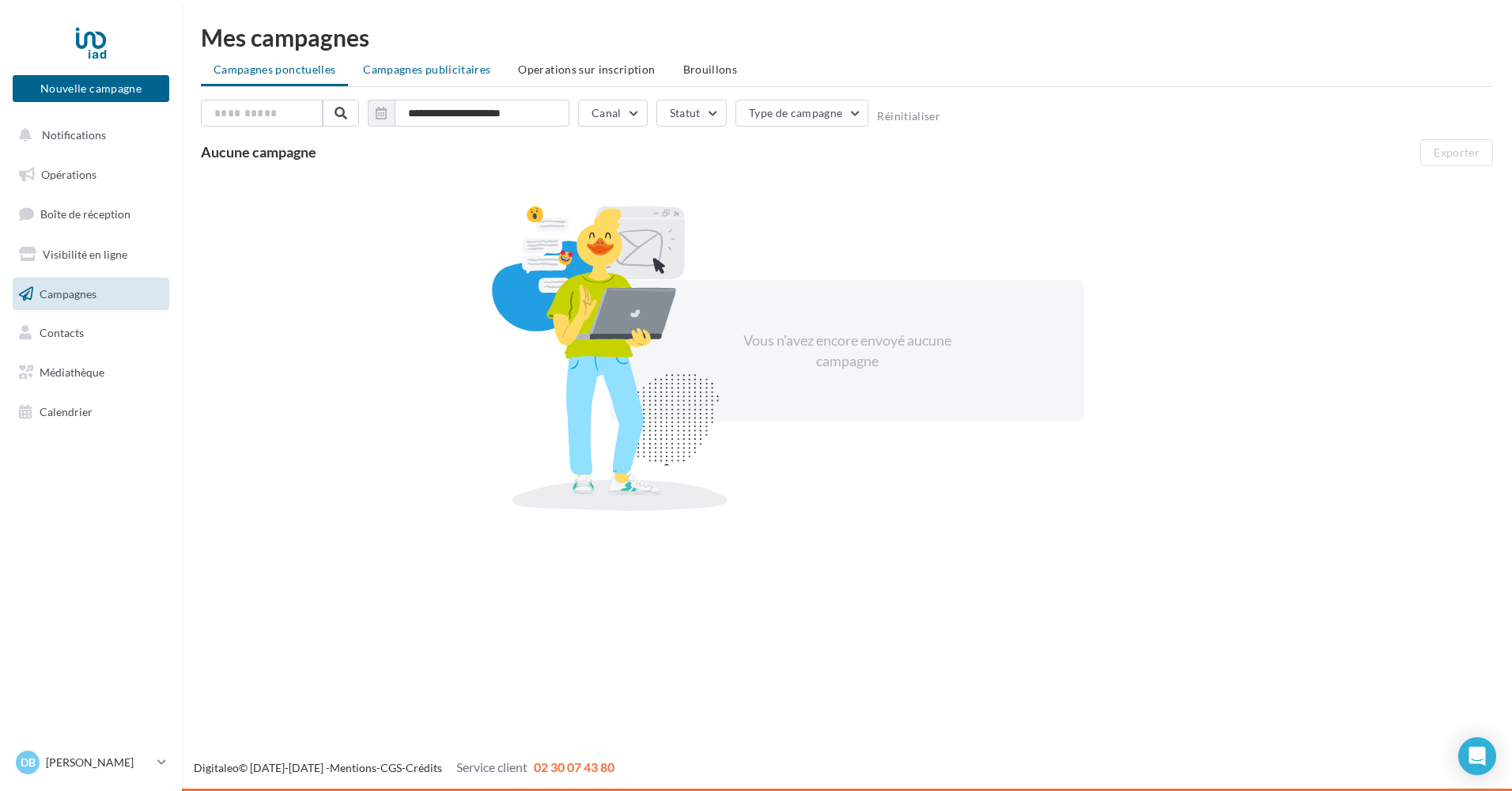
click at [448, 68] on span "Campagnes publicitaires" at bounding box center [426, 69] width 127 height 13
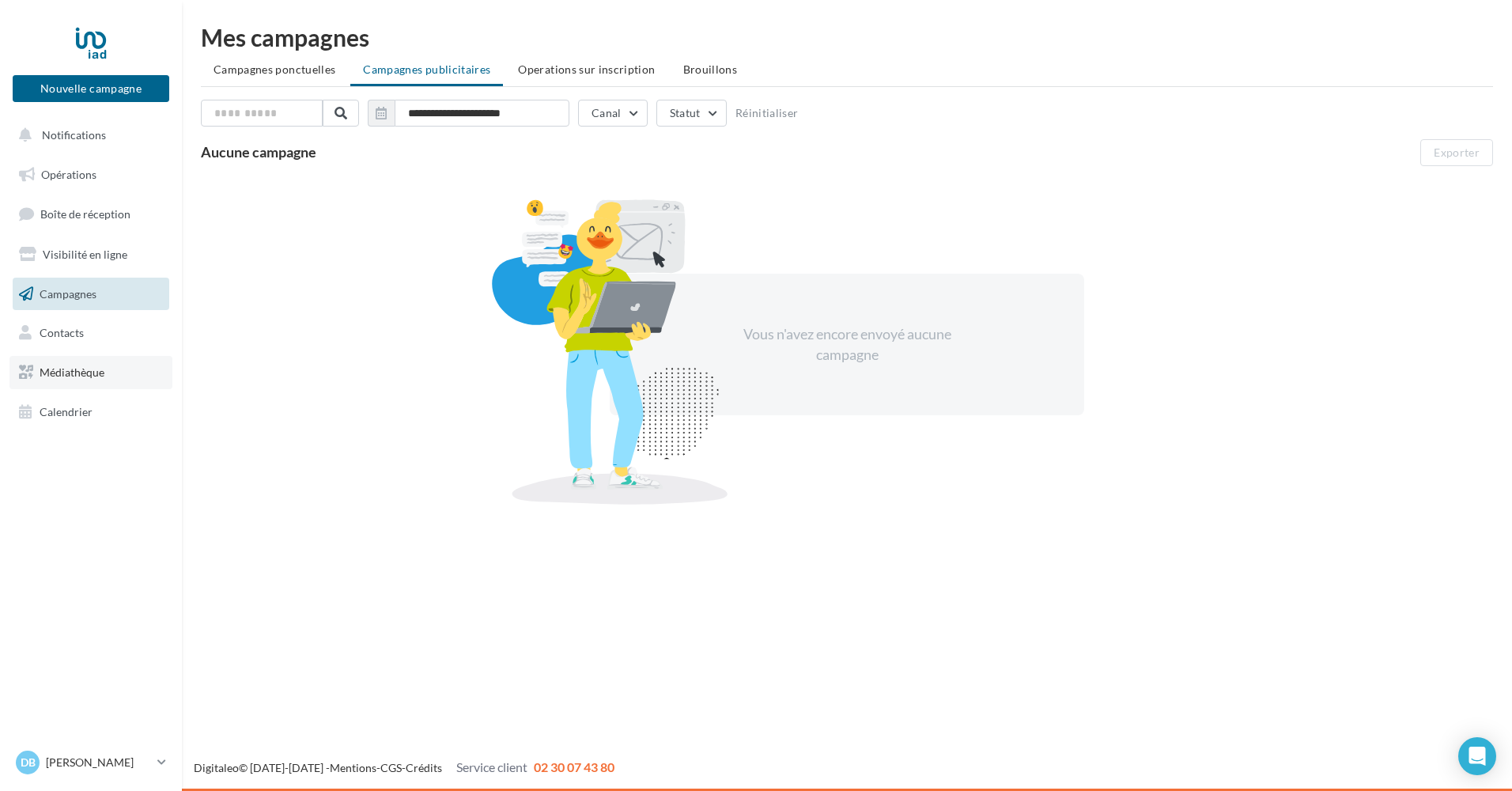
click at [73, 368] on span "Médiathèque" at bounding box center [72, 372] width 65 height 13
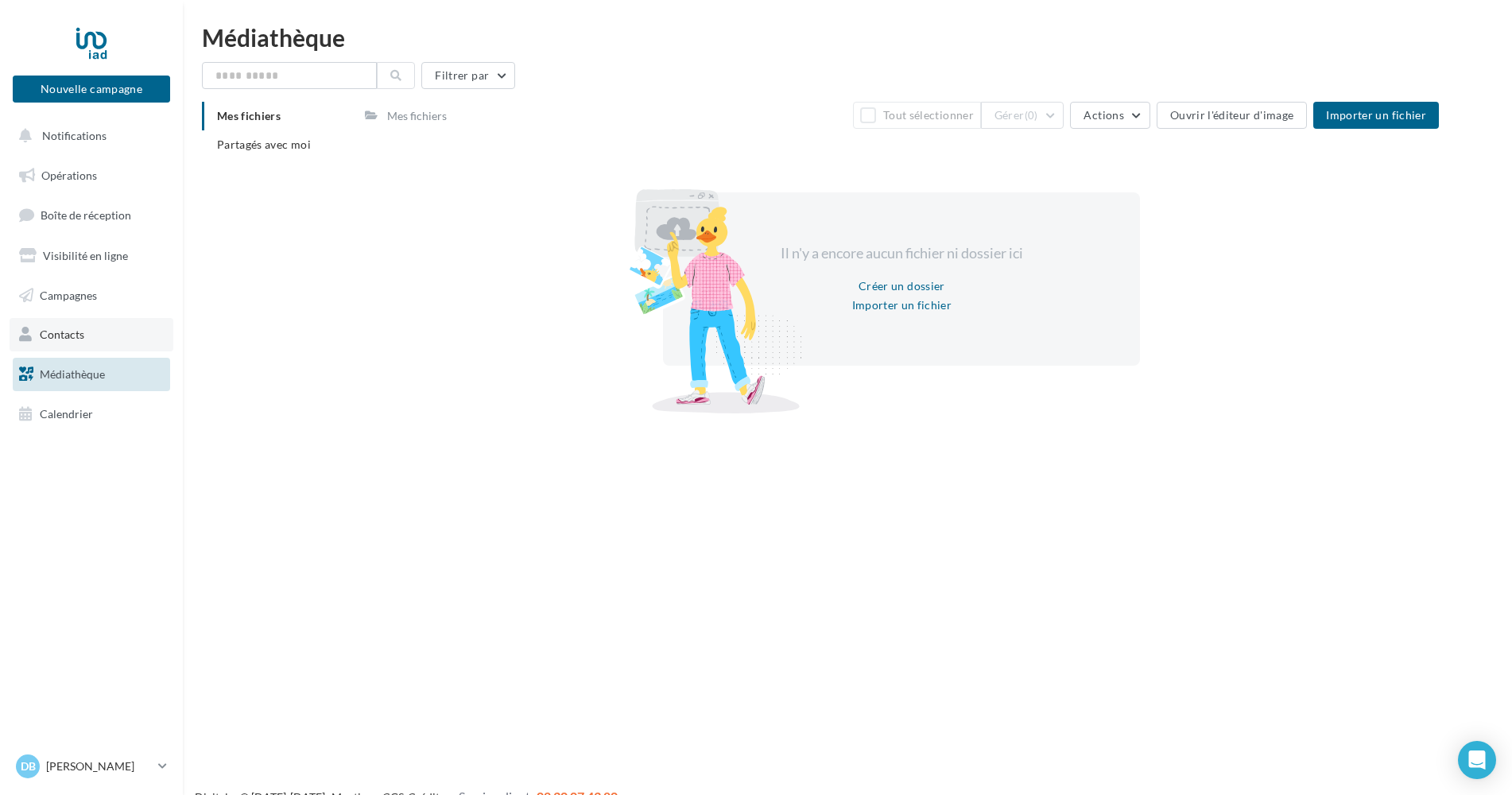
click at [79, 338] on span "Contacts" at bounding box center [62, 334] width 45 height 13
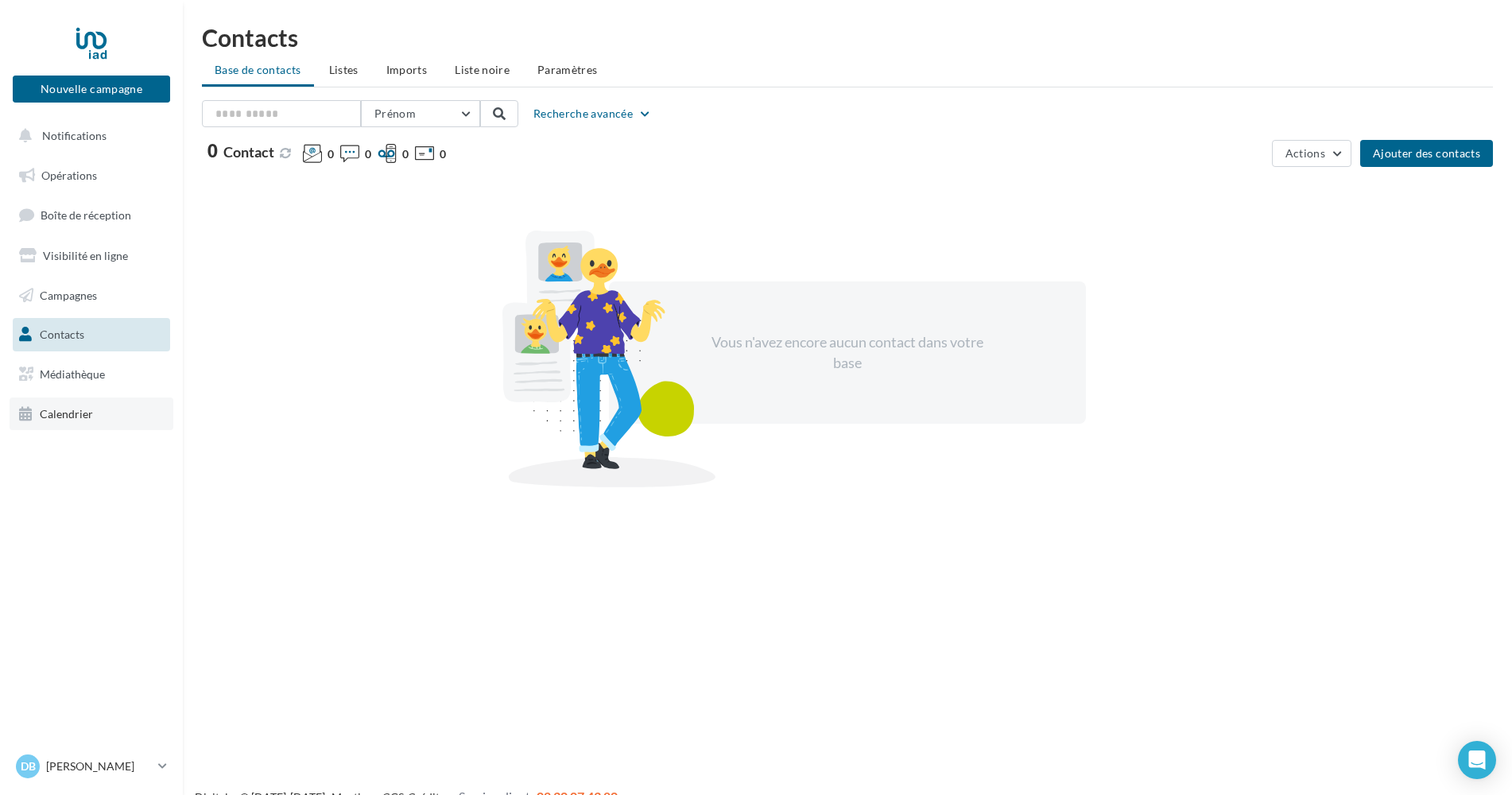
click at [51, 414] on span "Calendrier" at bounding box center [66, 414] width 53 height 13
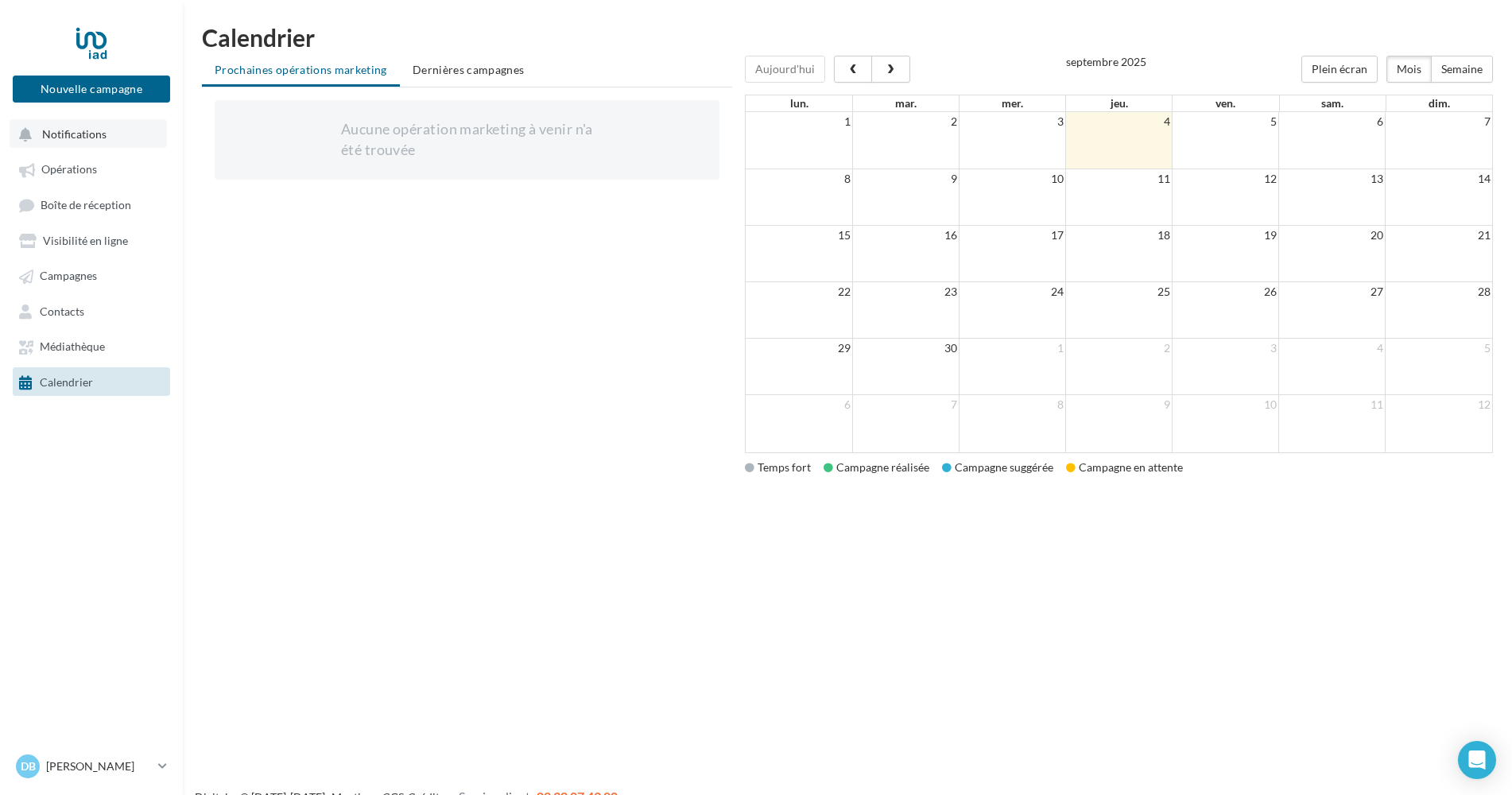
click at [91, 141] on span "Notifications" at bounding box center [75, 134] width 65 height 13
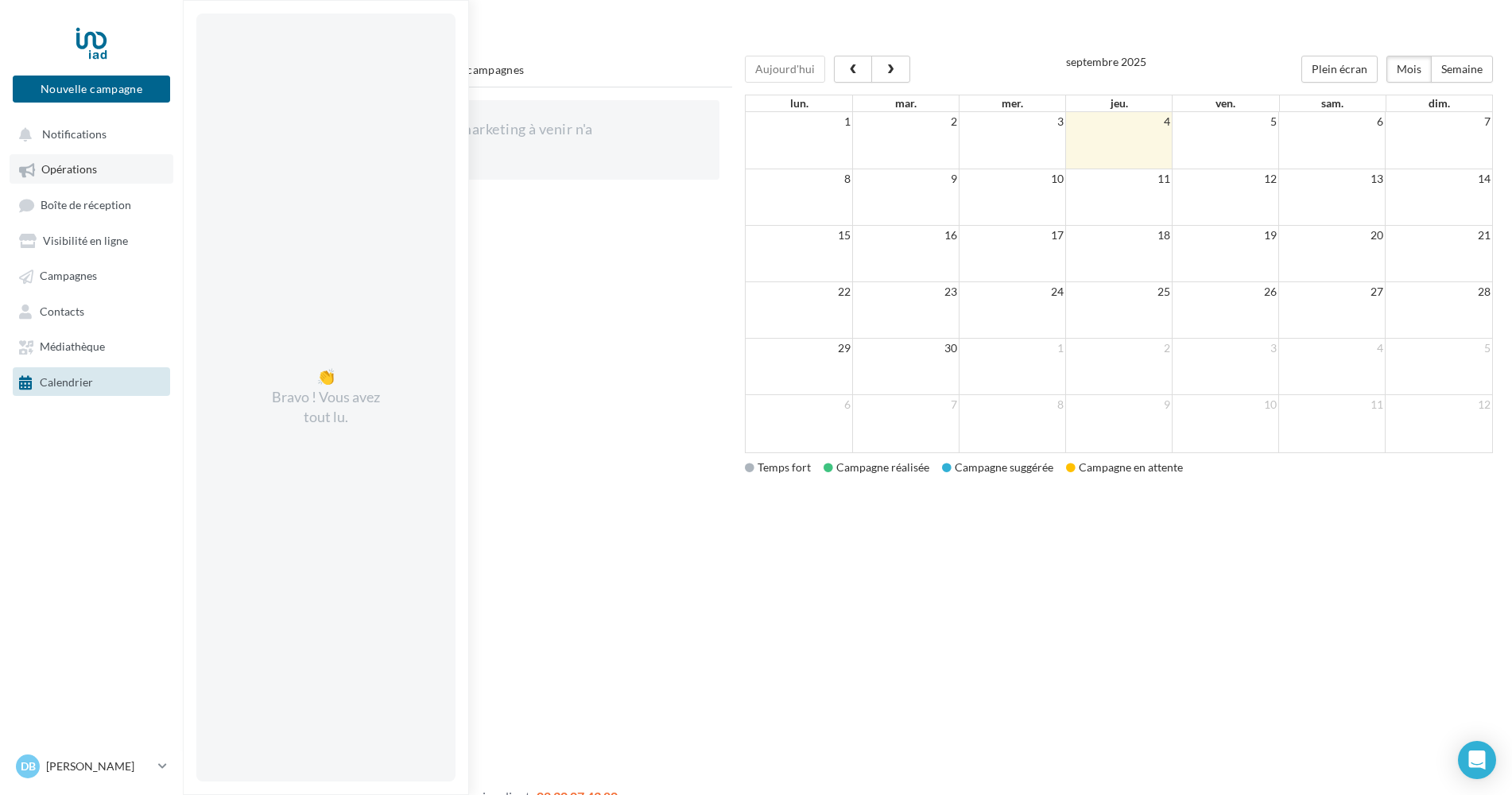
click at [75, 159] on link "Opérations" at bounding box center [92, 168] width 164 height 29
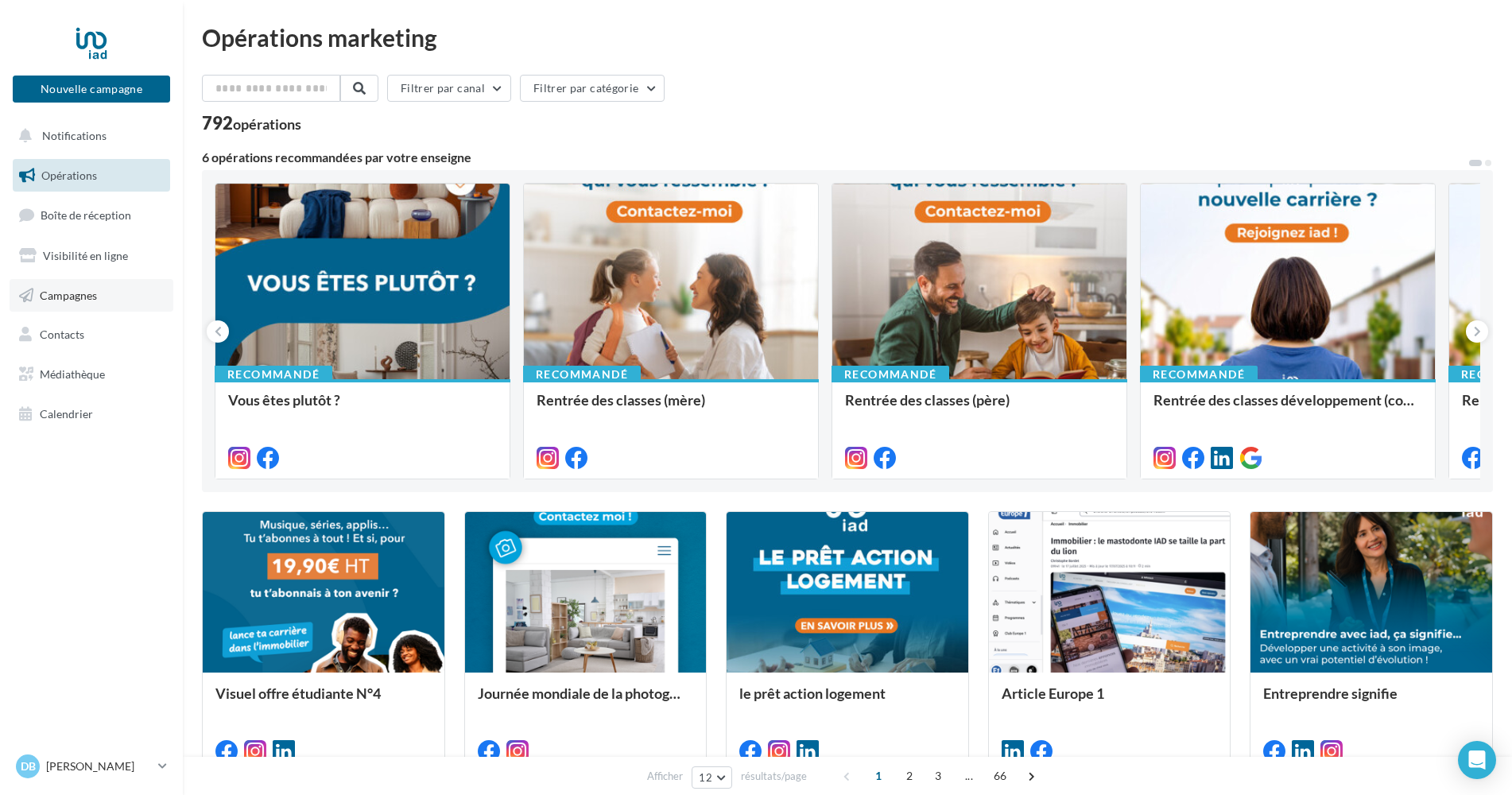
click at [59, 298] on span "Campagnes" at bounding box center [68, 294] width 57 height 13
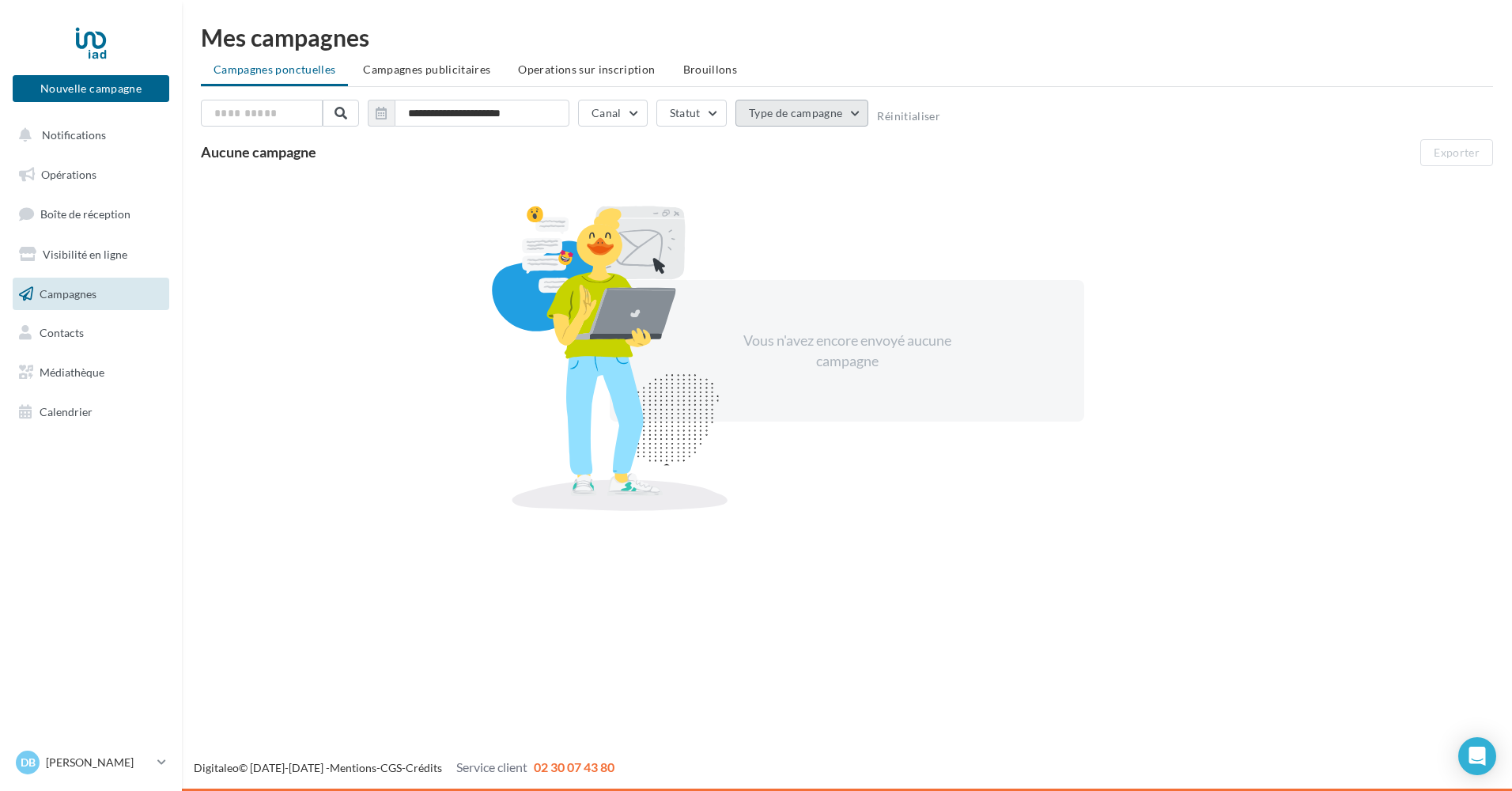
click at [761, 119] on button "Type de campagne" at bounding box center [802, 113] width 134 height 27
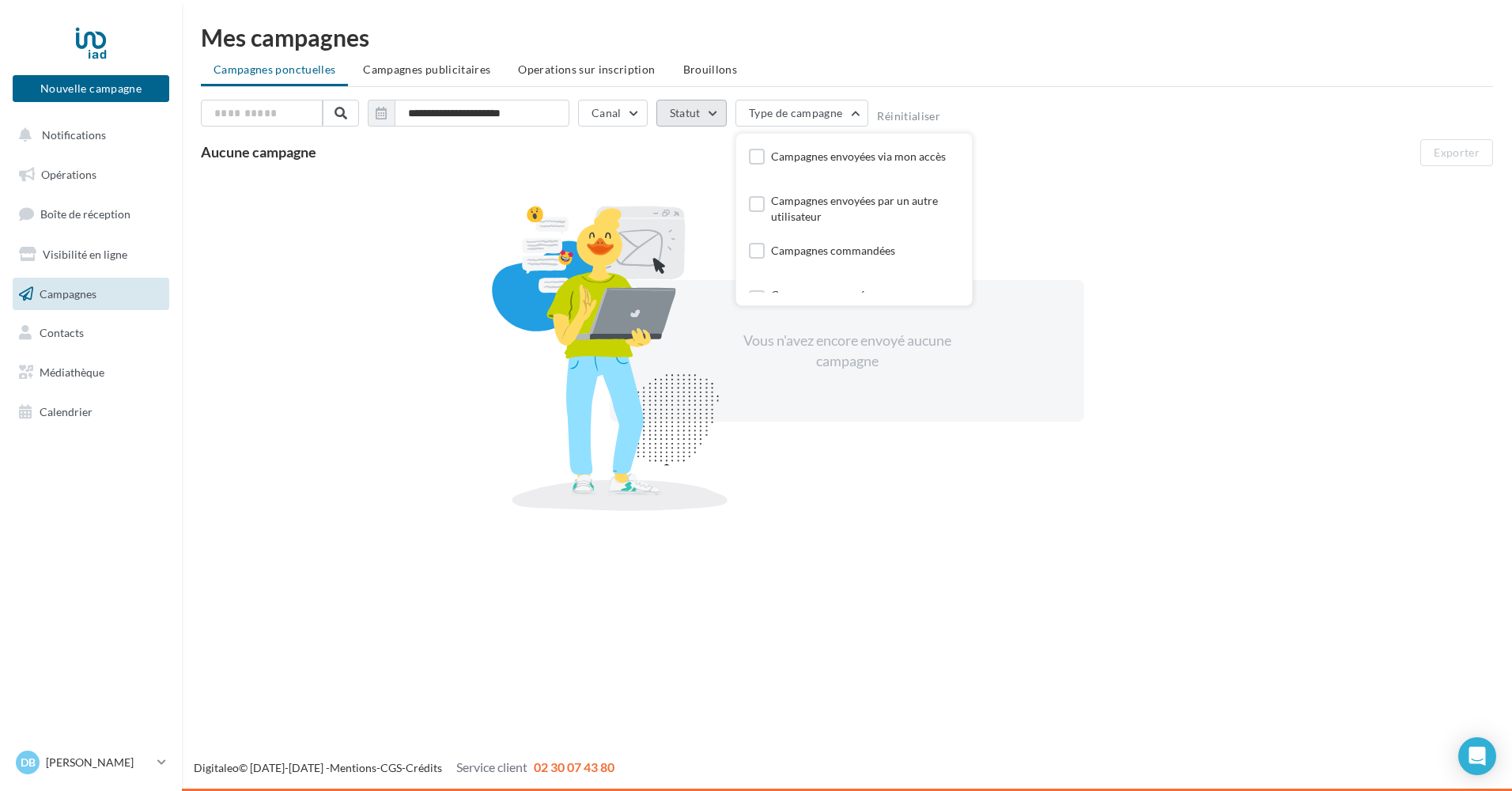
click at [698, 114] on button "Statut" at bounding box center [691, 113] width 70 height 27
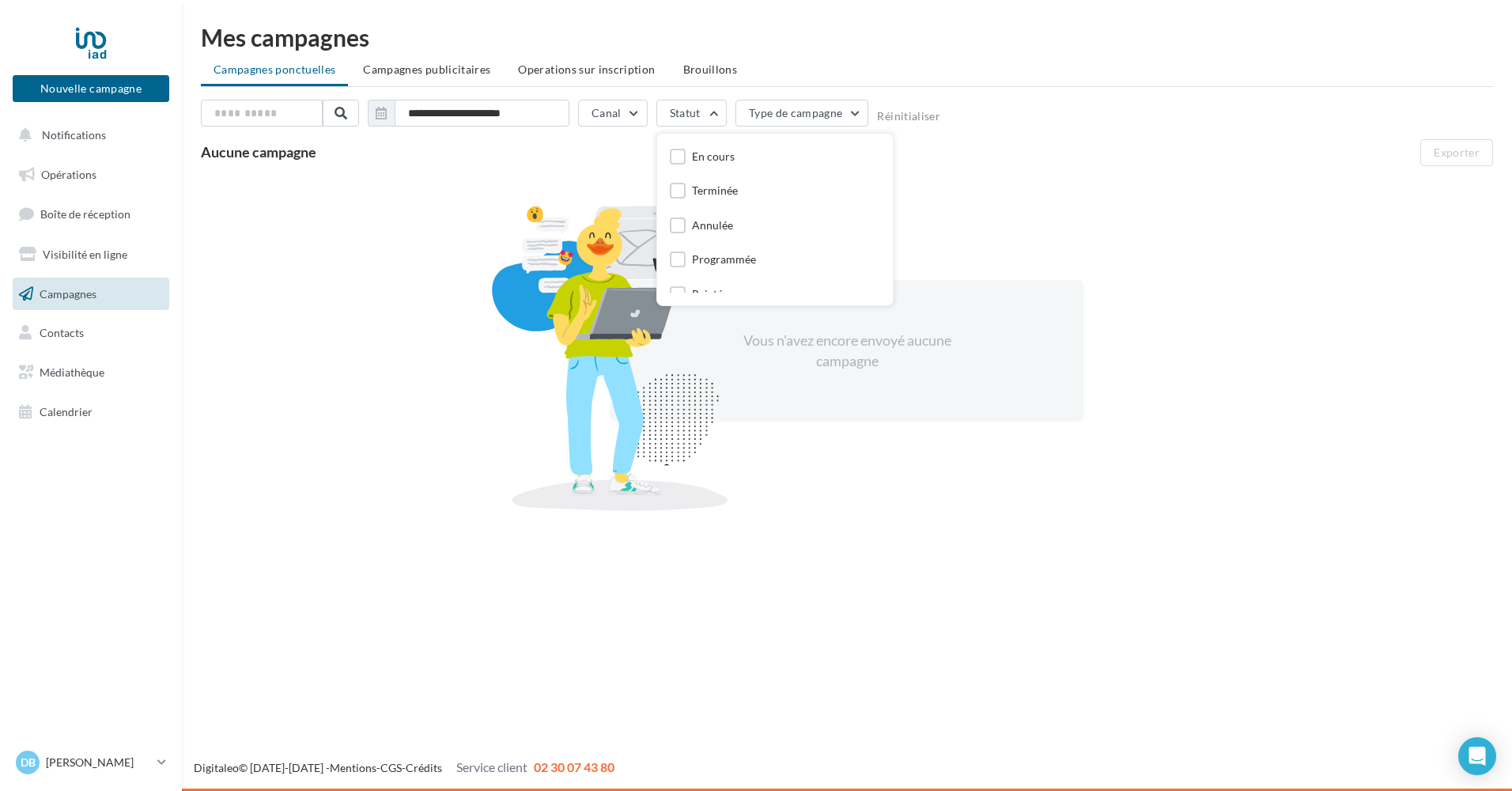
click at [495, 200] on div "Vous n'avez encore envoyé aucune campagne" at bounding box center [848, 351] width 1293 height 344
click at [77, 180] on span "Opérations" at bounding box center [68, 174] width 55 height 13
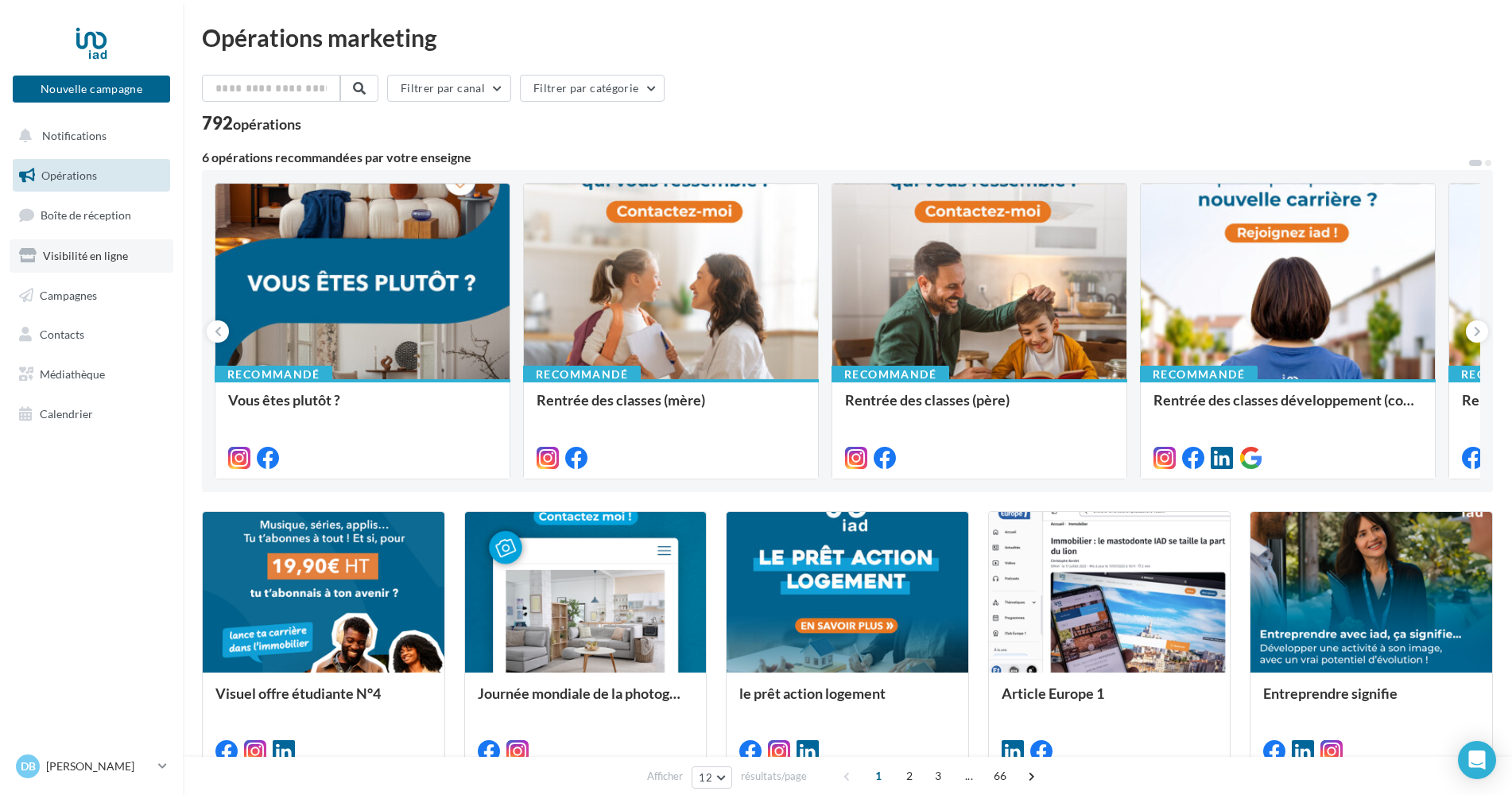
click at [60, 262] on span "Visibilité en ligne" at bounding box center [85, 255] width 85 height 13
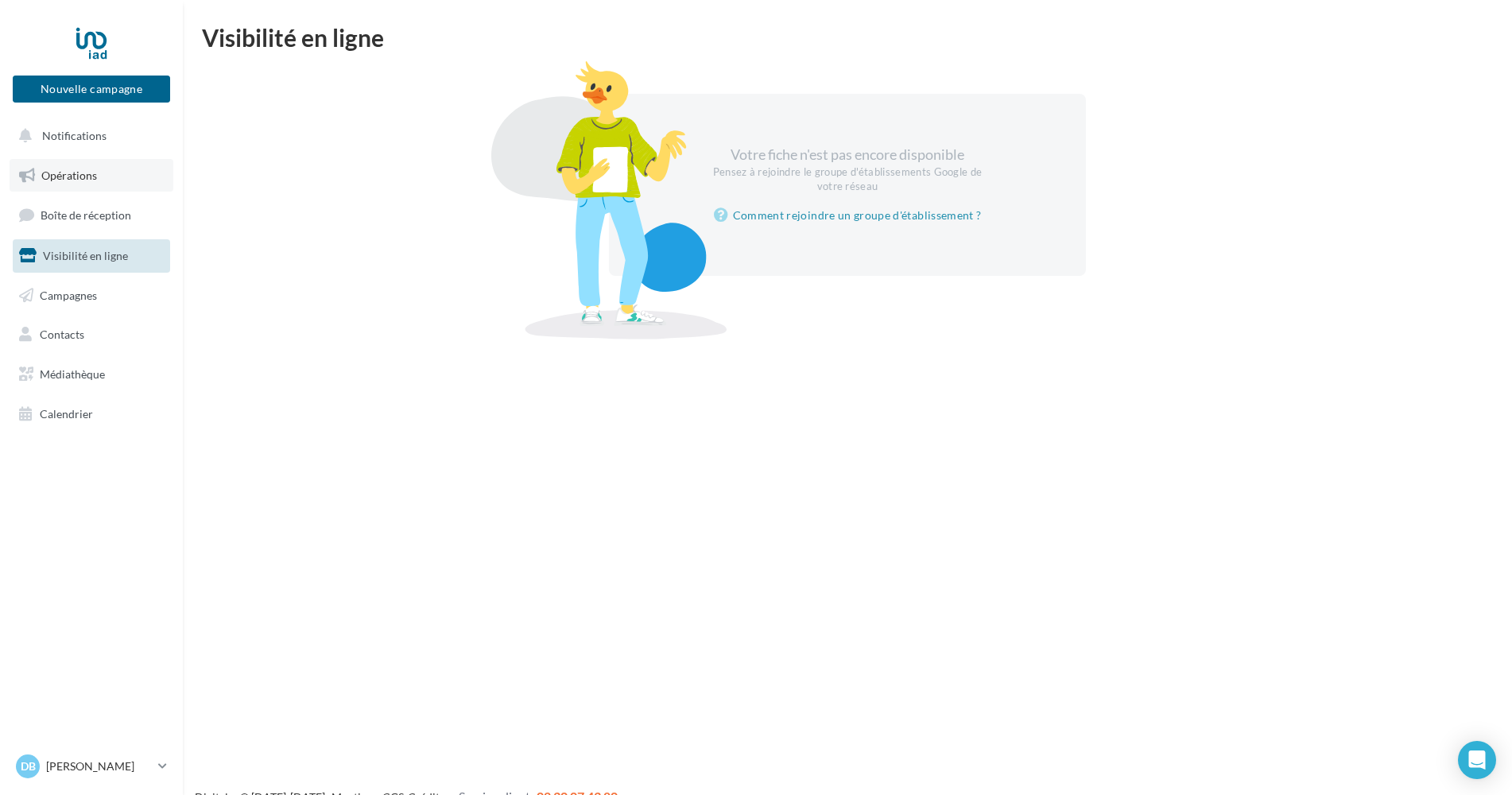
click at [69, 172] on span "Opérations" at bounding box center [69, 175] width 56 height 13
